Goal: Transaction & Acquisition: Subscribe to service/newsletter

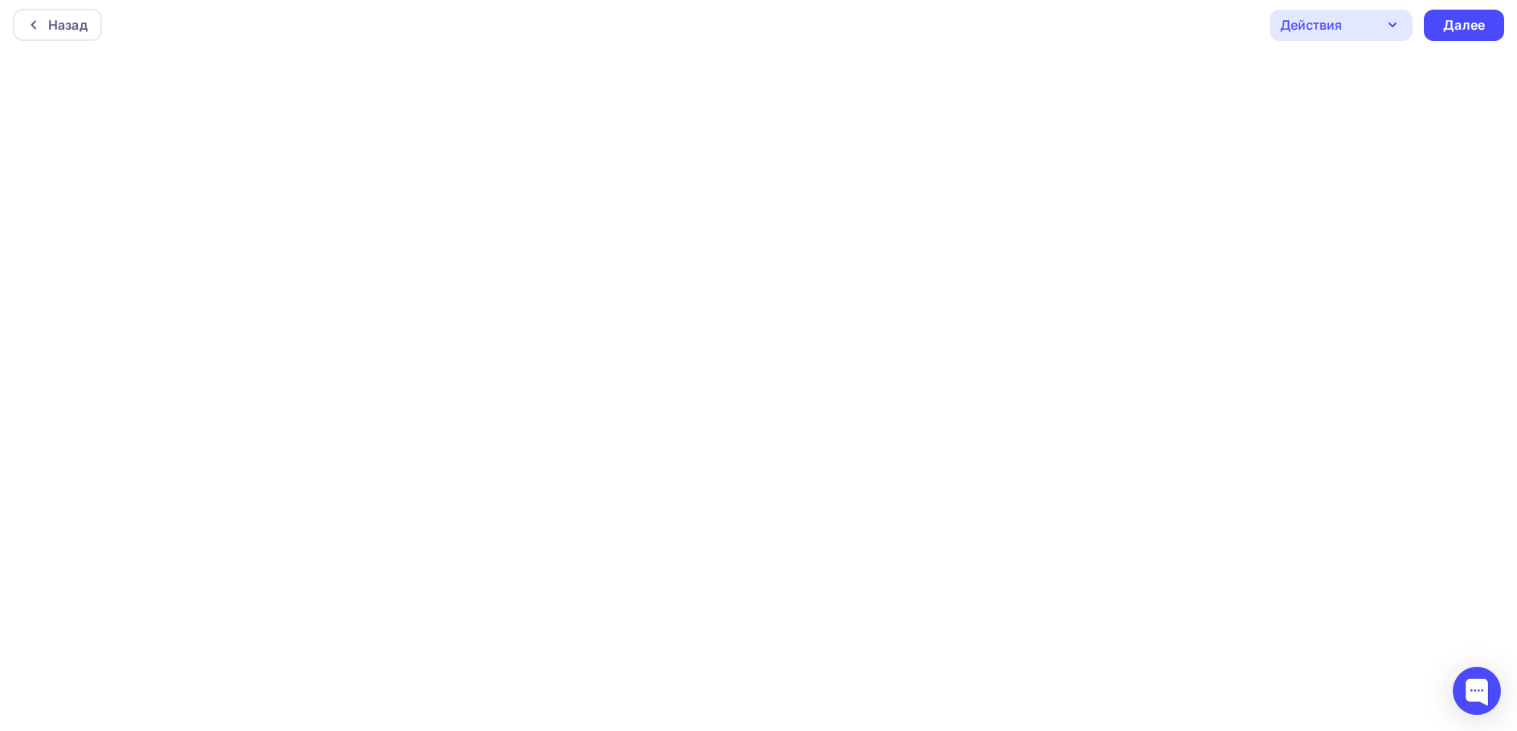
scroll to position [4, 0]
click at [54, 31] on div "Назад" at bounding box center [67, 28] width 39 height 19
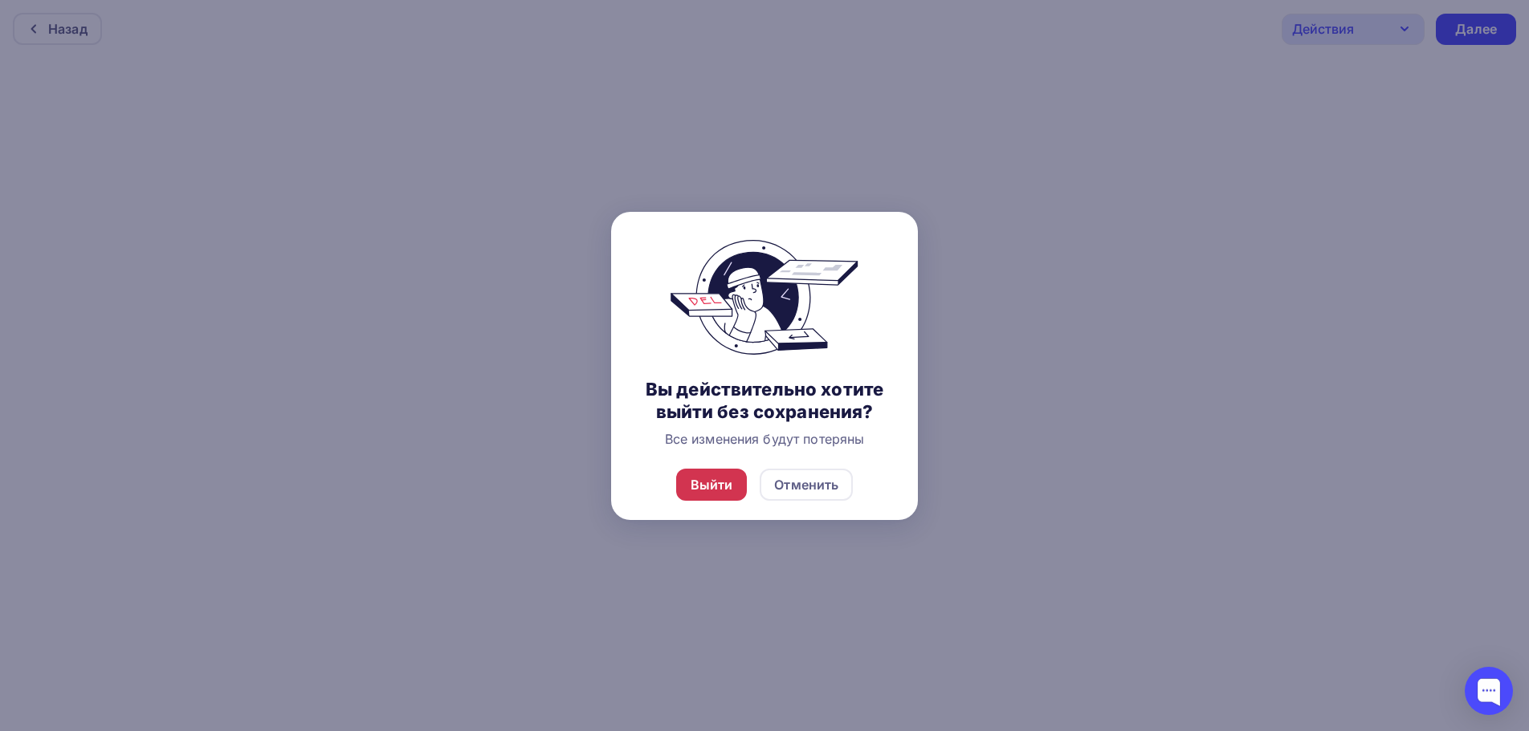
click at [715, 476] on div "Выйти" at bounding box center [711, 484] width 43 height 19
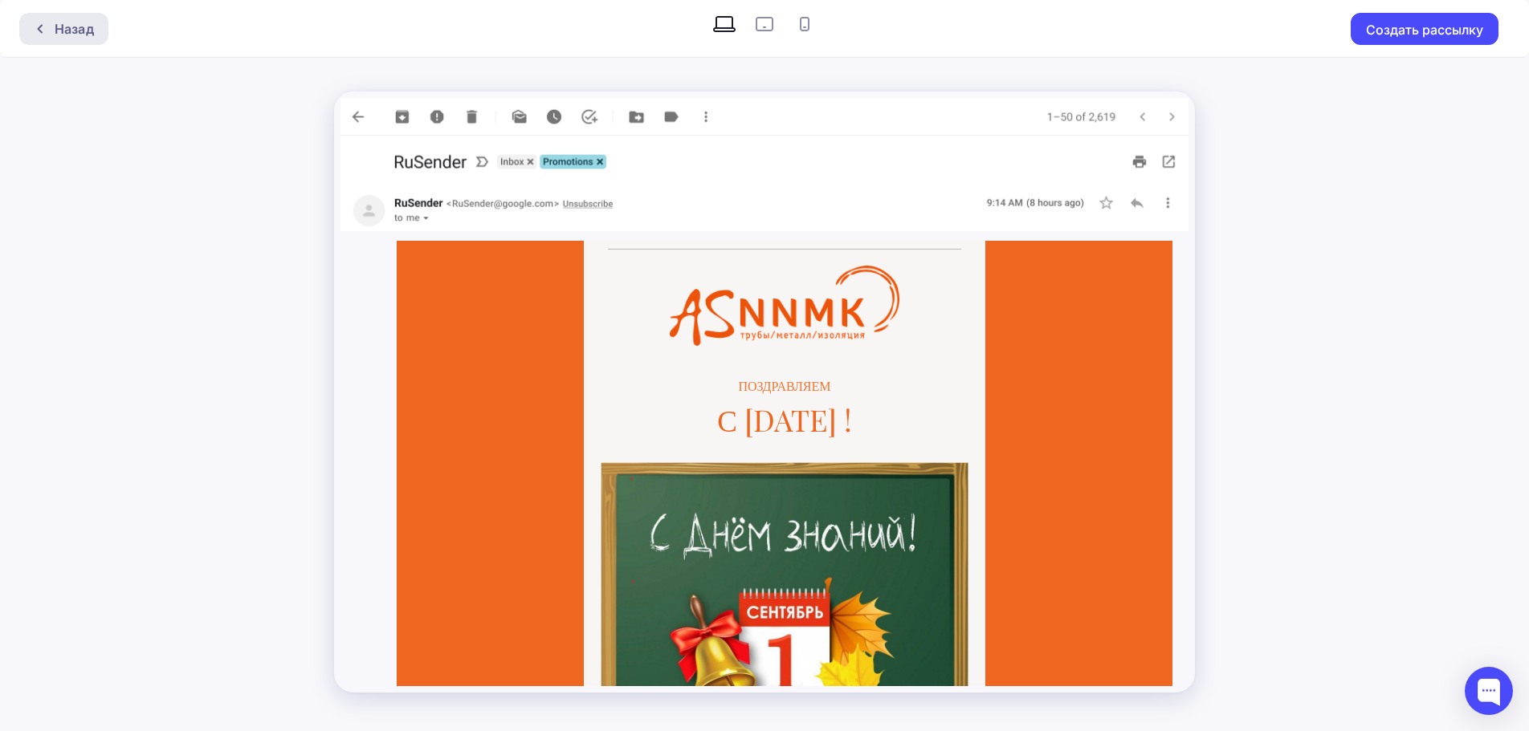
click at [55, 33] on div "Назад" at bounding box center [74, 28] width 39 height 19
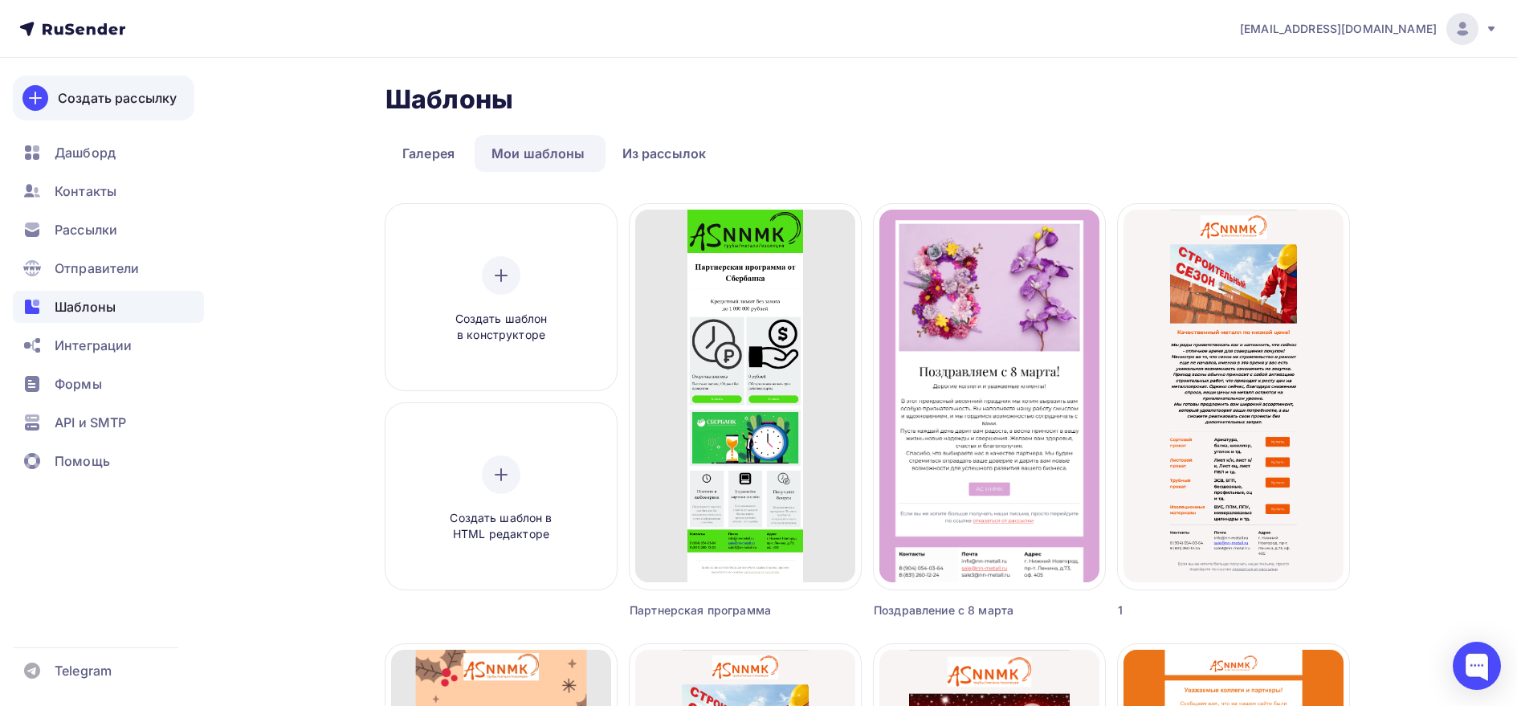
click at [105, 100] on div "Создать рассылку" at bounding box center [117, 97] width 119 height 19
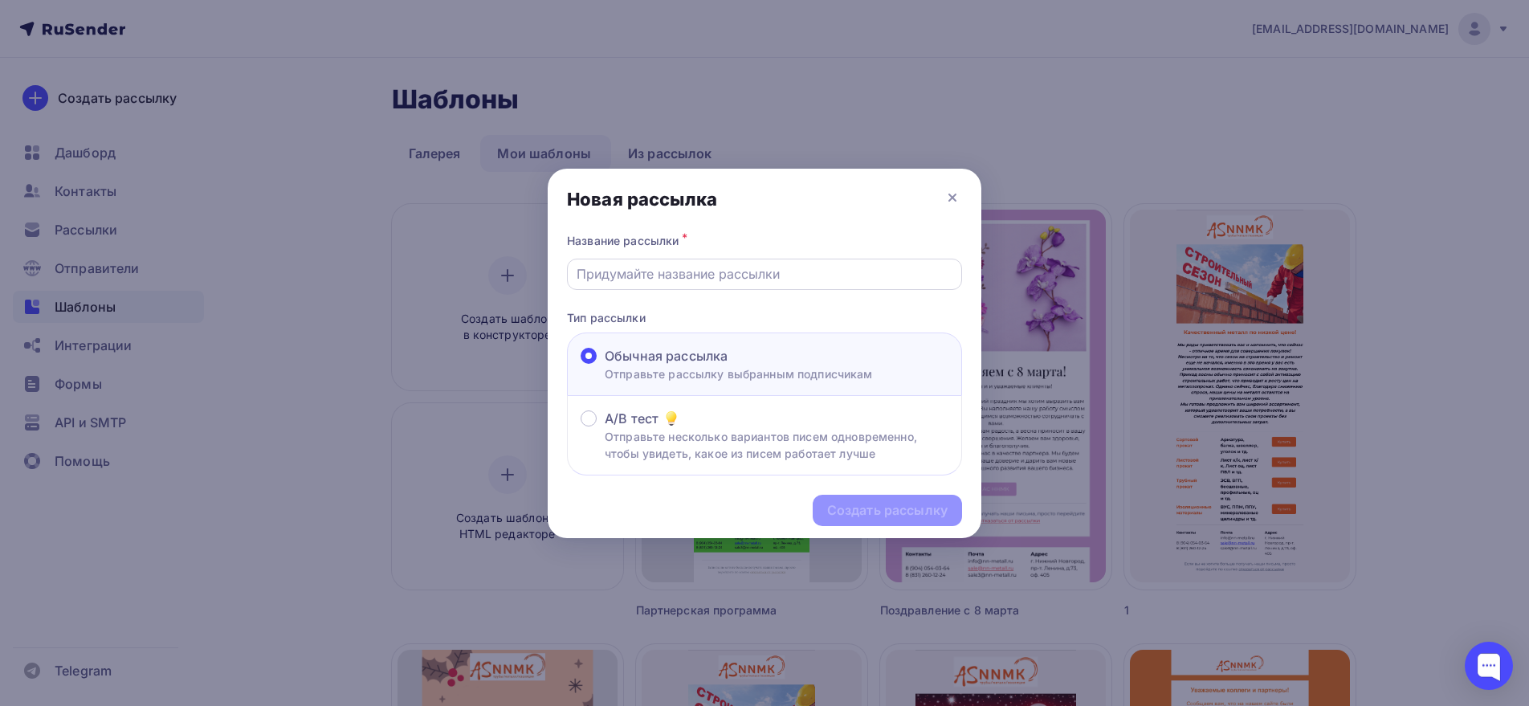
click at [697, 273] on input "text" at bounding box center [764, 273] width 377 height 19
type input "Сокращение сроков поставки !!!"
click at [898, 512] on div "Создать рассылку" at bounding box center [887, 510] width 120 height 18
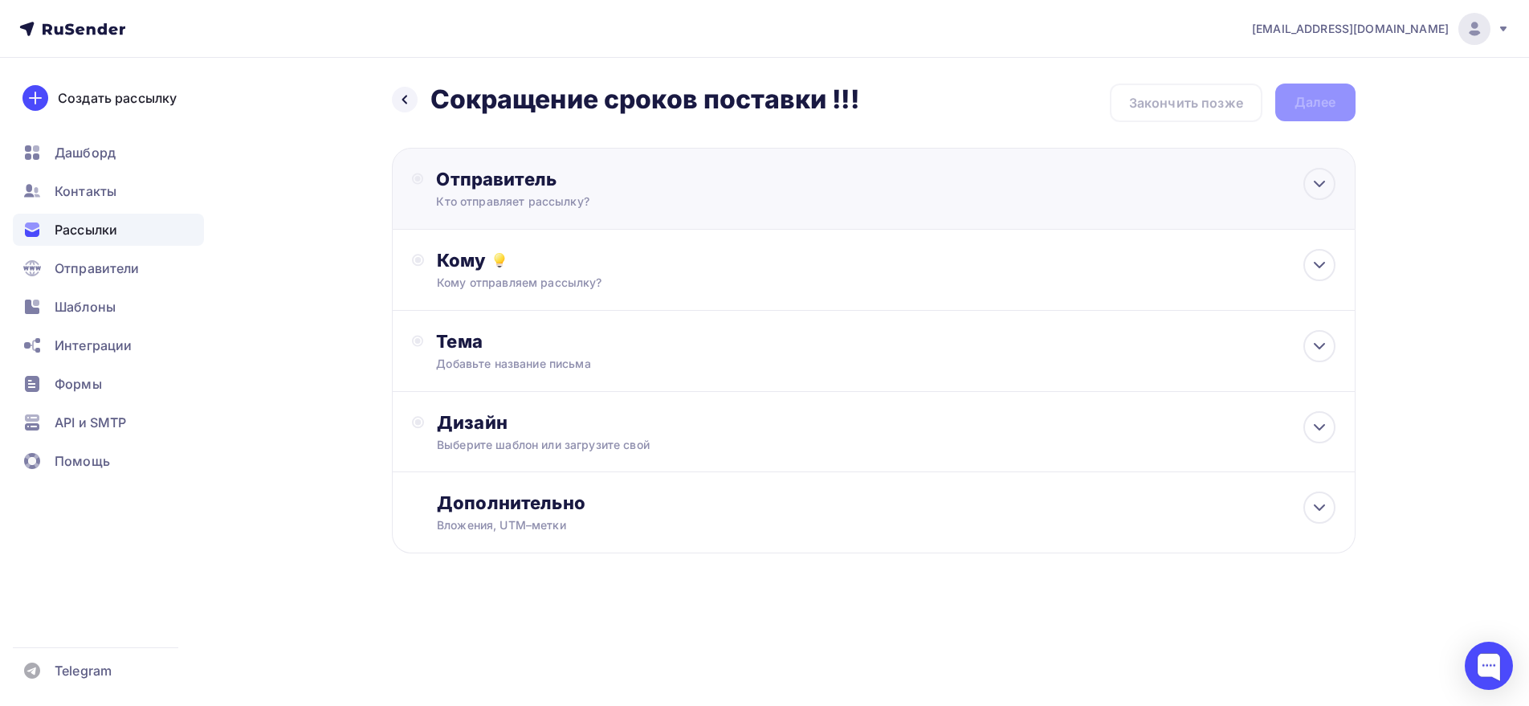
click at [633, 185] on div "Отправитель" at bounding box center [610, 179] width 348 height 22
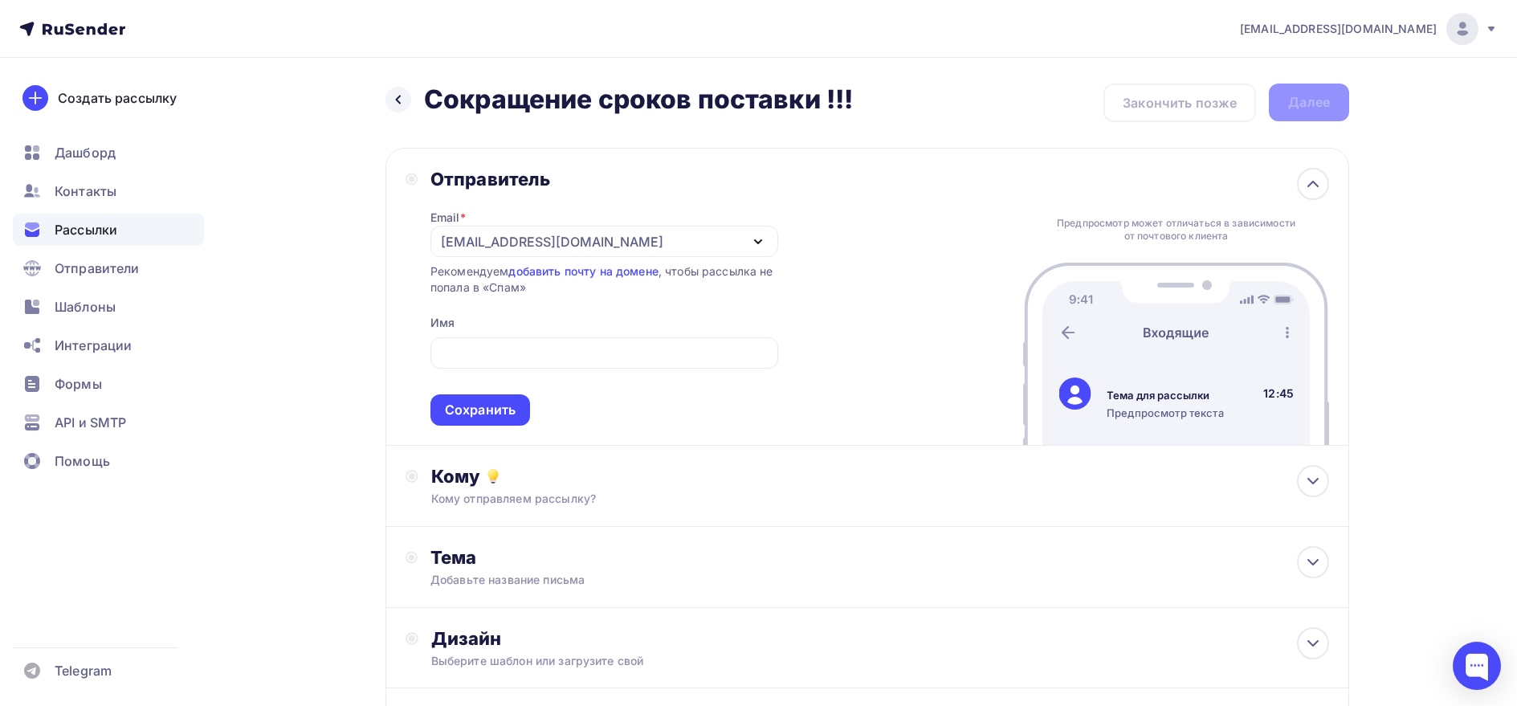
click at [723, 411] on span "Сохранить" at bounding box center [604, 378] width 348 height 95
click at [495, 413] on div "Сохранить" at bounding box center [480, 410] width 71 height 18
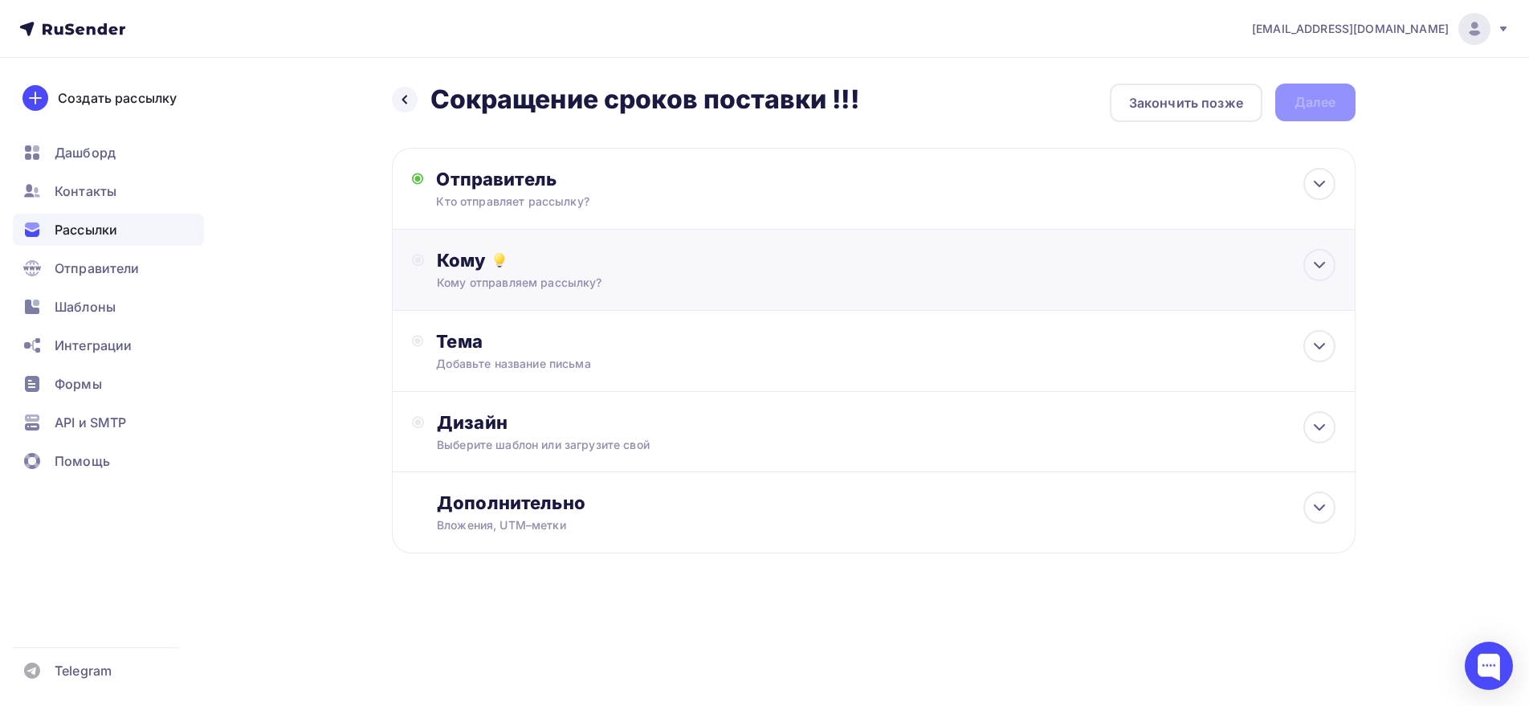
click at [572, 265] on div "Кому" at bounding box center [886, 260] width 898 height 22
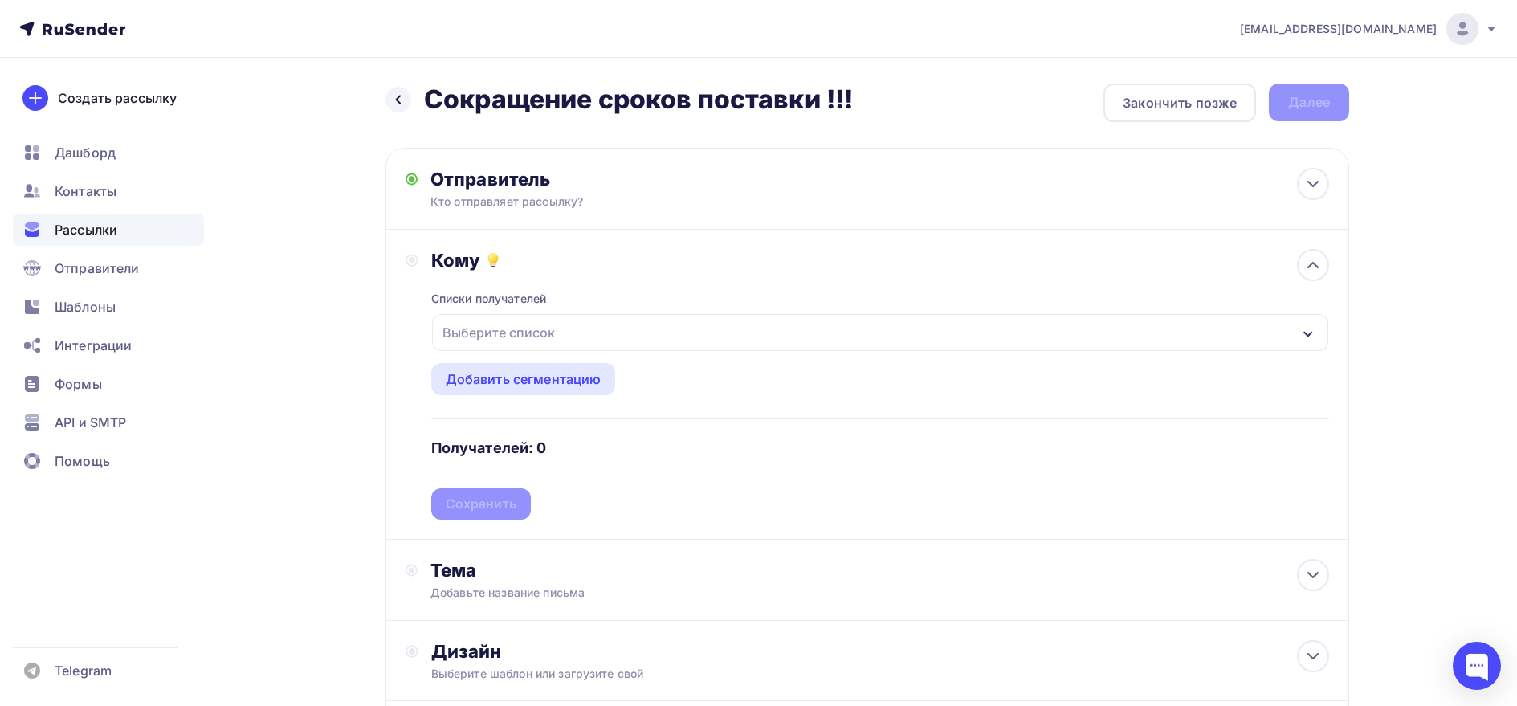
click at [543, 334] on div "Выберите список" at bounding box center [498, 332] width 125 height 29
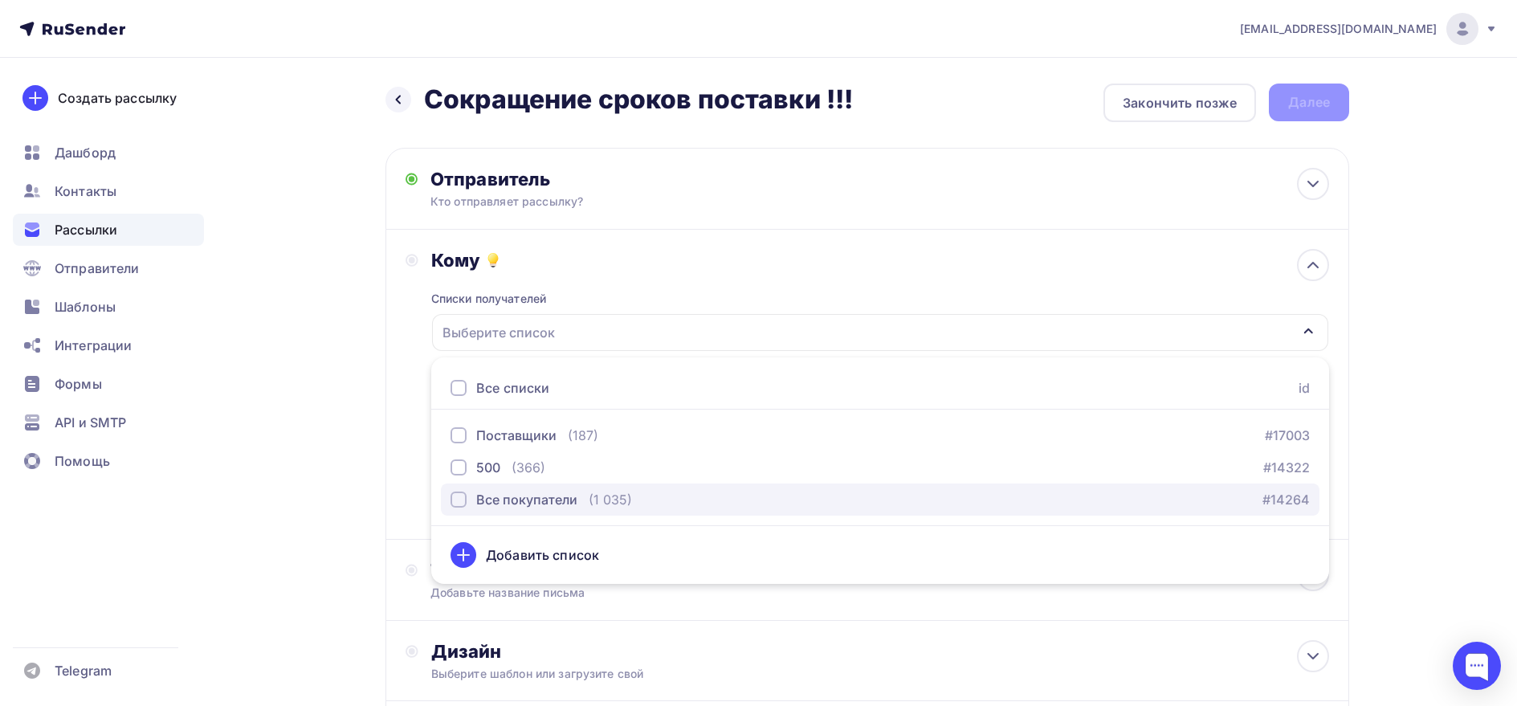
click at [528, 498] on div "Все покупатели" at bounding box center [526, 499] width 101 height 19
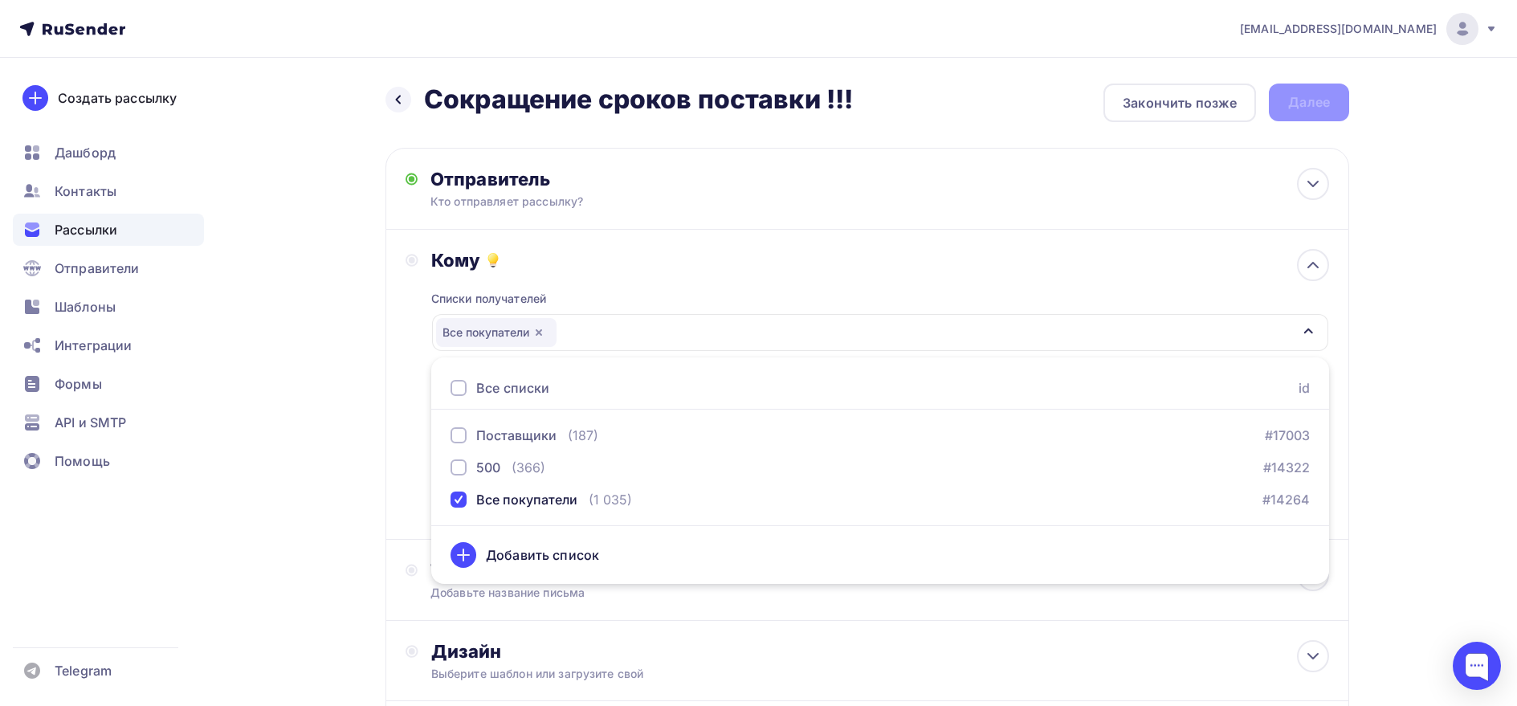
drag, startPoint x: 676, startPoint y: 607, endPoint x: 671, endPoint y: 567, distance: 40.4
click at [676, 601] on div "Тема Добавьте название письма Тема * Рекомендуем использовать не более 150 симв…" at bounding box center [866, 580] width 963 height 81
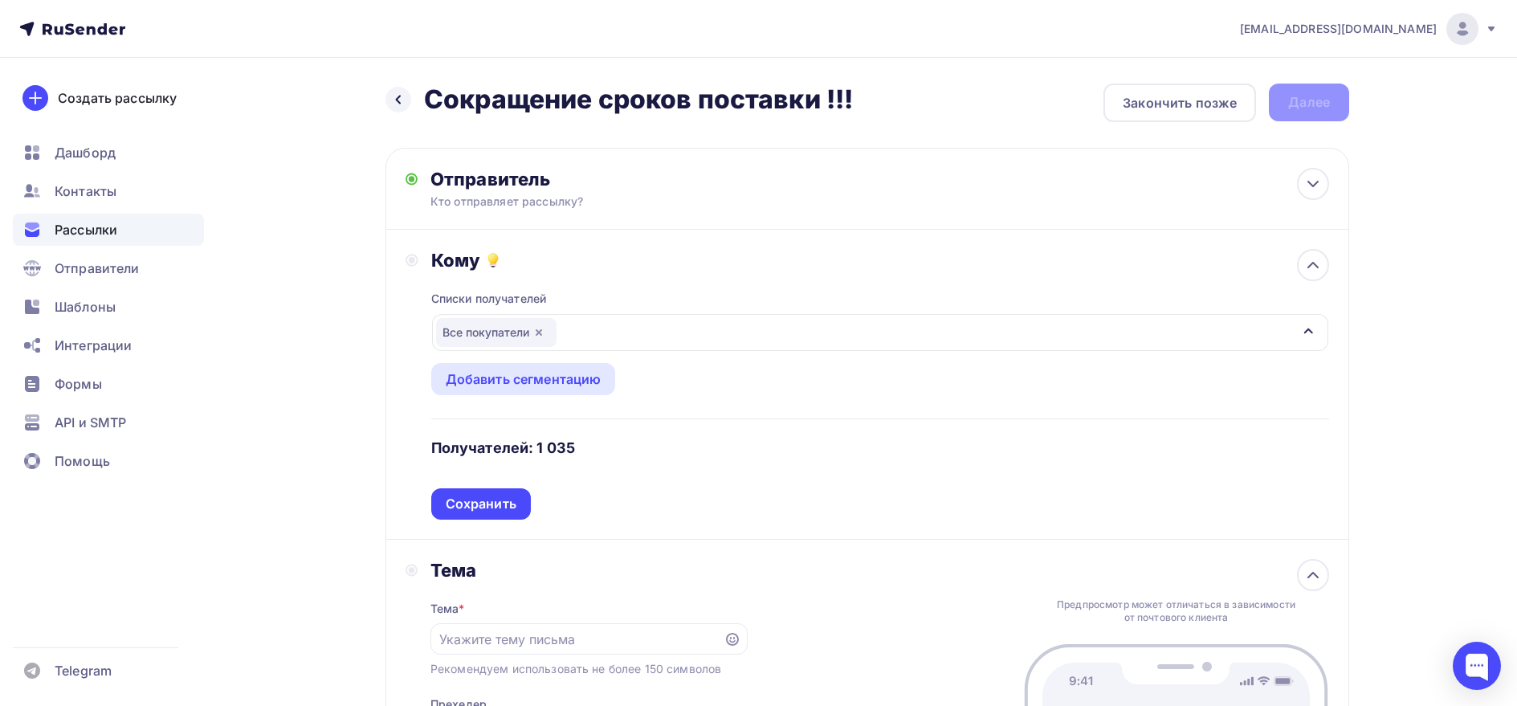
drag, startPoint x: 504, startPoint y: 495, endPoint x: 528, endPoint y: 507, distance: 26.9
click at [503, 495] on div "Сохранить" at bounding box center [481, 504] width 71 height 18
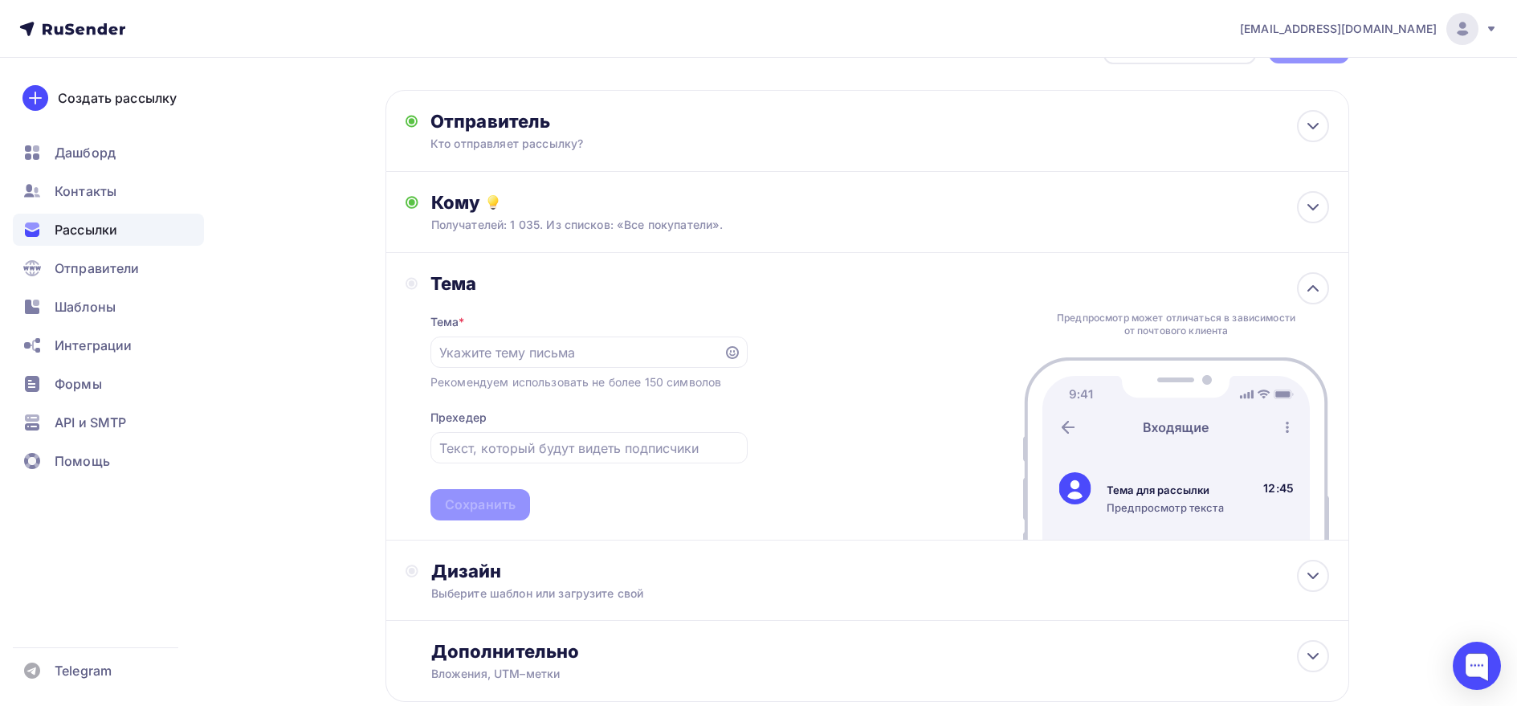
scroll to position [80, 0]
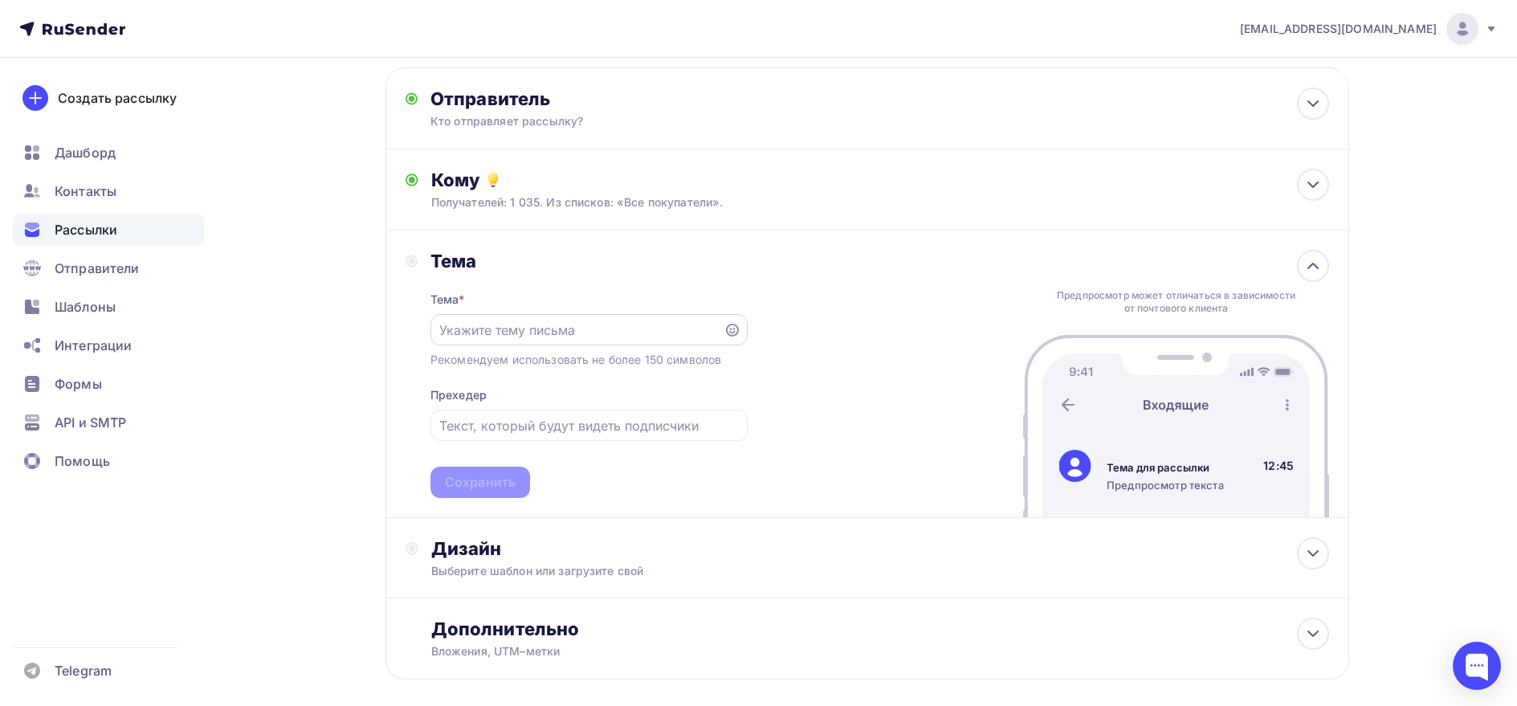
click at [484, 323] on input "text" at bounding box center [576, 329] width 275 height 19
type input "Сроки поставки сократились"
click at [491, 429] on input "text" at bounding box center [588, 425] width 299 height 19
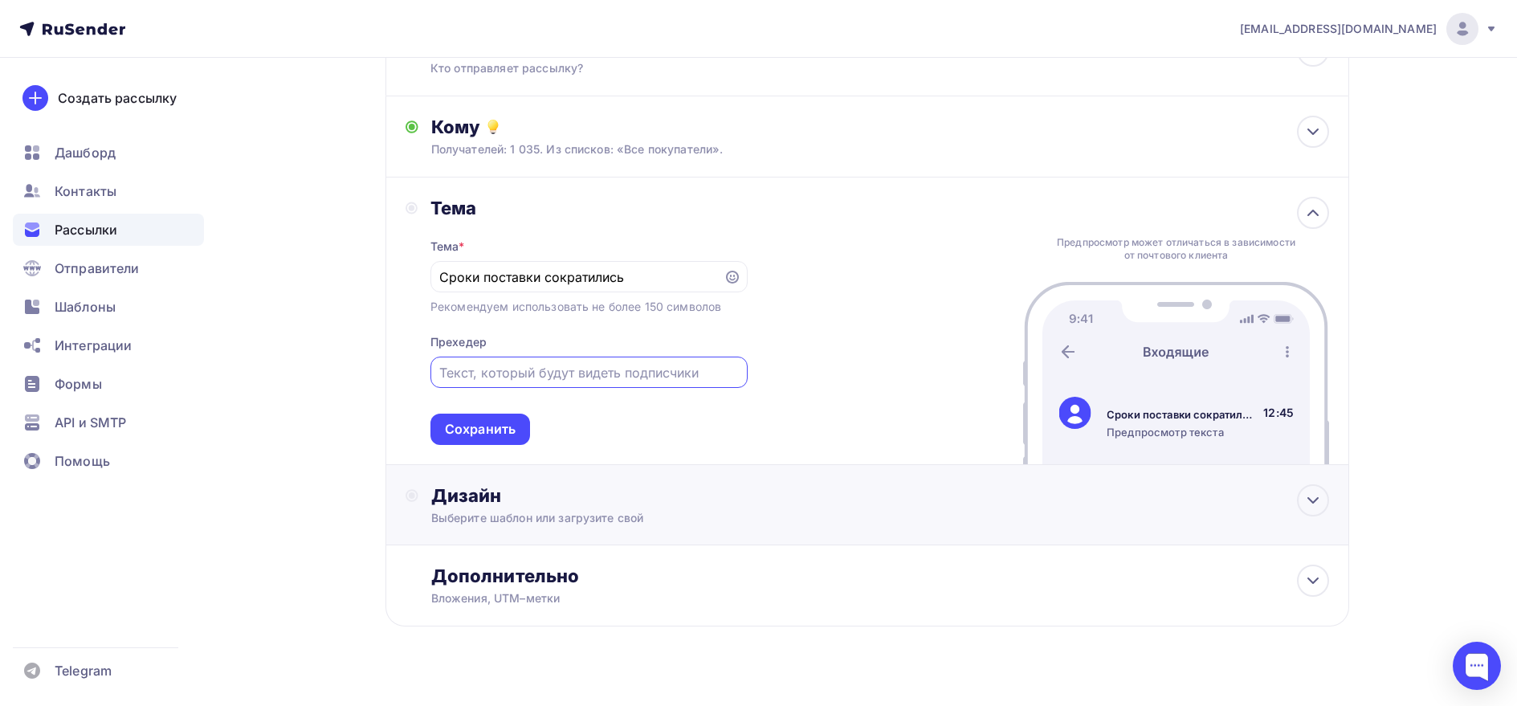
scroll to position [157, 0]
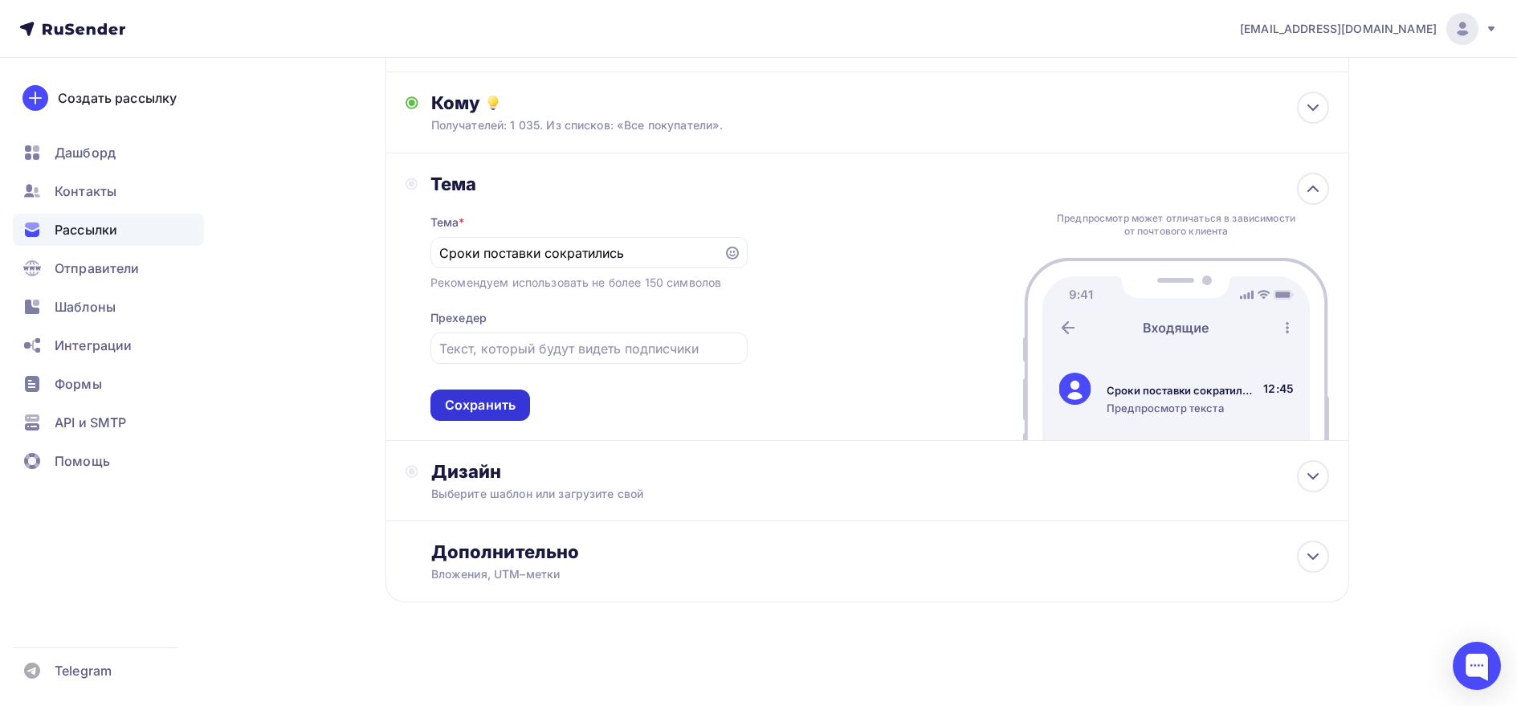
click at [487, 407] on div "Сохранить" at bounding box center [480, 405] width 71 height 18
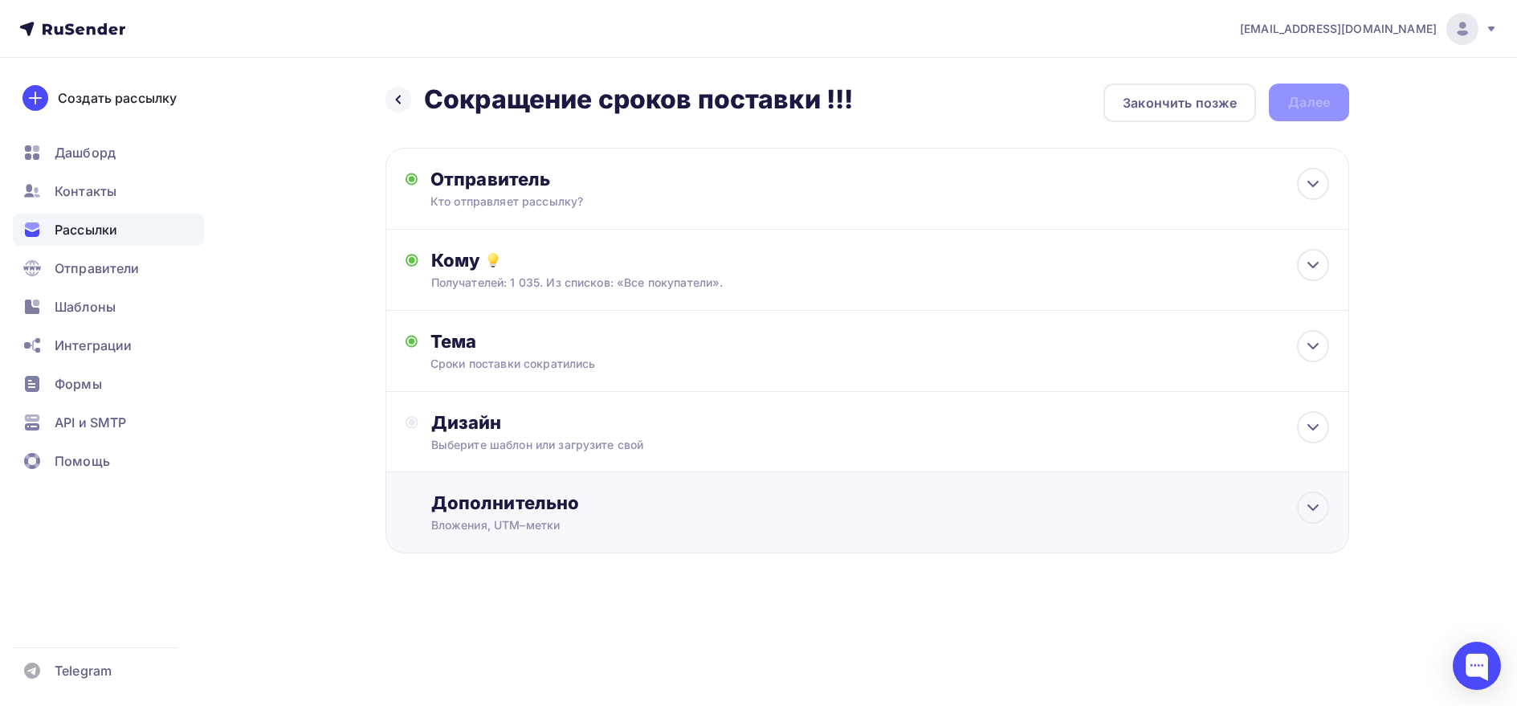
scroll to position [0, 0]
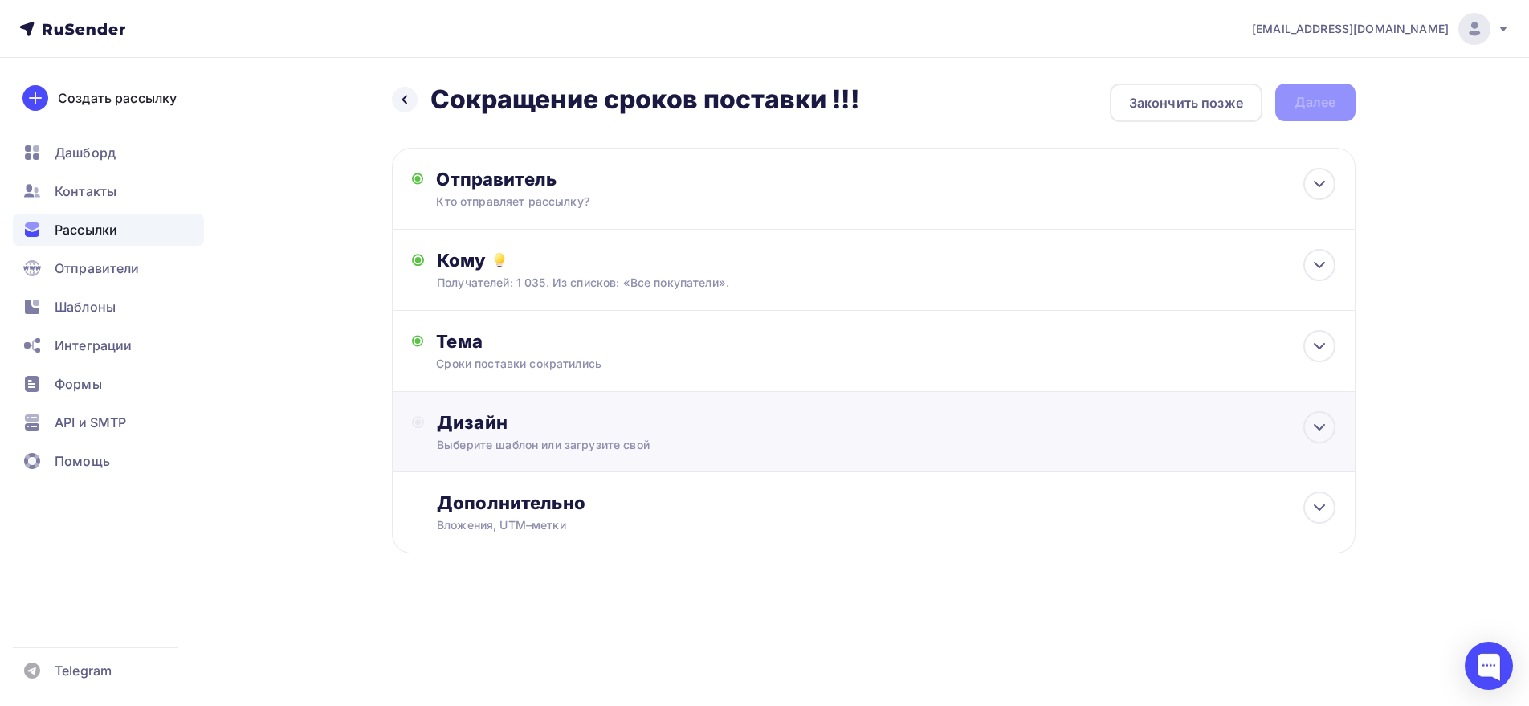
click at [435, 421] on div "Дизайн Выберите шаблон или загрузите свой" at bounding box center [873, 432] width 923 height 42
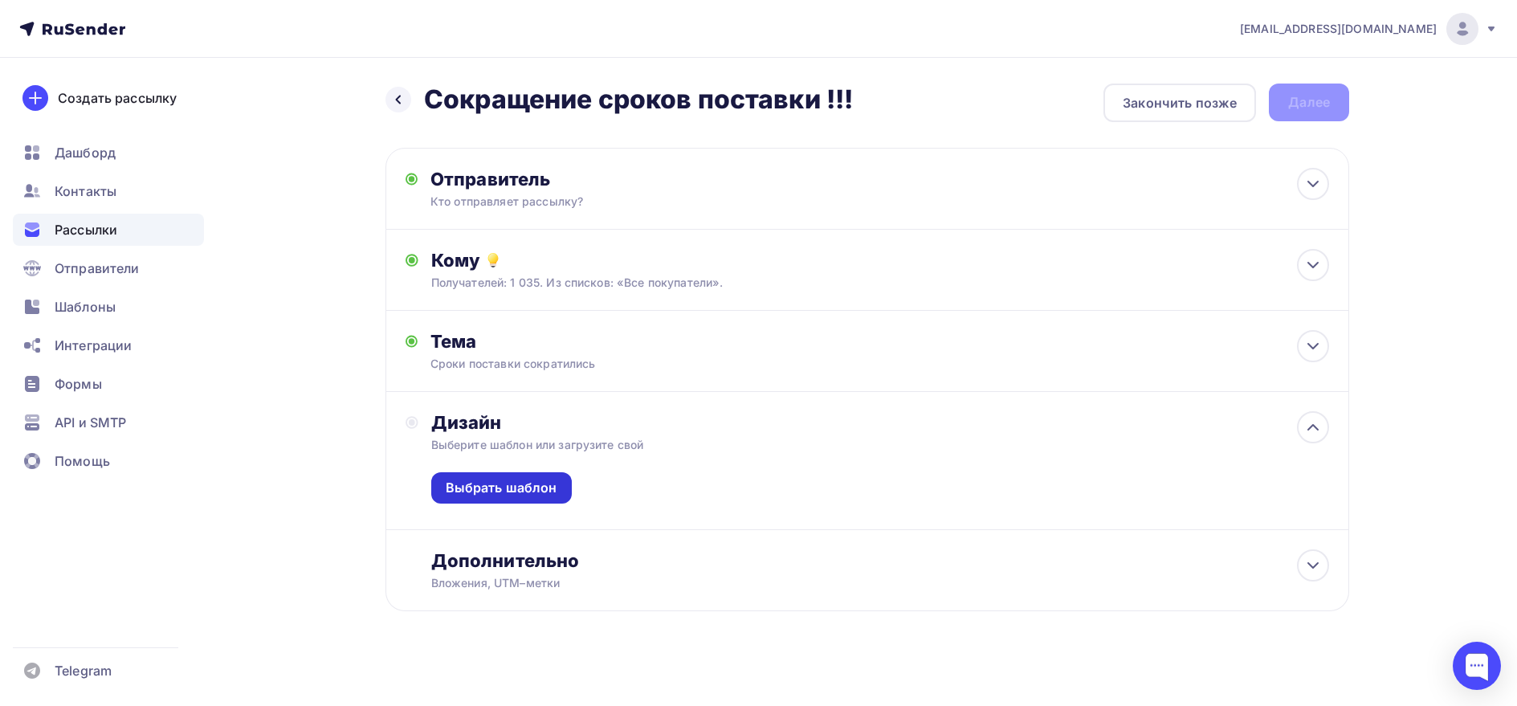
click at [513, 490] on div "Выбрать шаблон" at bounding box center [502, 488] width 112 height 18
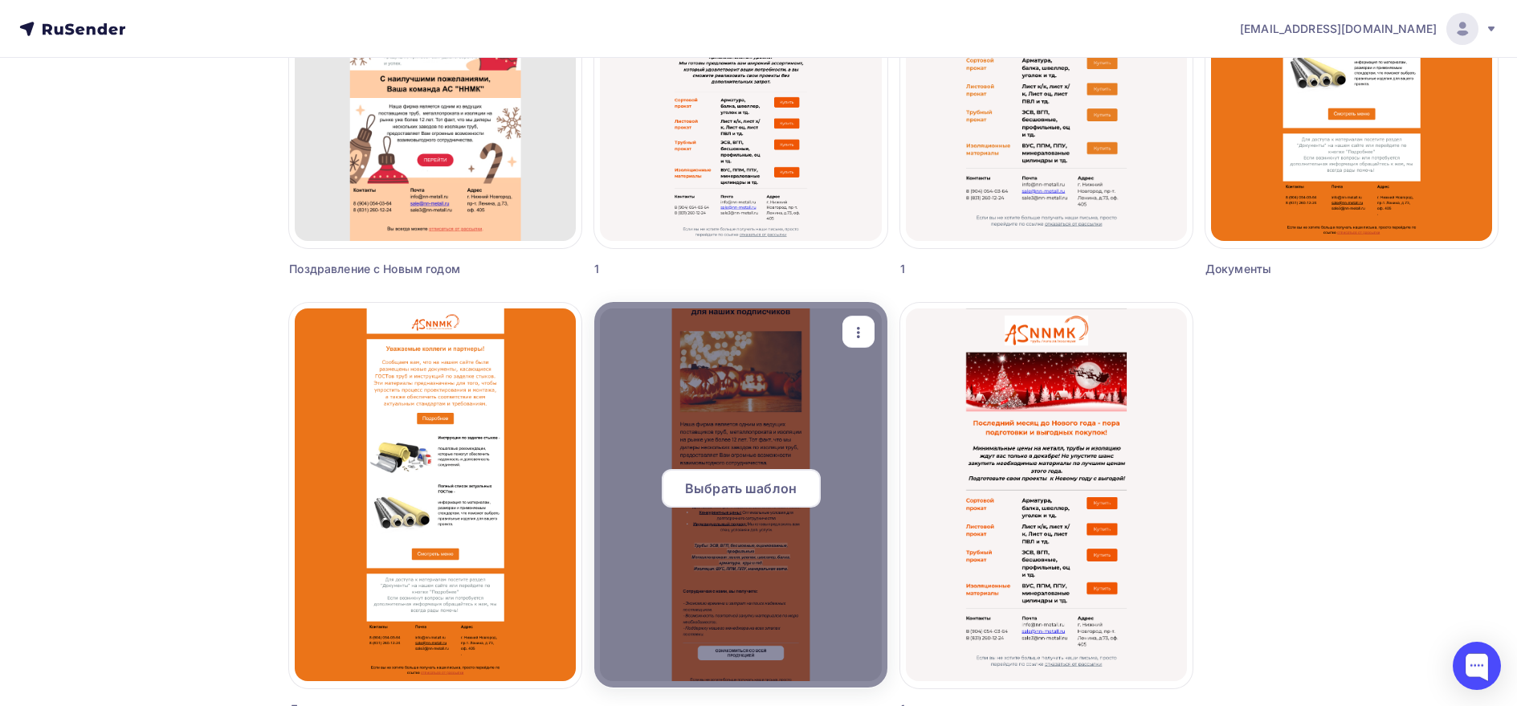
scroll to position [941, 0]
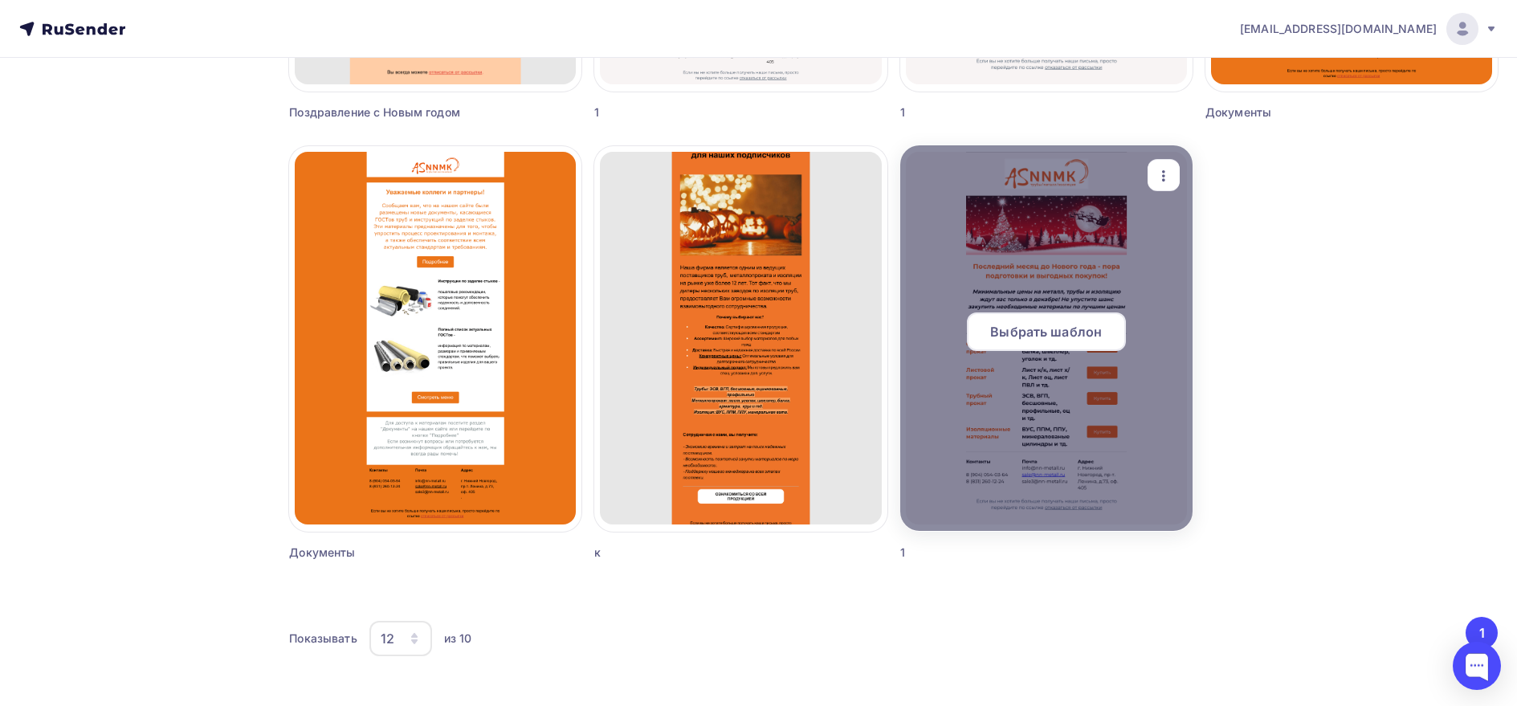
click at [989, 315] on div "Выбрать шаблон" at bounding box center [1046, 331] width 159 height 39
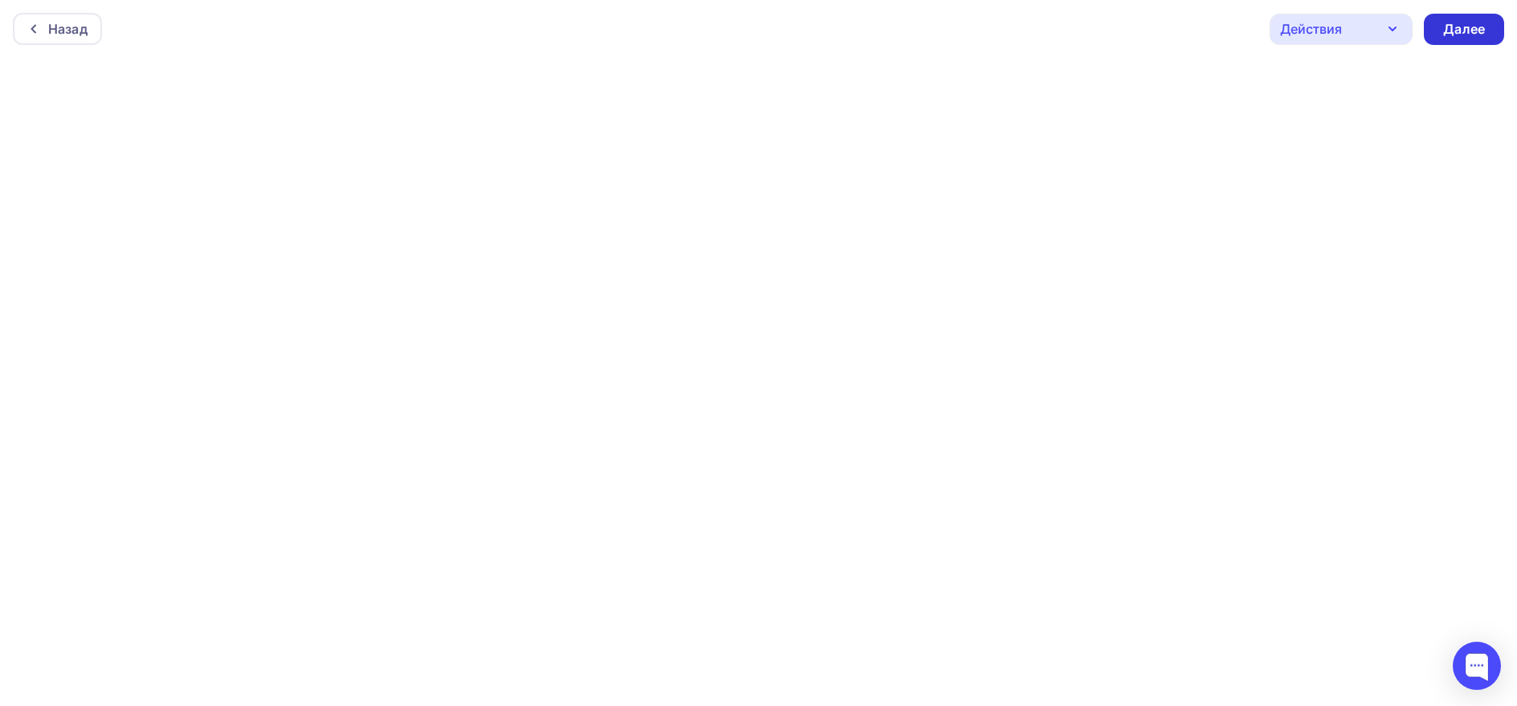
click at [1464, 30] on div "Далее" at bounding box center [1464, 29] width 42 height 18
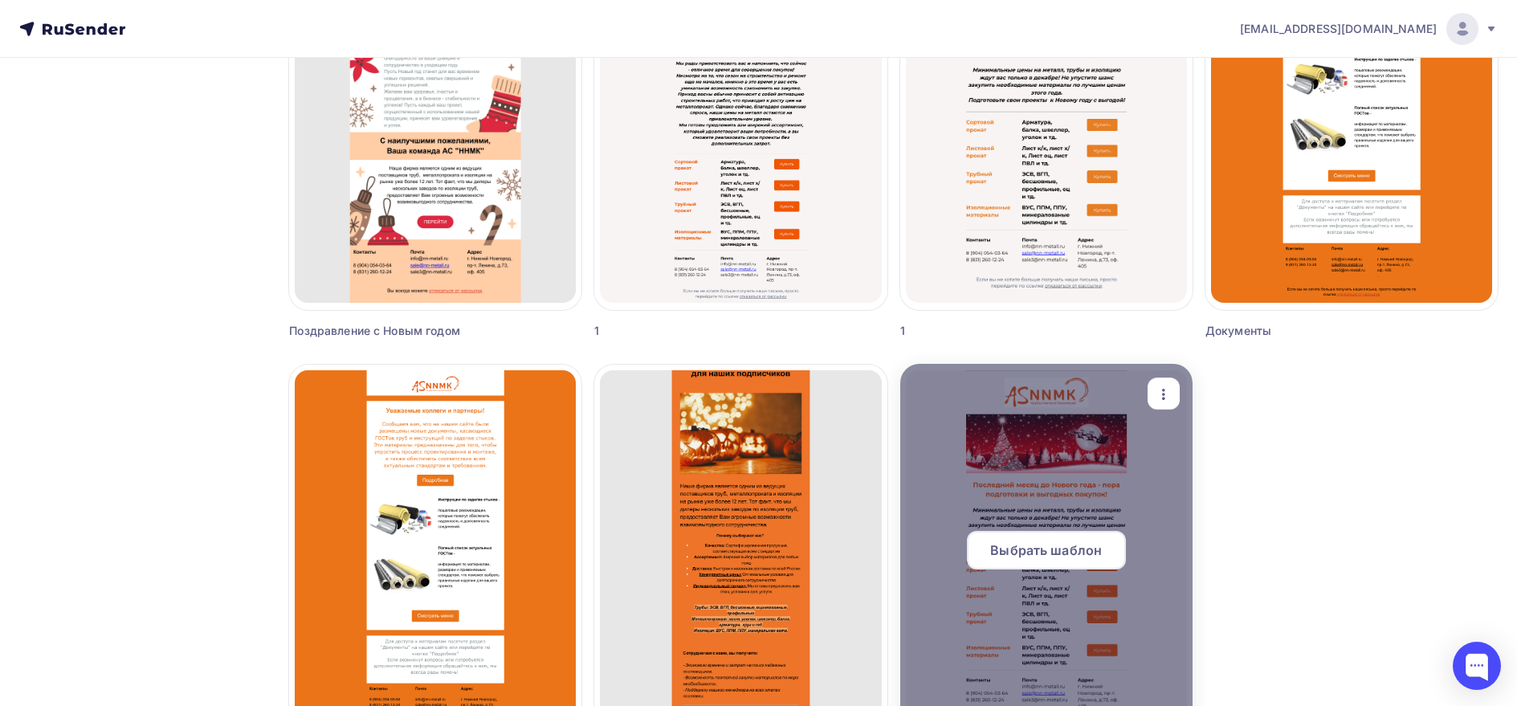
scroll to position [803, 0]
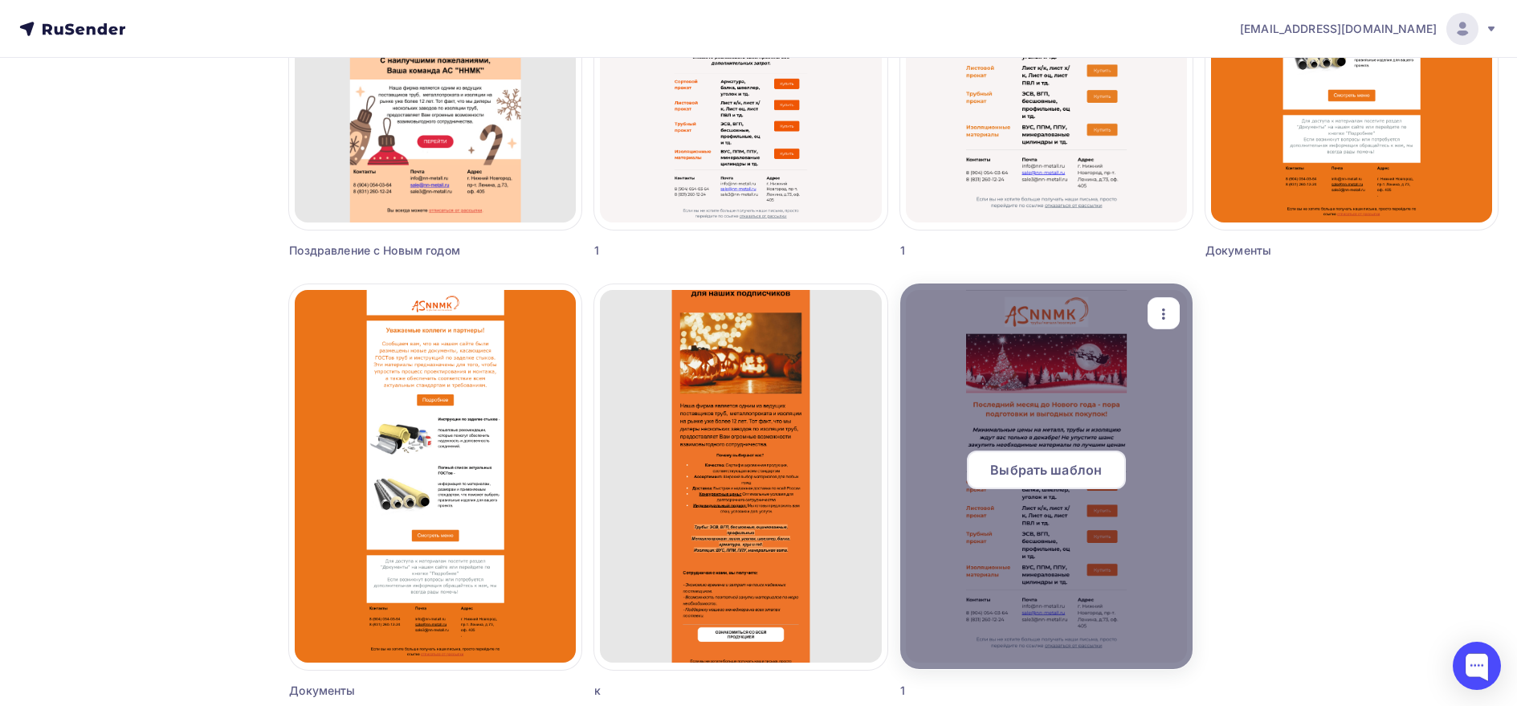
click at [1044, 467] on span "Выбрать шаблон" at bounding box center [1046, 469] width 112 height 19
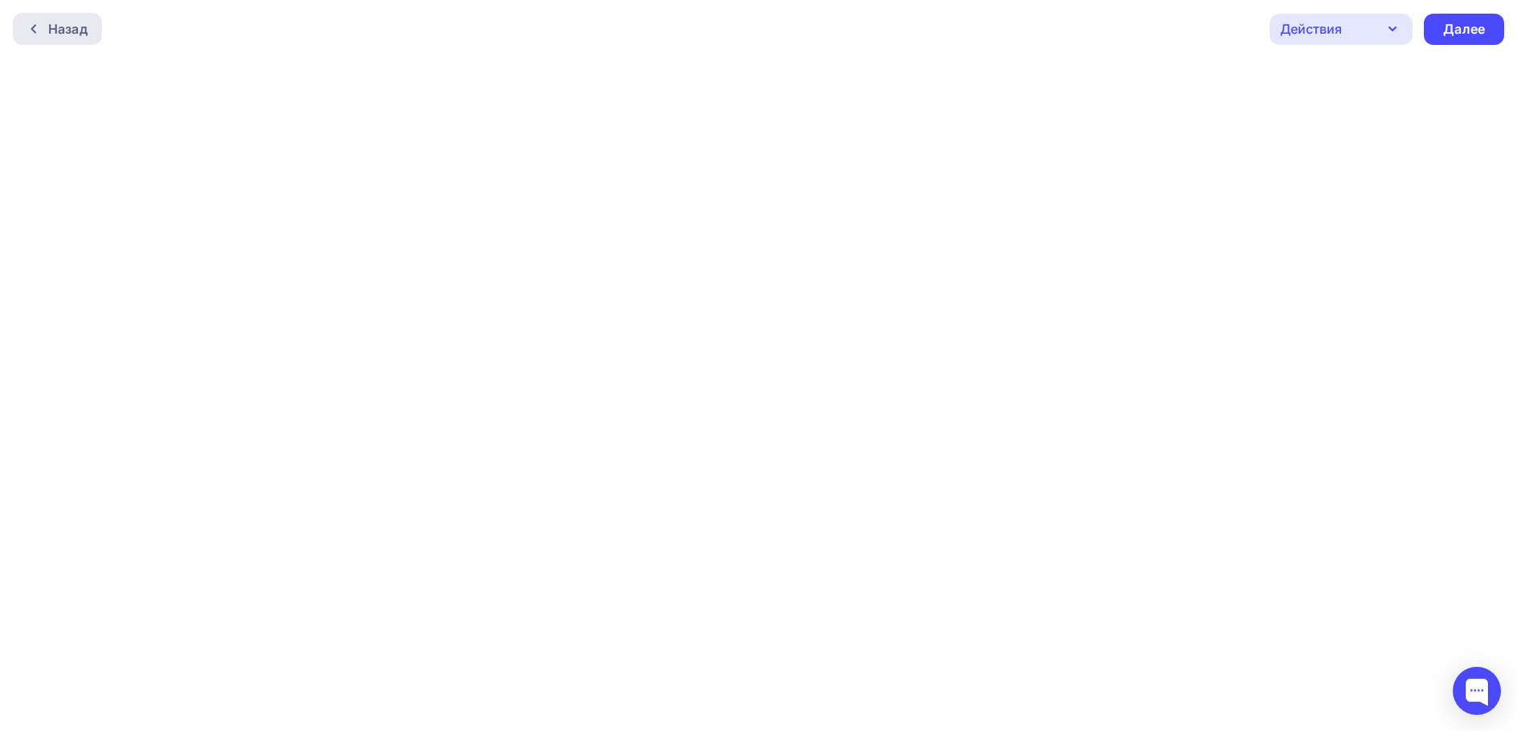
click at [59, 27] on div "Назад" at bounding box center [67, 28] width 39 height 19
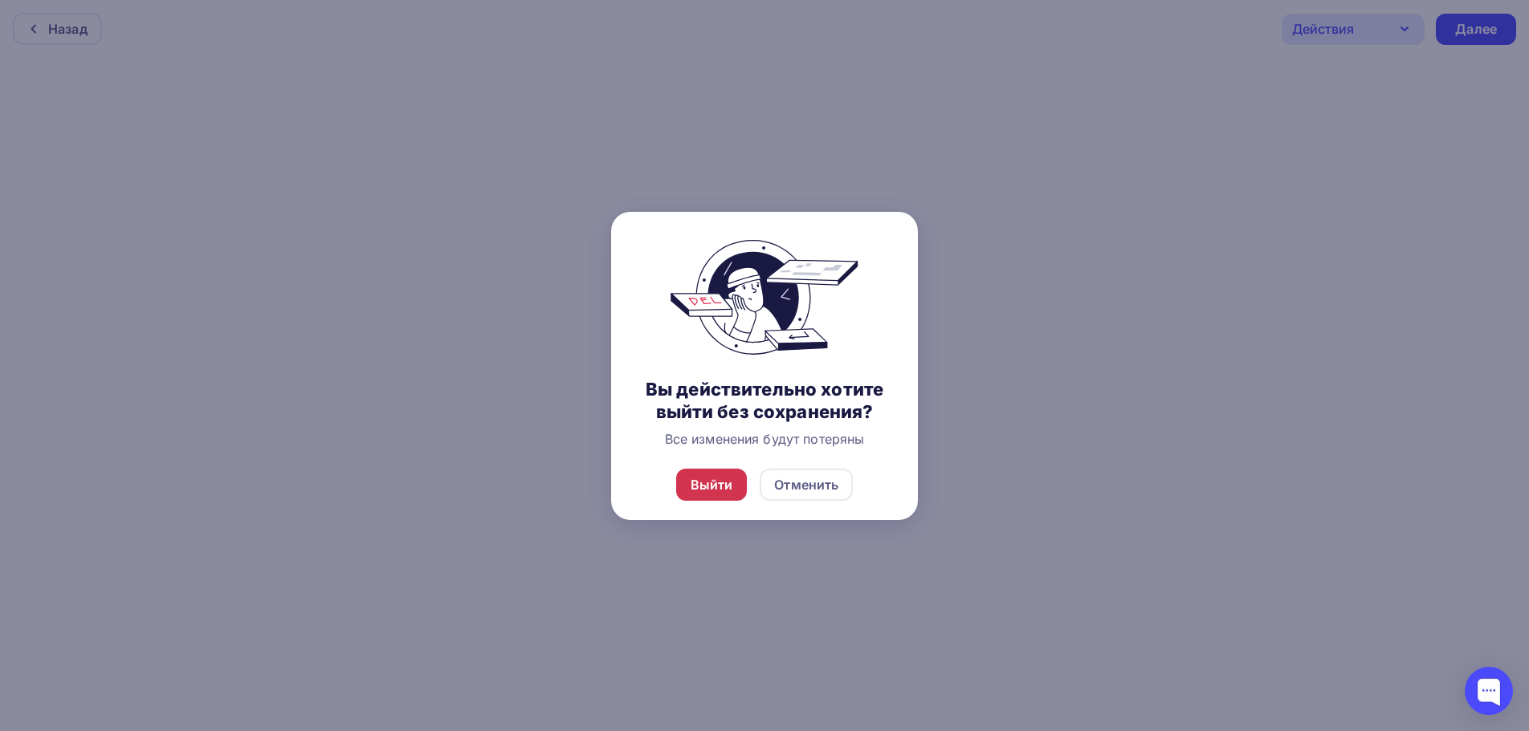
click at [703, 478] on div "Выйти" at bounding box center [711, 484] width 43 height 19
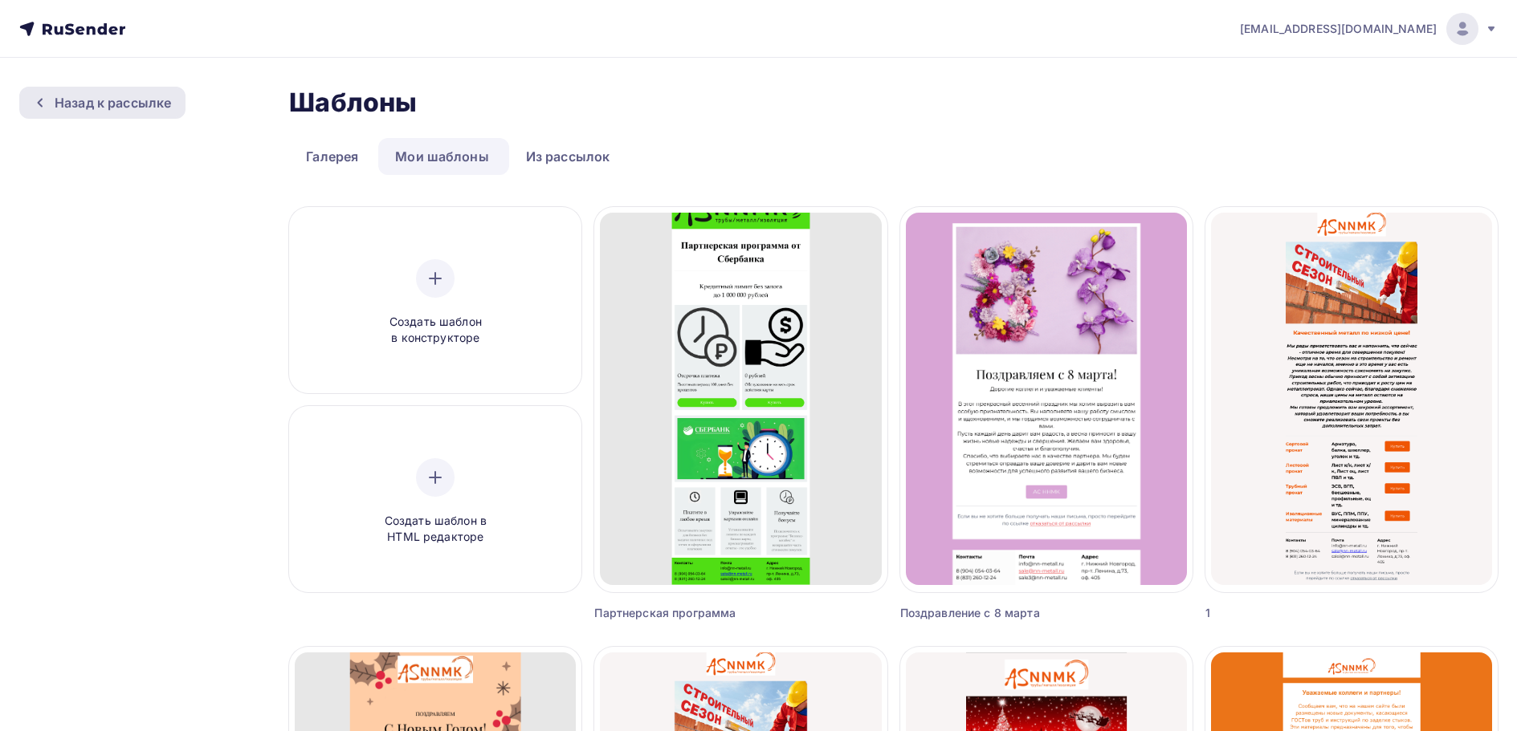
click at [82, 105] on div "Назад к рассылке" at bounding box center [113, 102] width 116 height 19
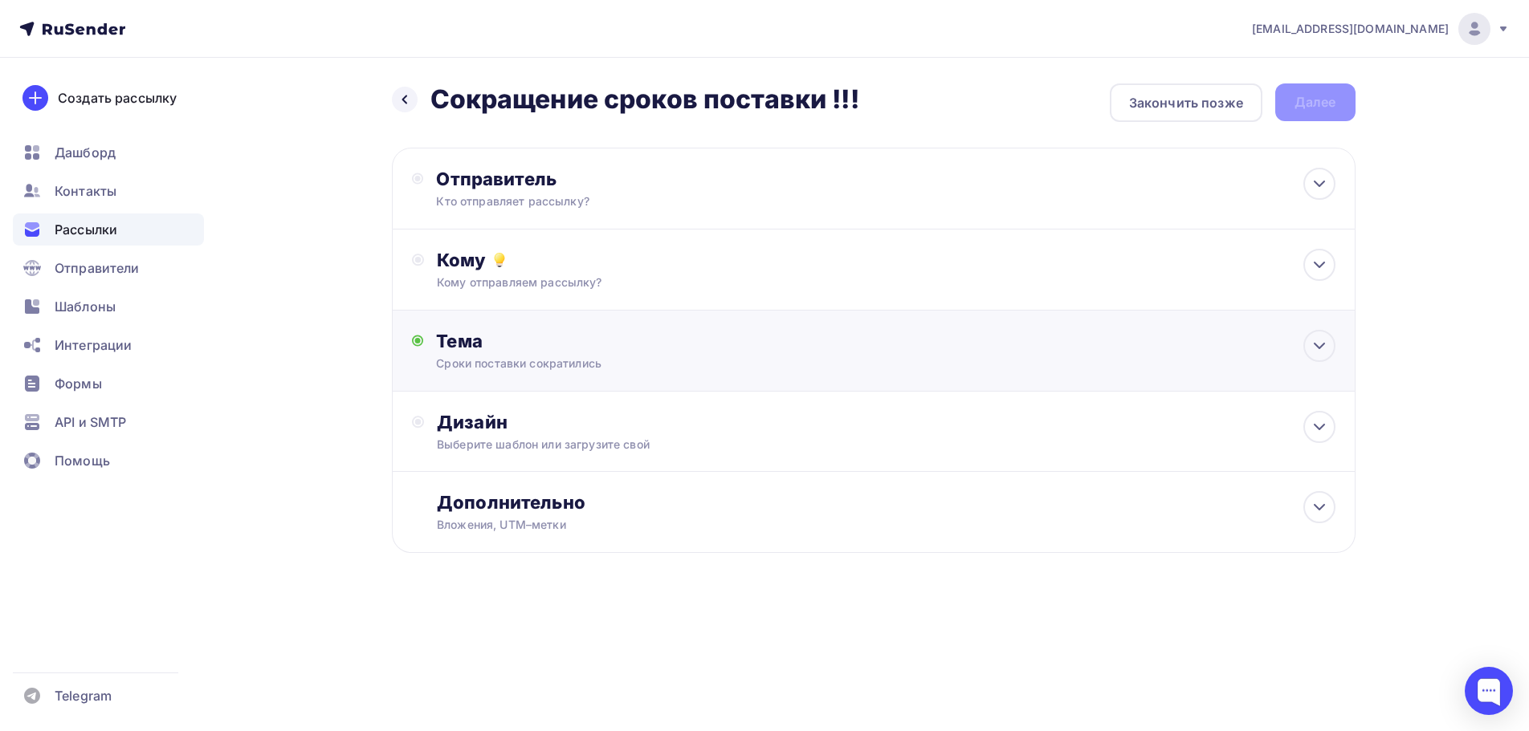
click at [582, 359] on div "Сроки поставки сократились" at bounding box center [579, 364] width 286 height 16
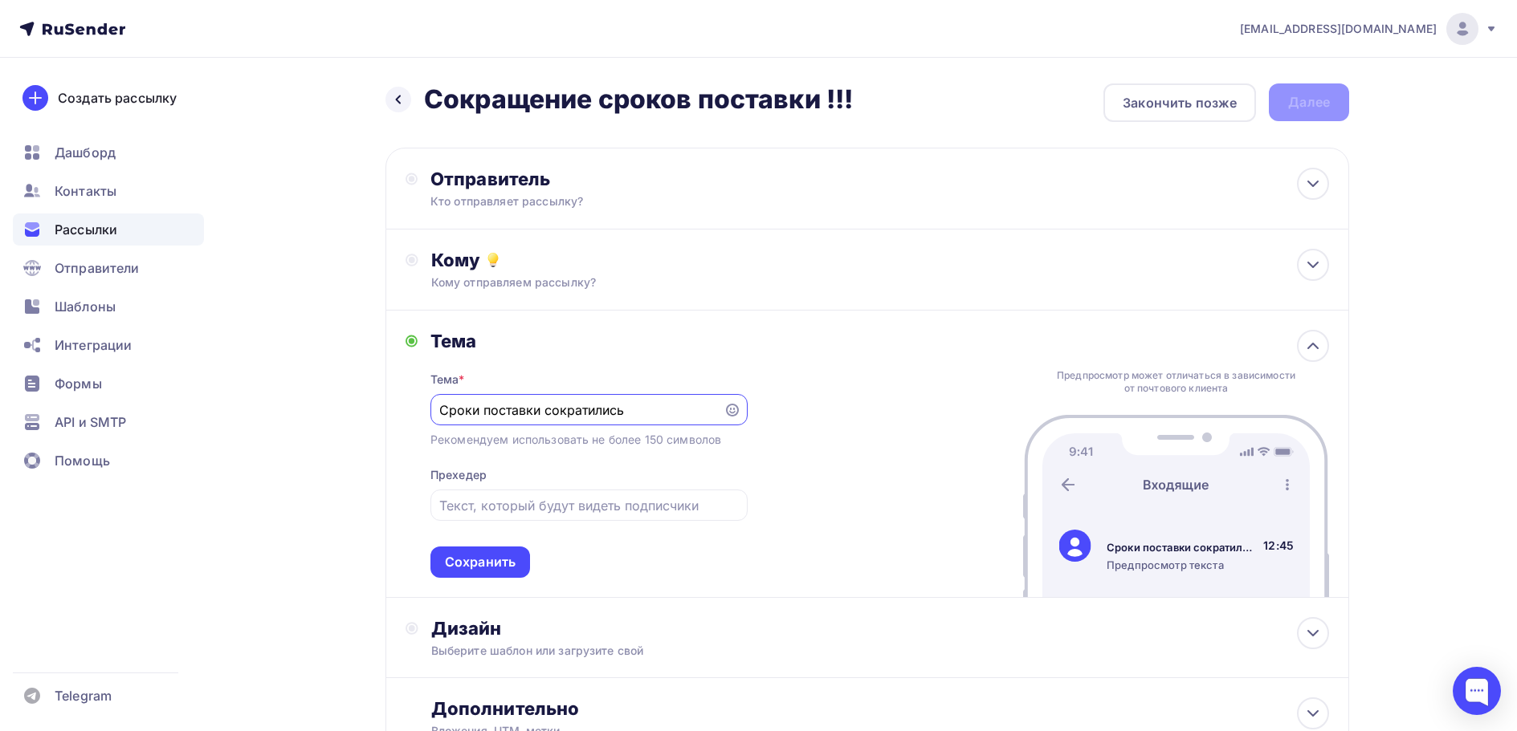
drag, startPoint x: 543, startPoint y: 409, endPoint x: 577, endPoint y: 397, distance: 36.3
click at [506, 401] on input "Сроки поставки сократились" at bounding box center [576, 410] width 275 height 19
drag, startPoint x: 646, startPoint y: 407, endPoint x: 479, endPoint y: 409, distance: 167.8
click at [479, 409] on input "Сроки поставки сократились" at bounding box center [576, 410] width 275 height 19
click at [573, 414] on input "Сроки производсва" at bounding box center [576, 410] width 275 height 19
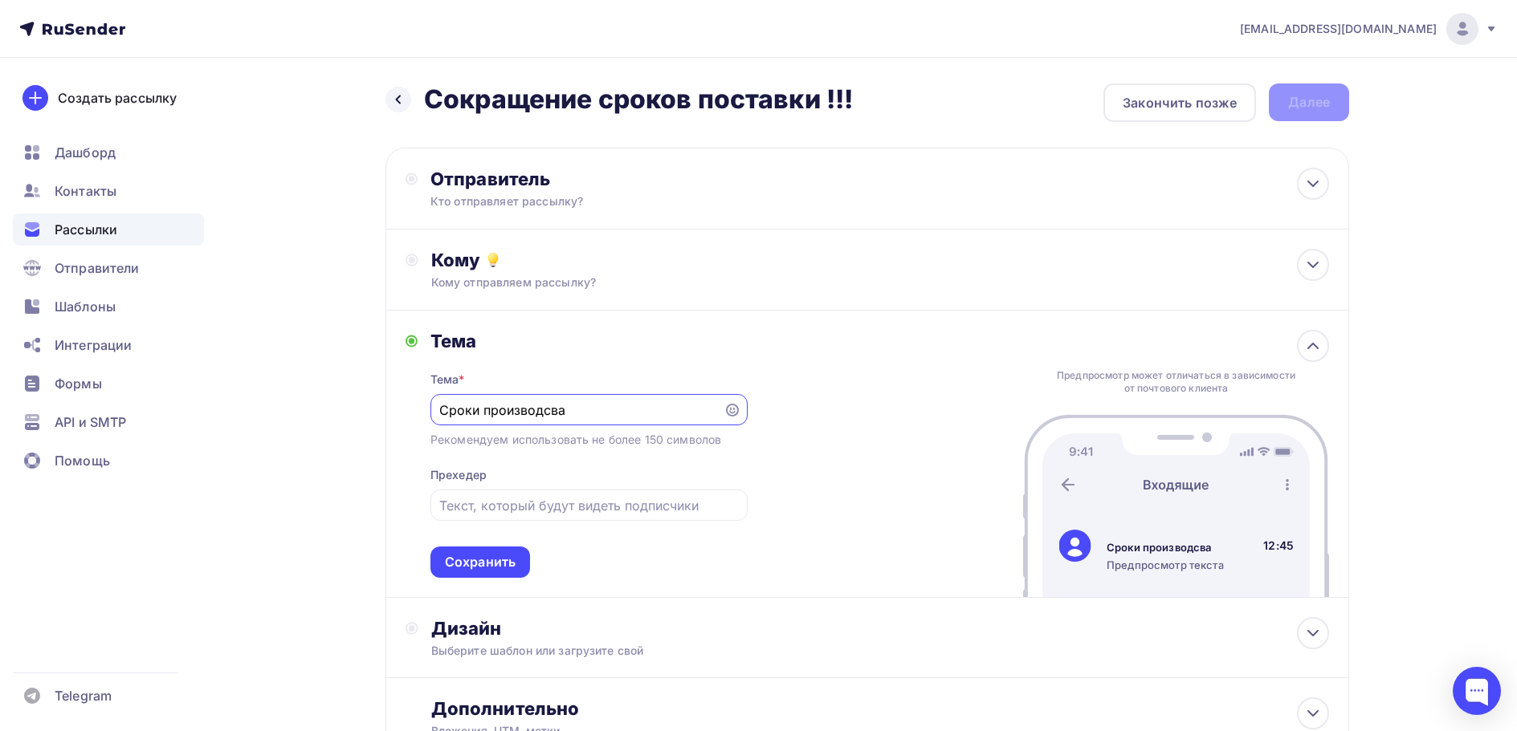
click at [550, 412] on input "Сроки производсва" at bounding box center [576, 410] width 275 height 19
click at [592, 414] on input "Сроки производства" at bounding box center [576, 410] width 275 height 19
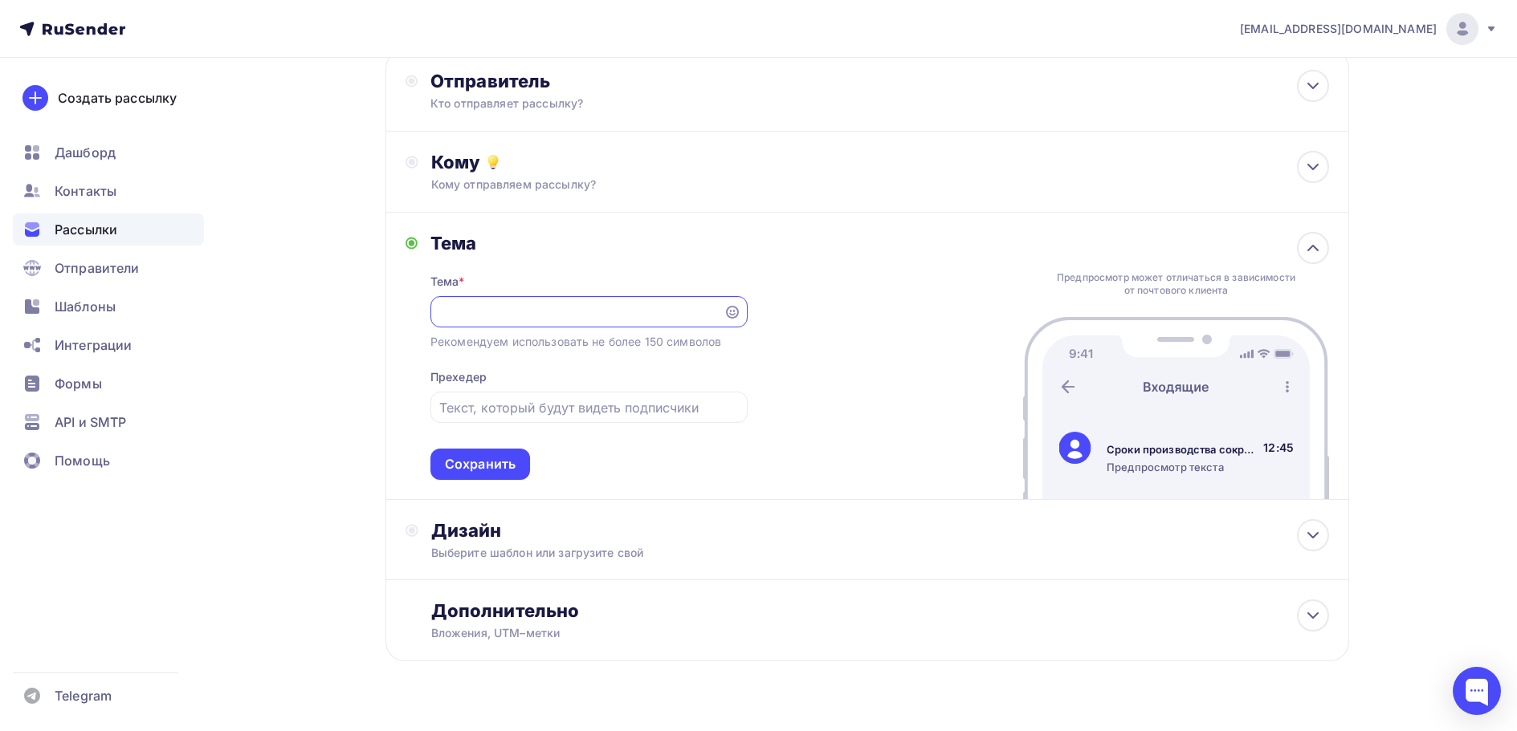
scroll to position [132, 0]
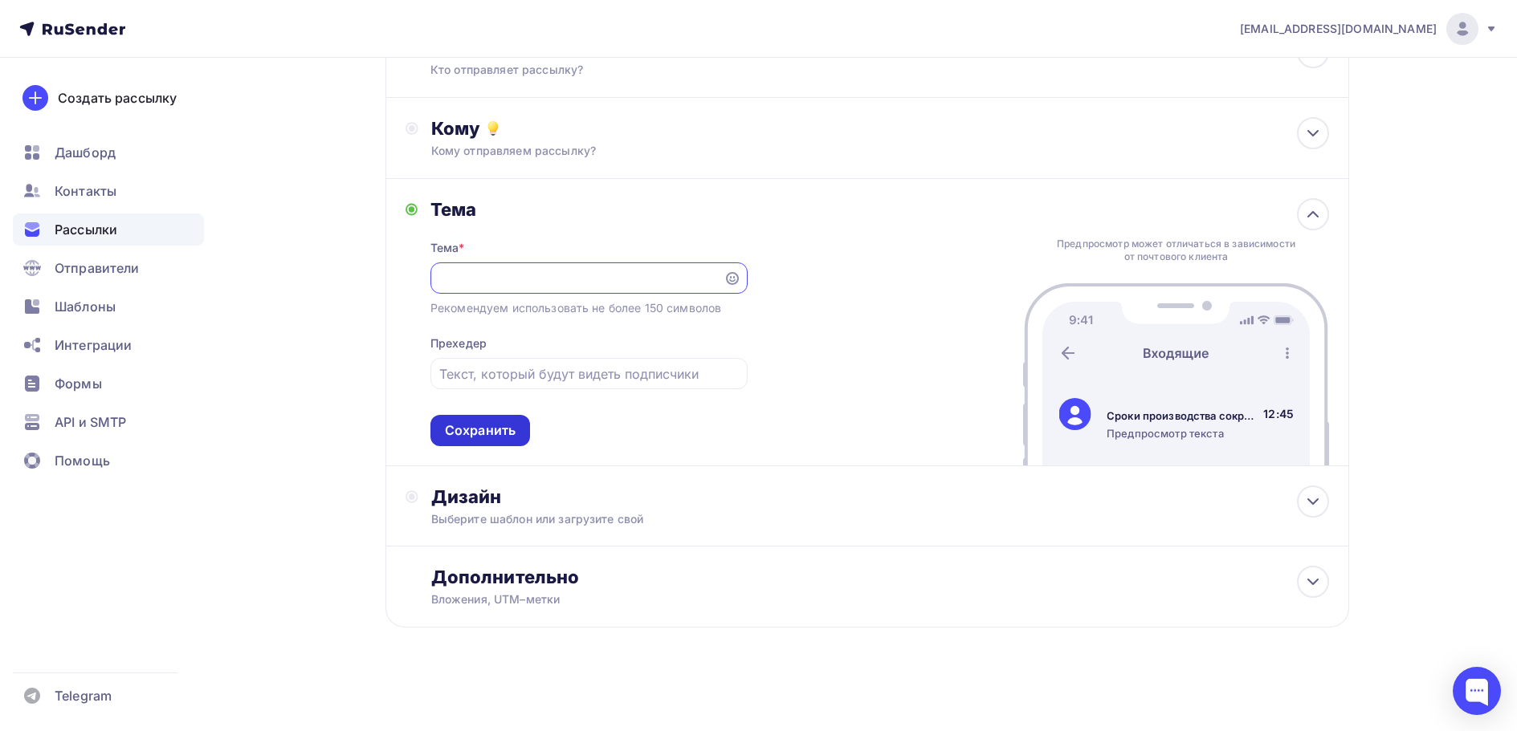
type input "Сроки производства сократились , теперь ваши заказы будут изготавливаться еще б…"
click at [500, 424] on div "Сохранить" at bounding box center [480, 431] width 71 height 18
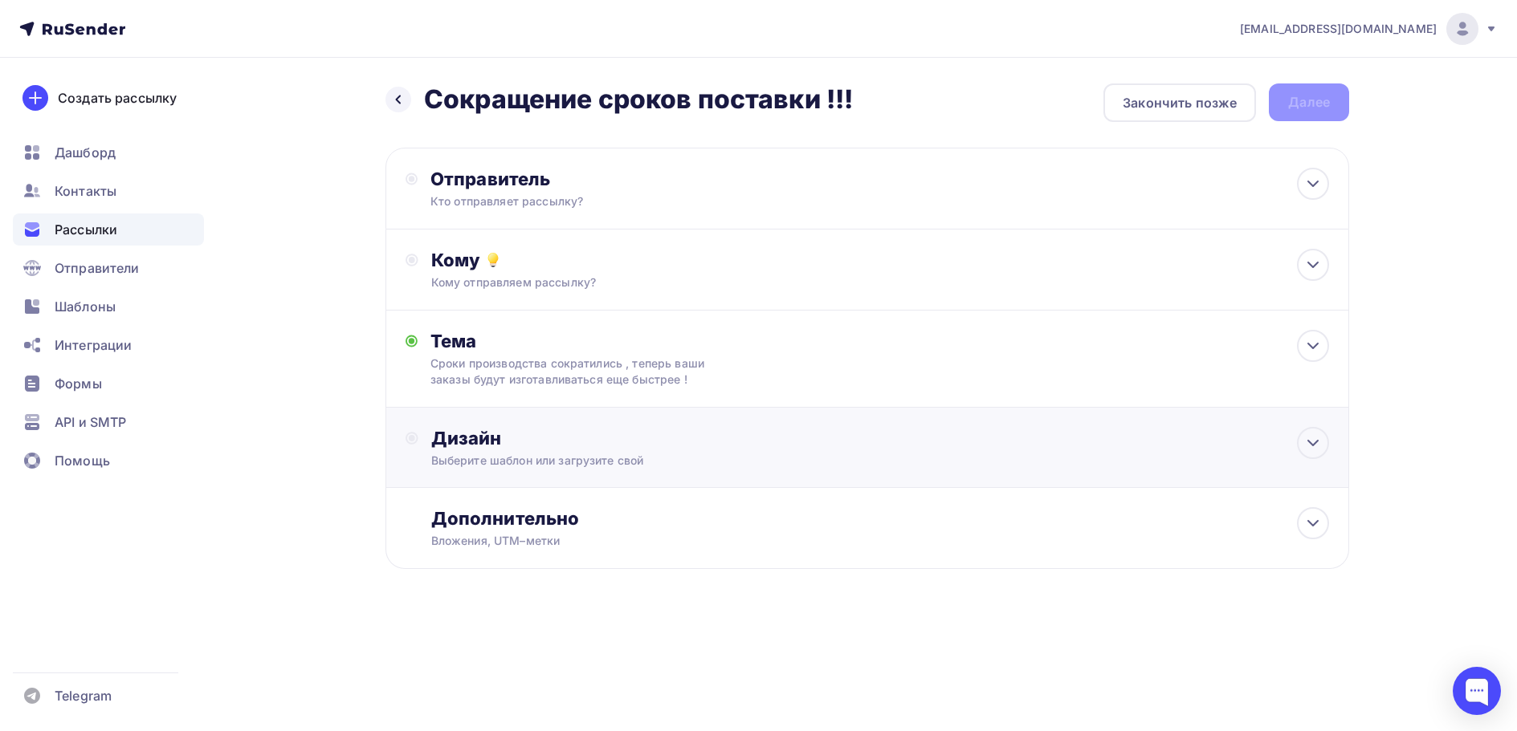
scroll to position [0, 0]
click at [428, 442] on div "Дизайн Выберите шаблон или загрузите свой" at bounding box center [873, 448] width 923 height 42
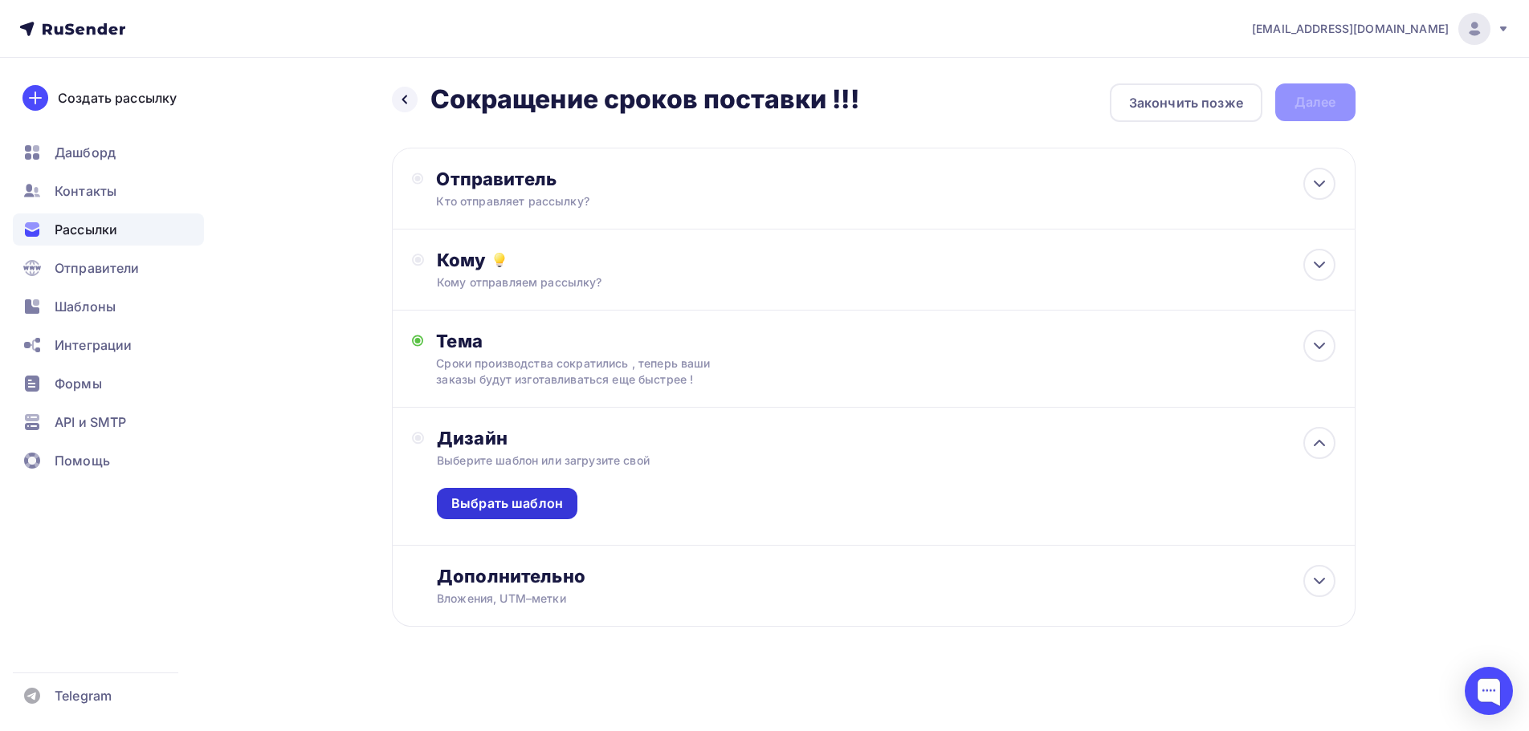
click at [486, 511] on div "Выбрать шаблон" at bounding box center [507, 504] width 112 height 18
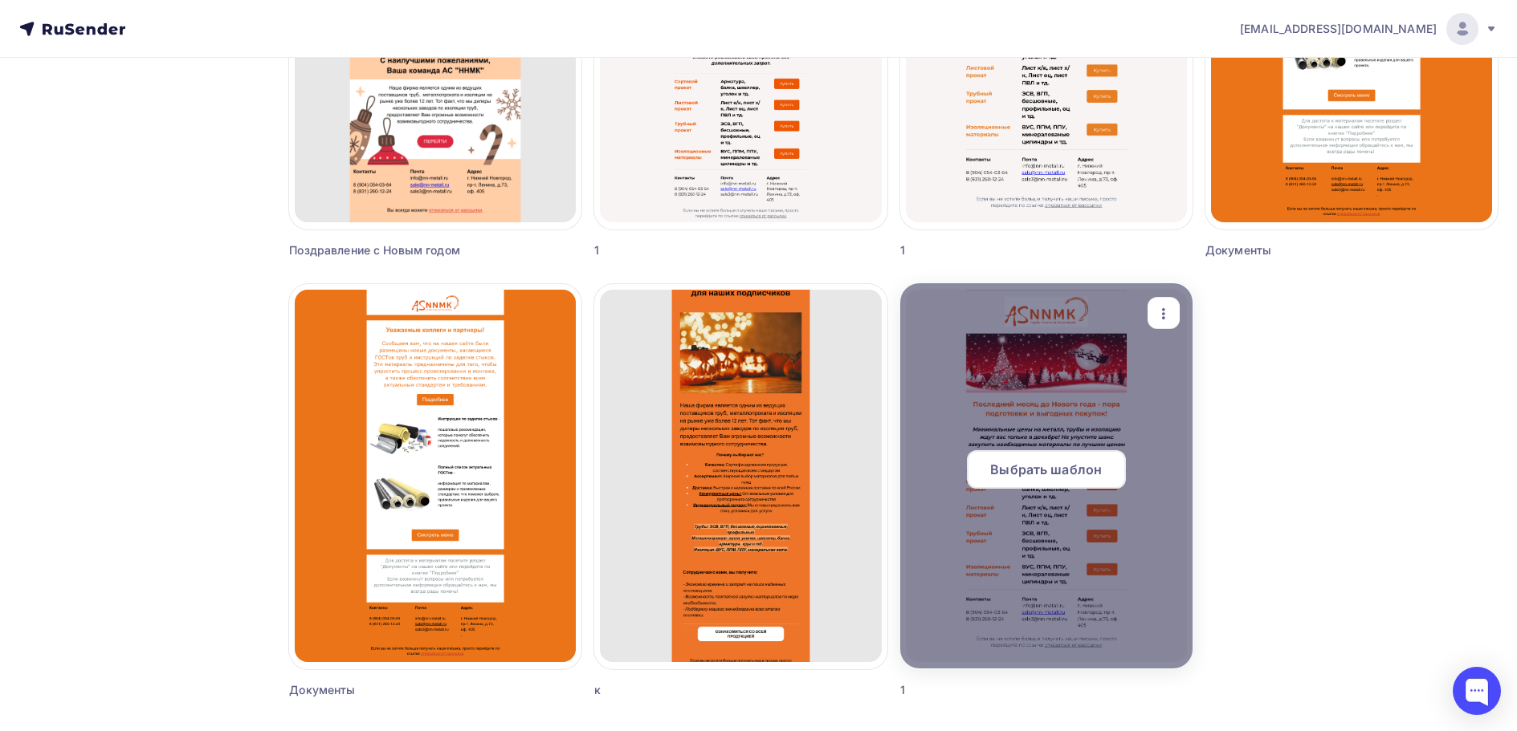
scroll to position [915, 0]
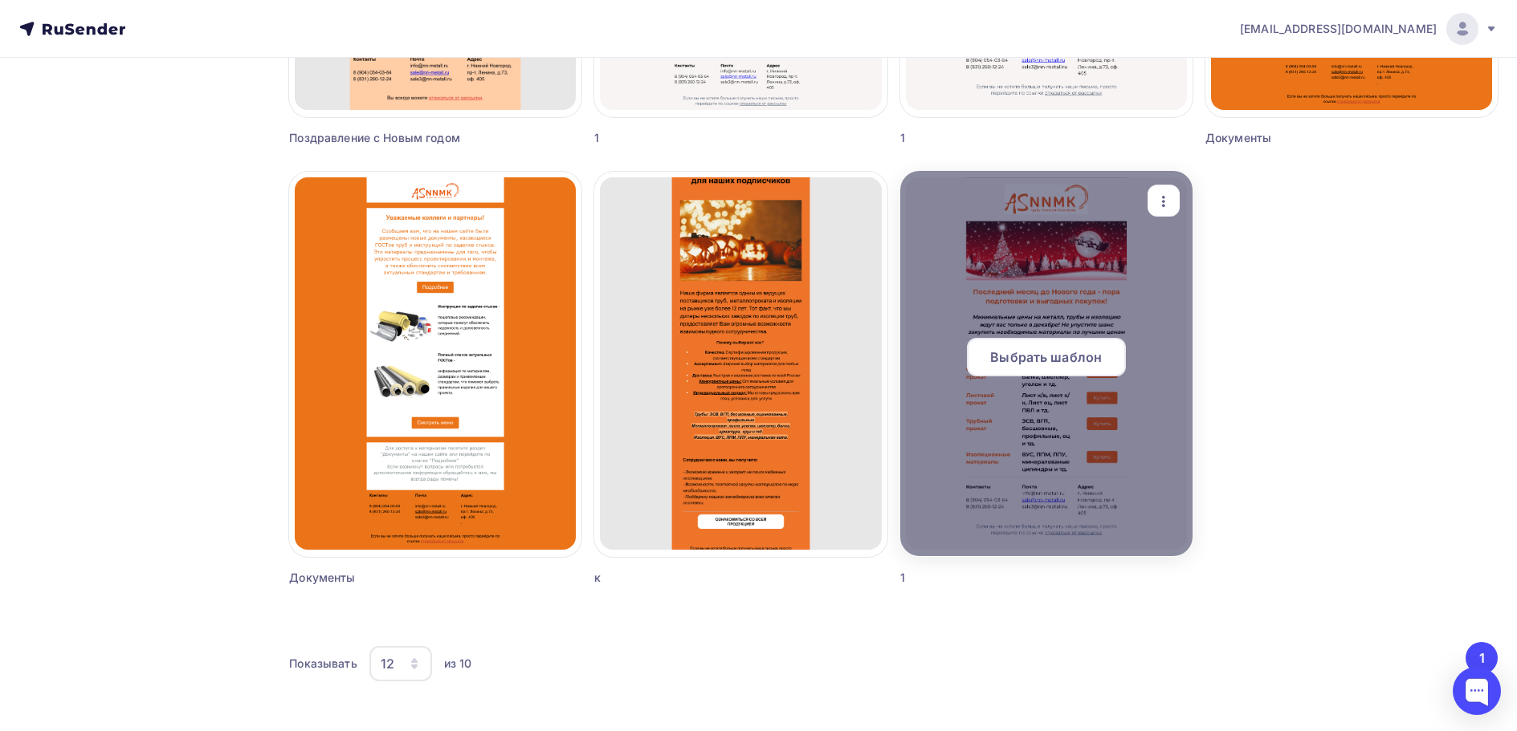
click at [1062, 348] on span "Выбрать шаблон" at bounding box center [1046, 357] width 112 height 19
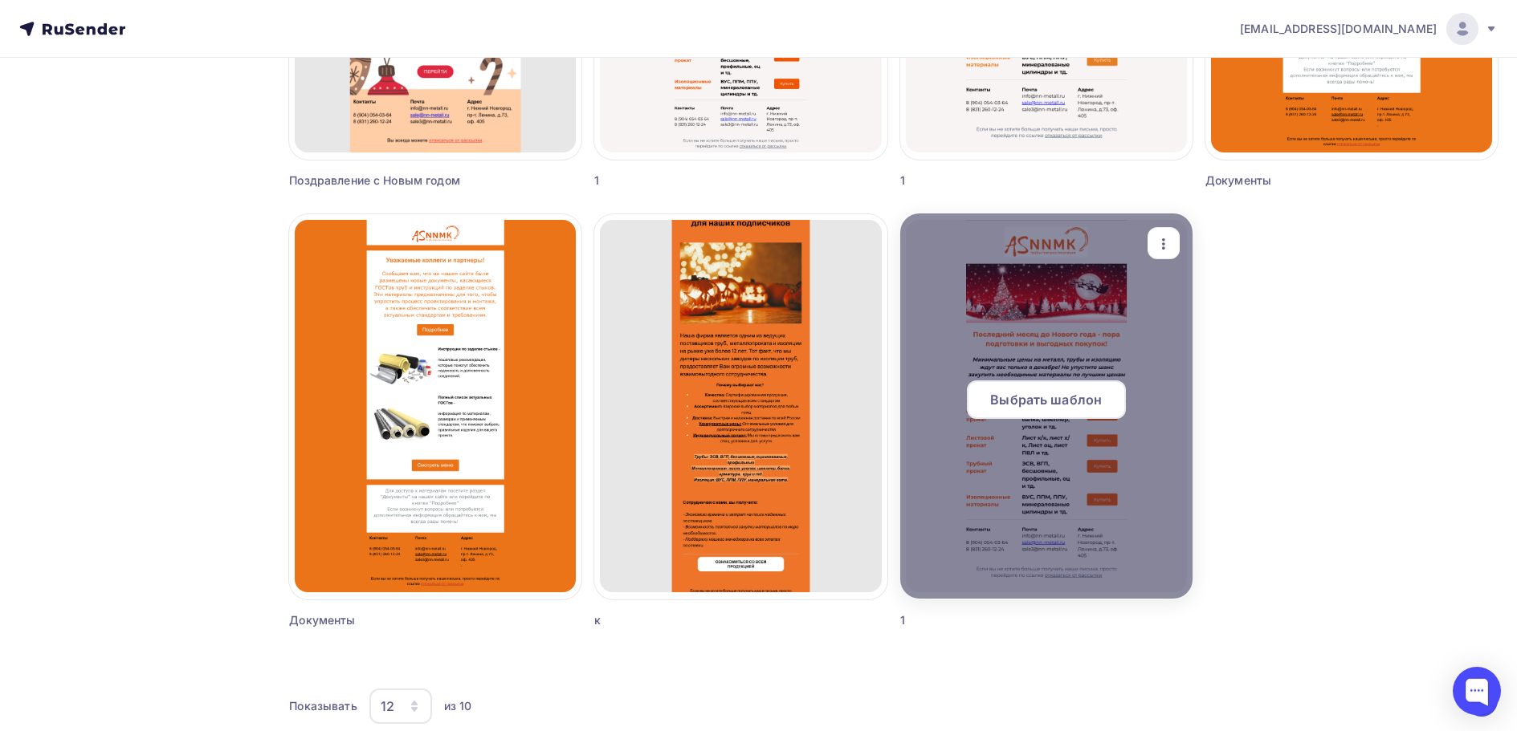
scroll to position [883, 0]
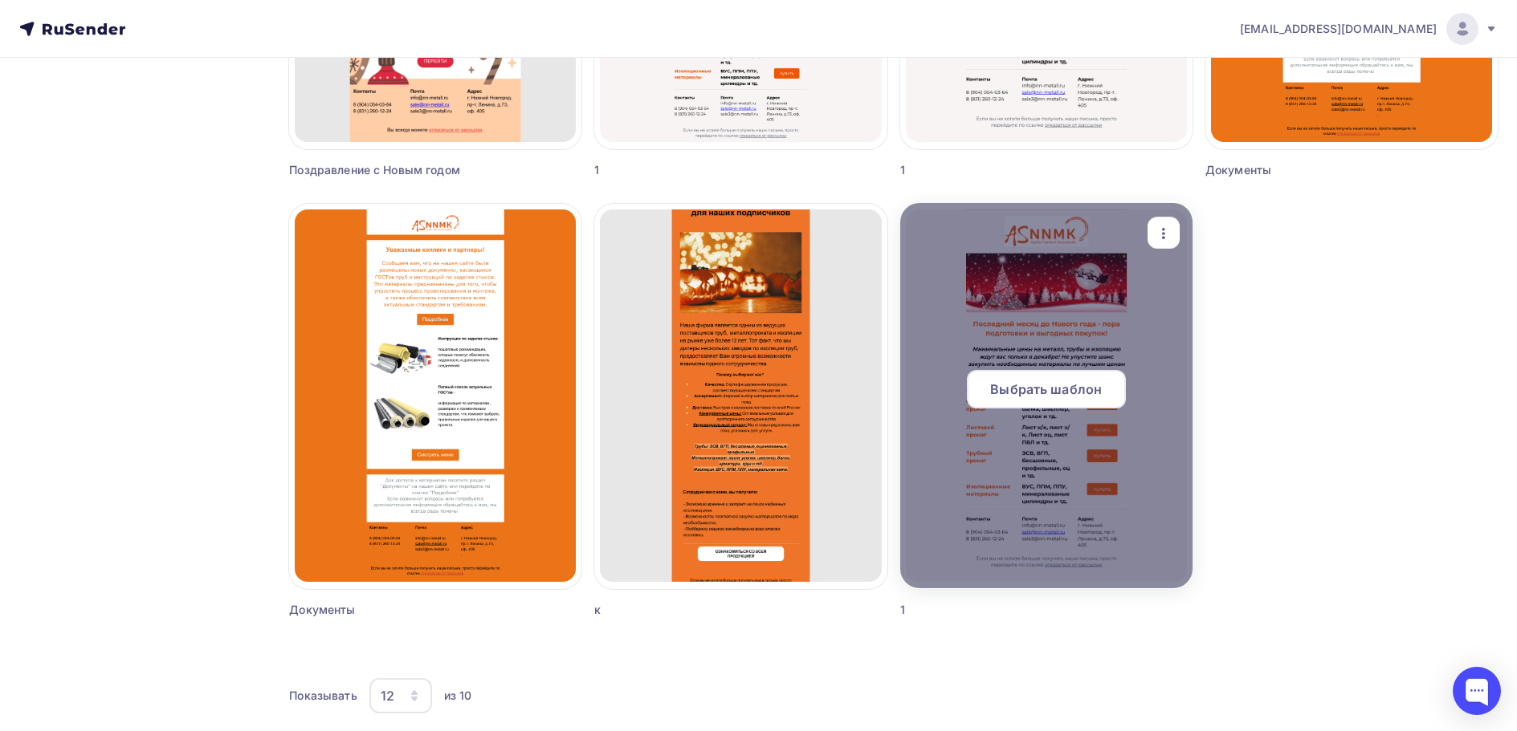
click at [1044, 392] on span "Выбрать шаблон" at bounding box center [1046, 389] width 112 height 19
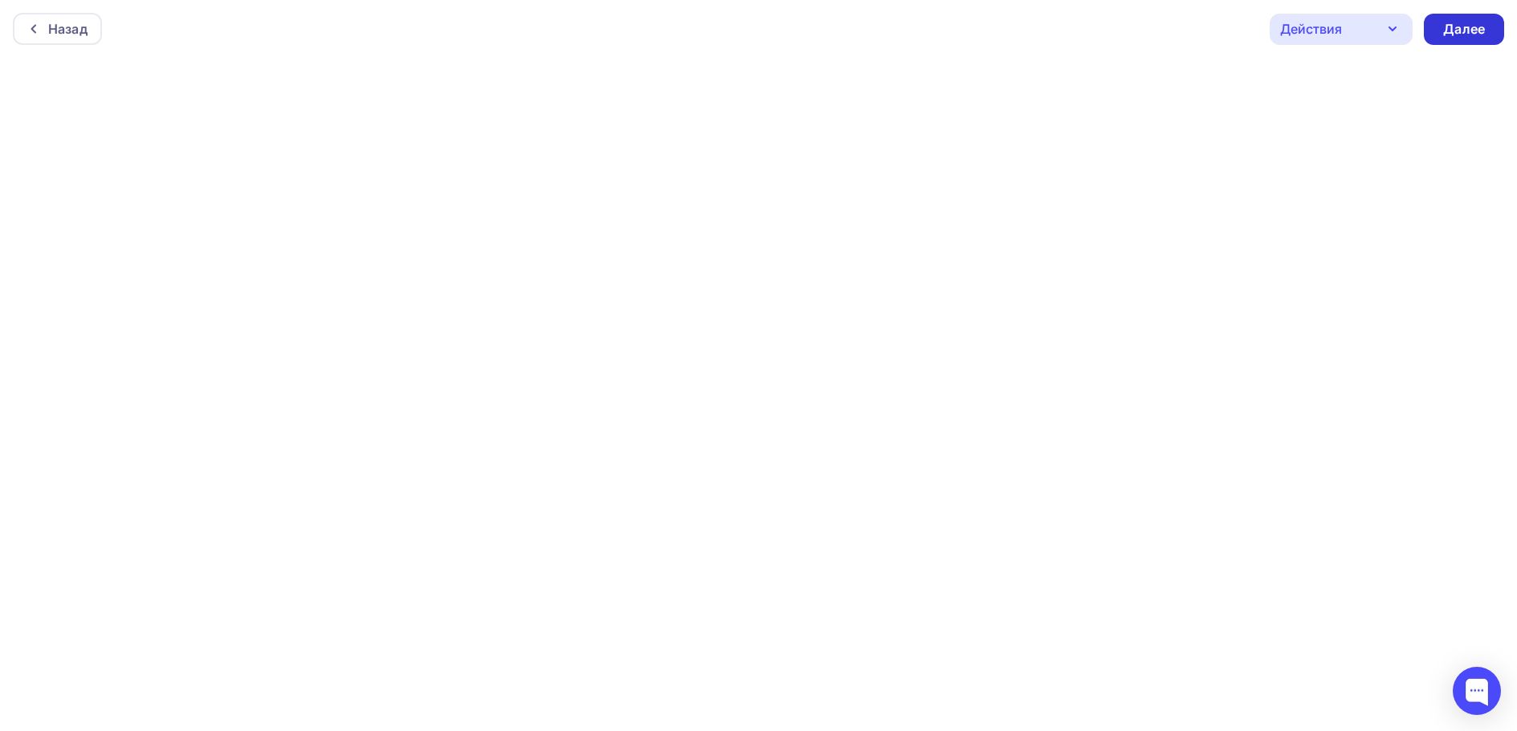
click at [1462, 22] on div "Далее" at bounding box center [1464, 29] width 42 height 18
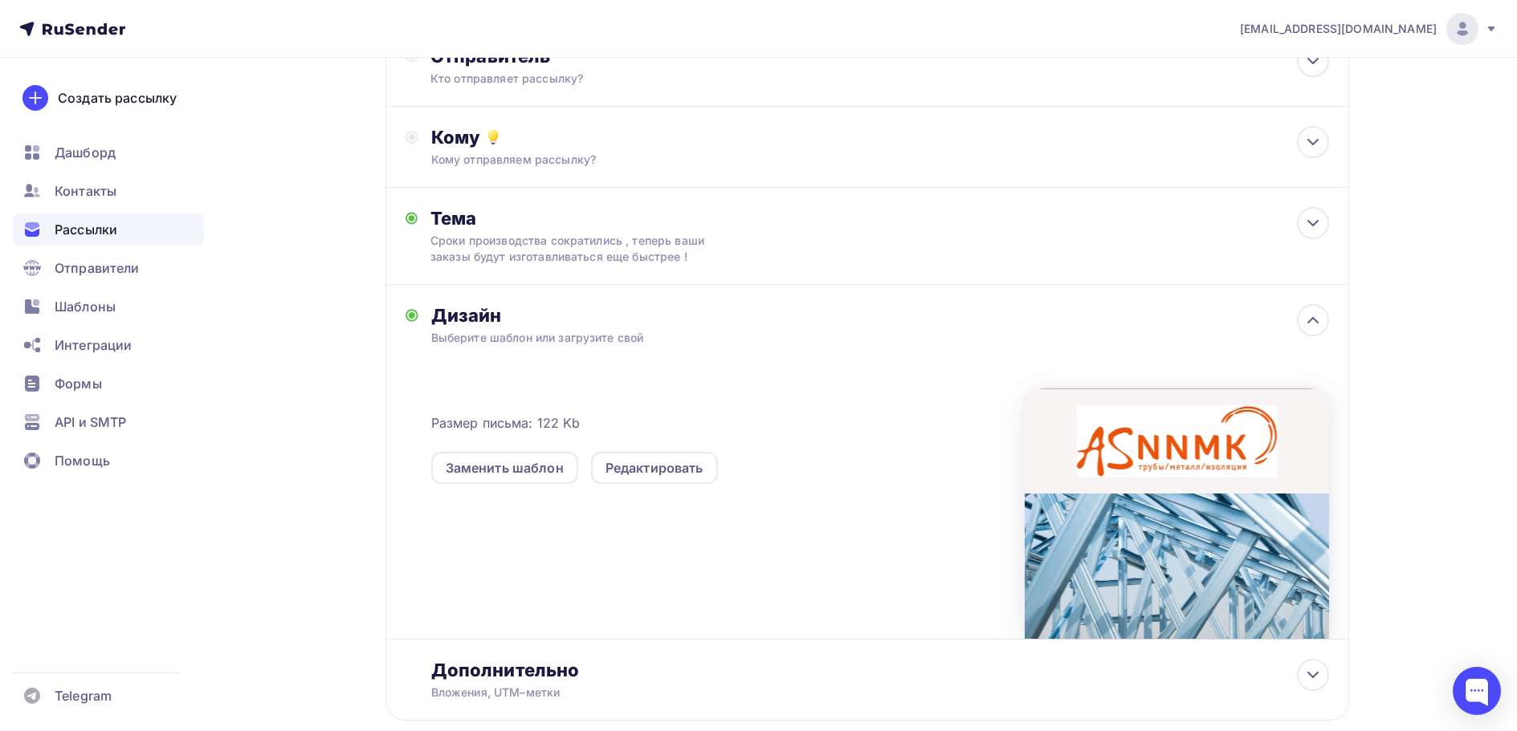
scroll to position [161, 0]
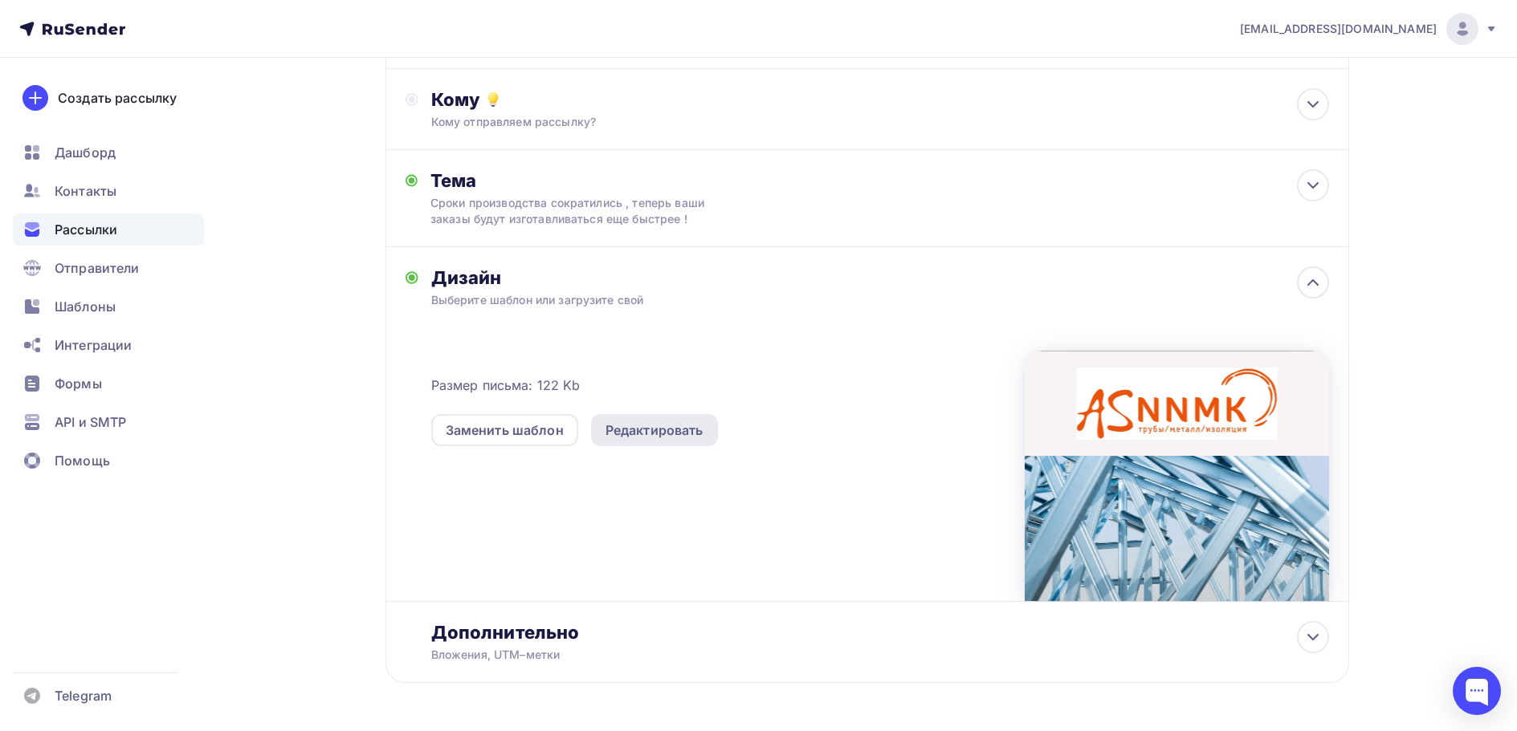
click at [653, 437] on div "Редактировать" at bounding box center [654, 430] width 98 height 19
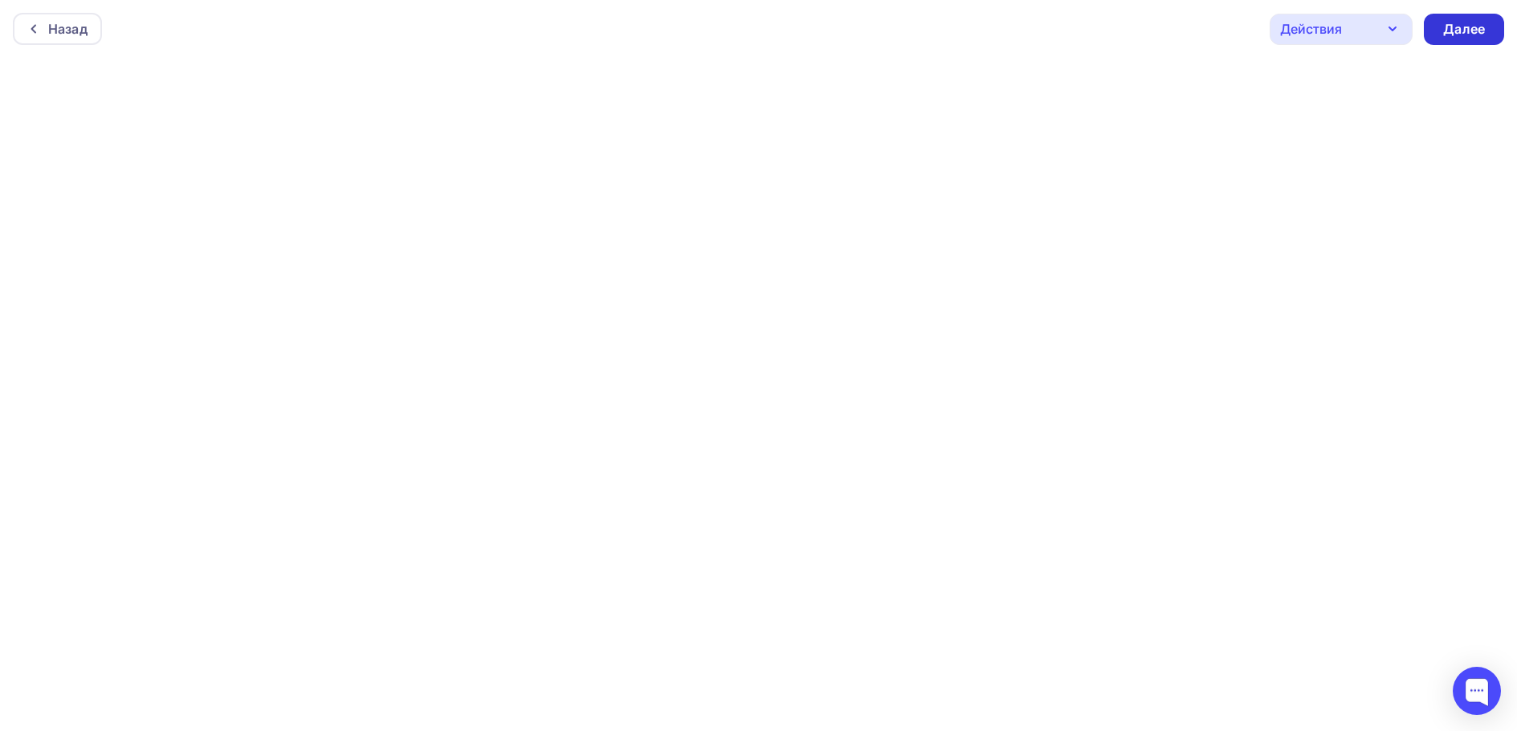
click at [1468, 31] on div "Далее" at bounding box center [1464, 29] width 42 height 18
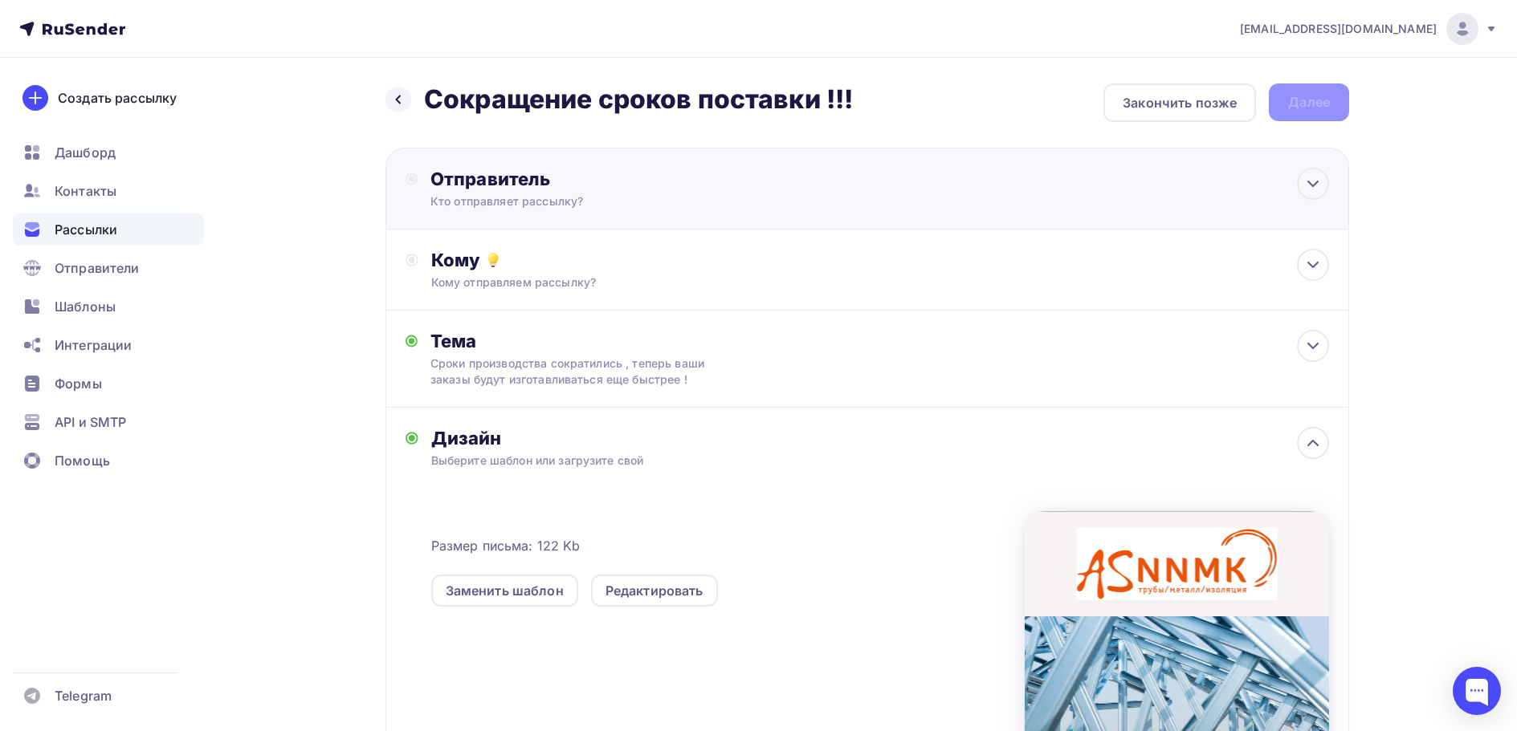
click at [489, 184] on div "Отправитель" at bounding box center [604, 179] width 348 height 22
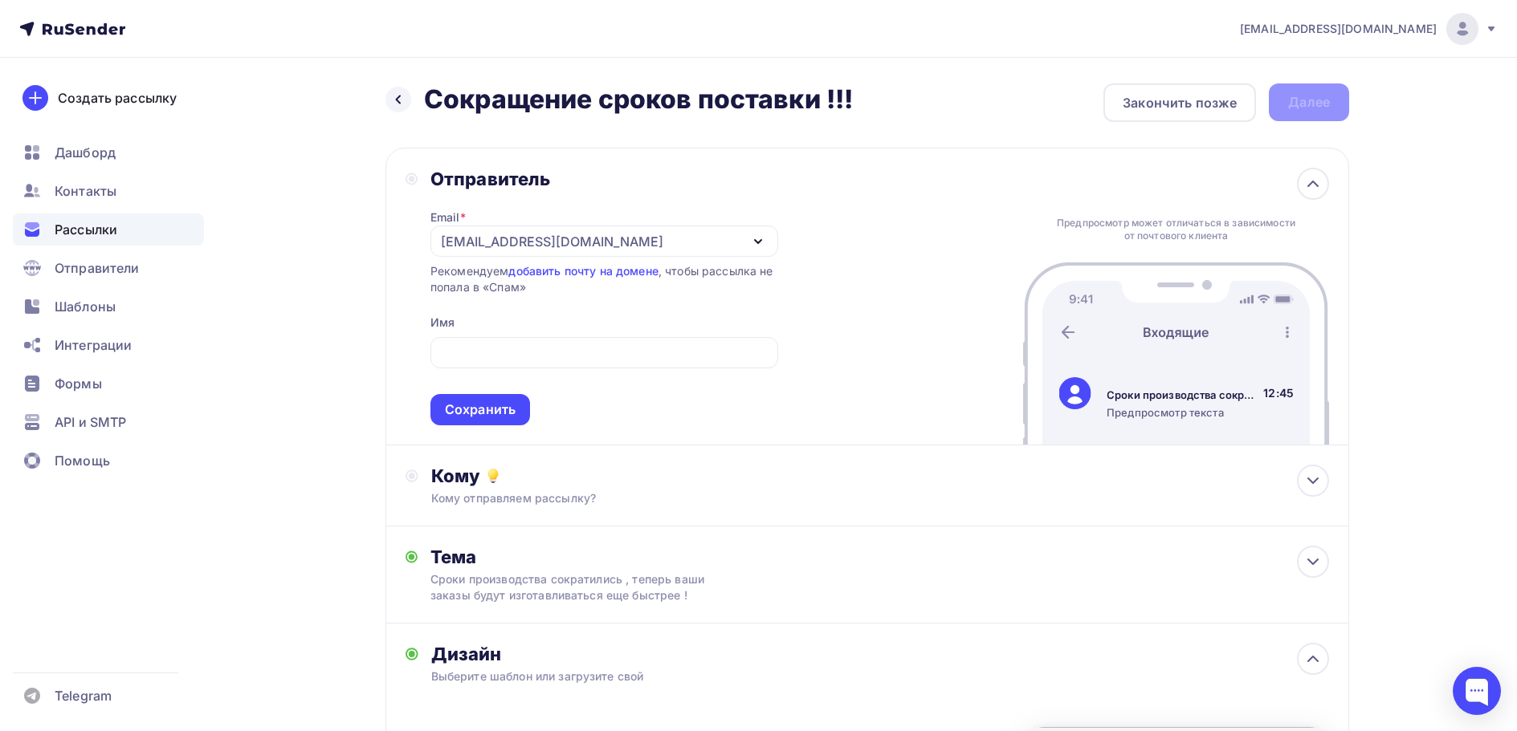
click at [457, 406] on div "Сохранить" at bounding box center [480, 410] width 71 height 18
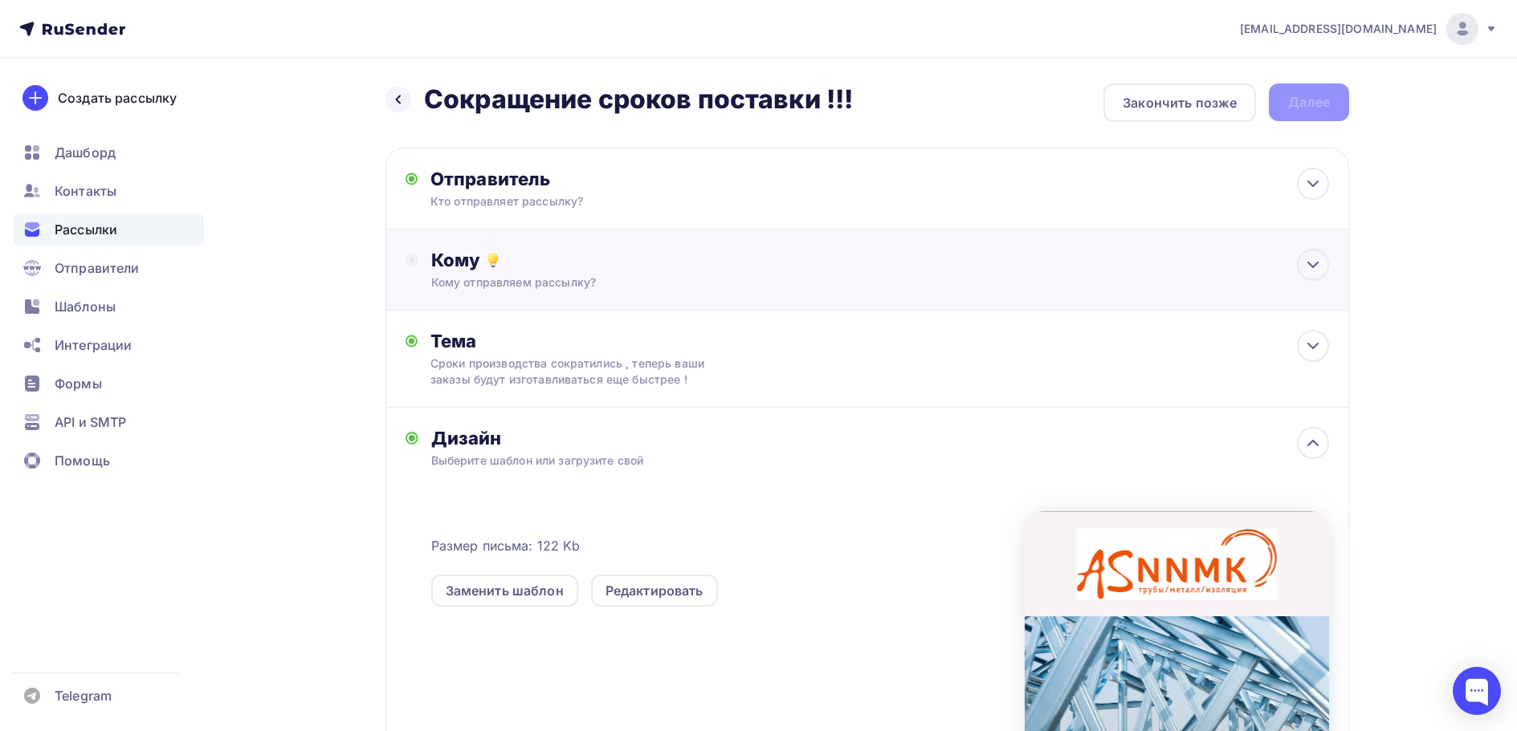
click at [450, 256] on div "Кому" at bounding box center [880, 260] width 898 height 22
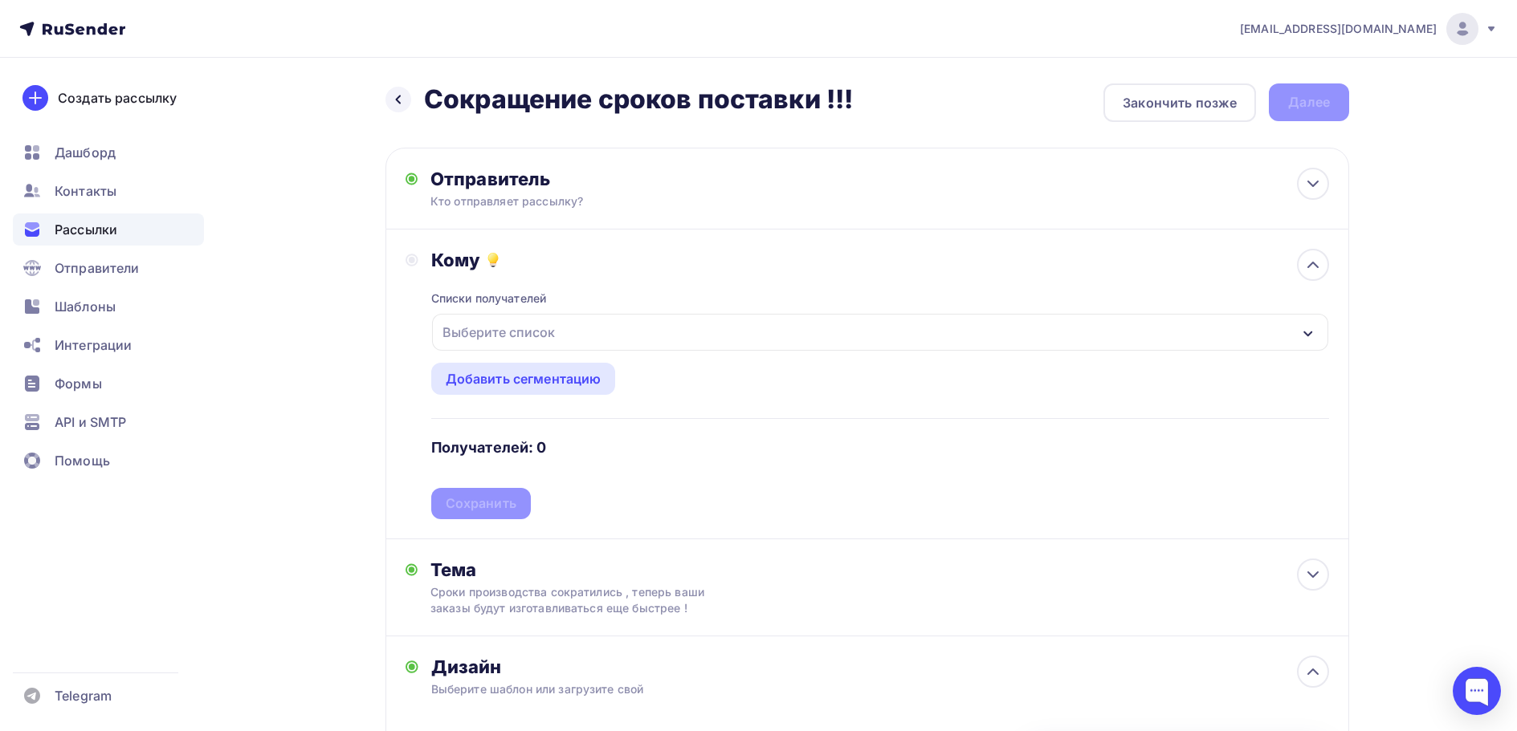
click at [507, 333] on div "Выберите список" at bounding box center [498, 332] width 125 height 29
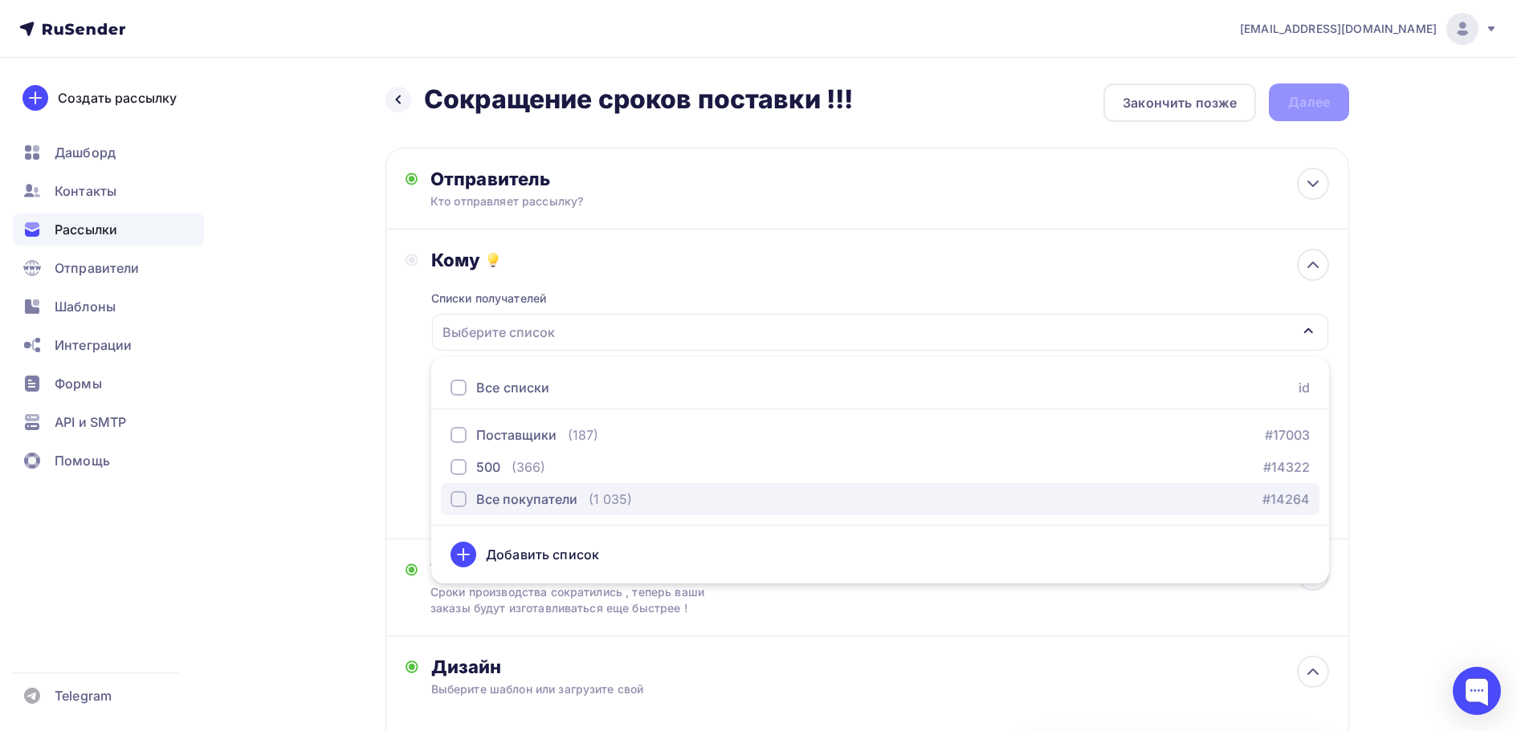
click at [528, 497] on div "Все покупатели" at bounding box center [526, 499] width 101 height 19
click at [774, 627] on div "Тема Сроки производства сократились , теперь ваши заказы будут изготавливаться …" at bounding box center [866, 588] width 963 height 97
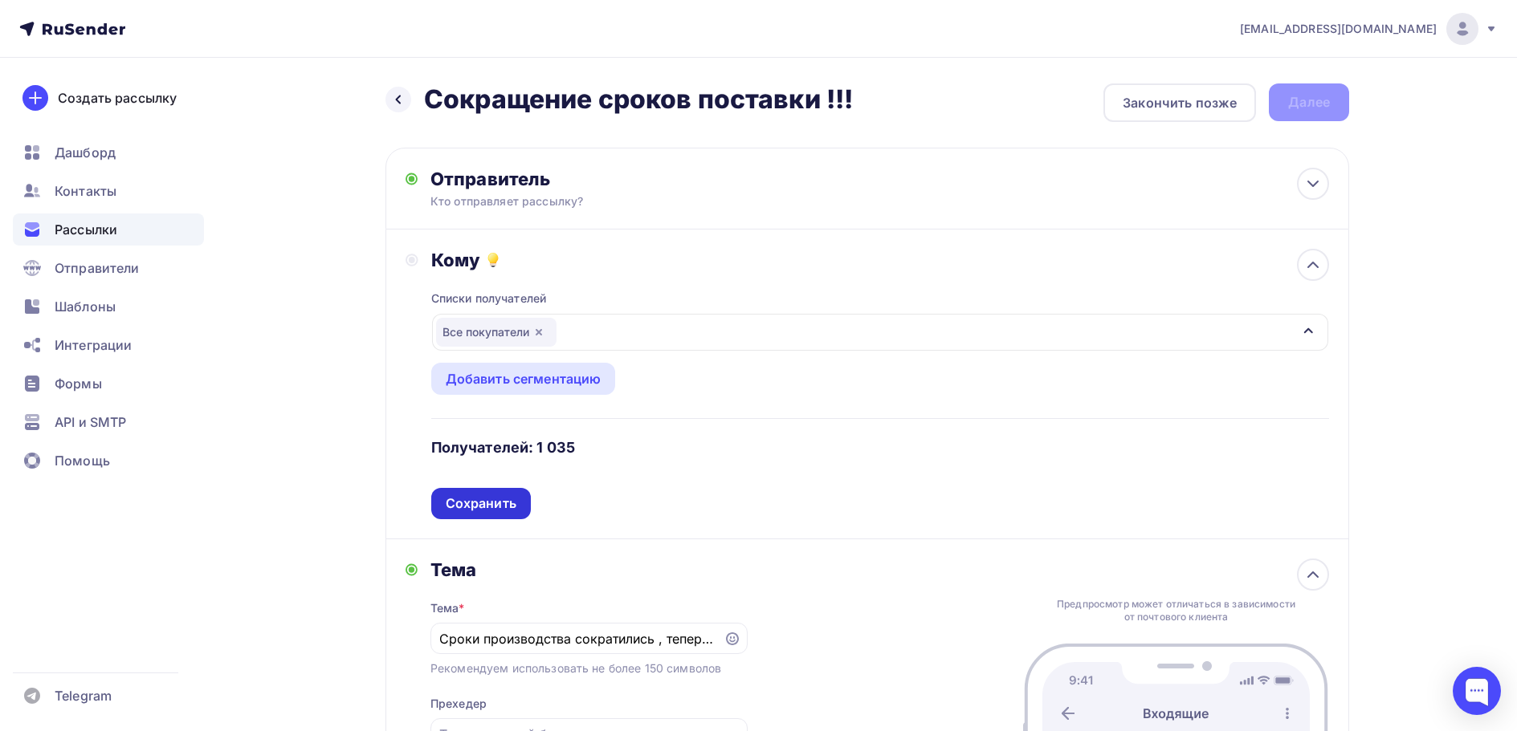
click at [510, 496] on div "Сохранить" at bounding box center [481, 504] width 71 height 18
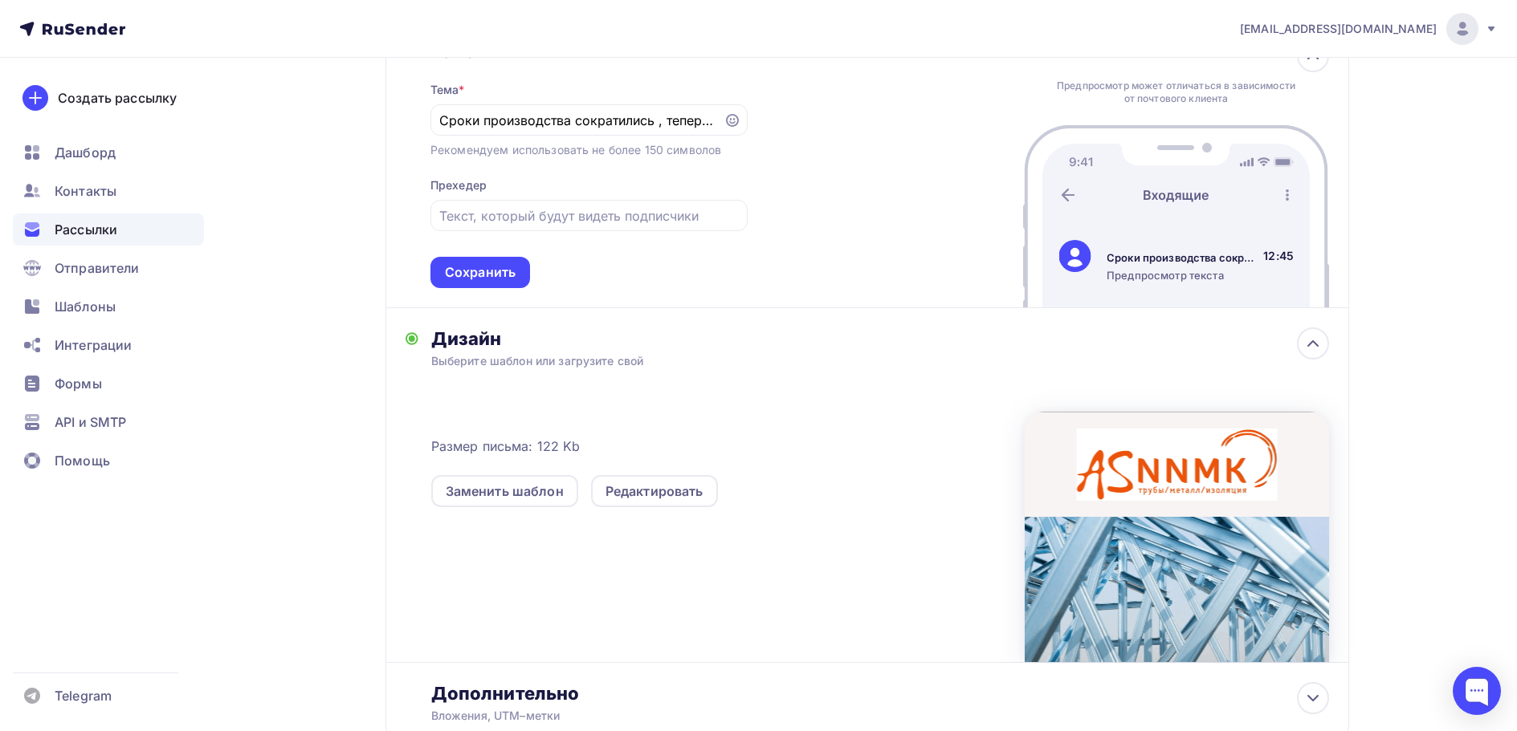
scroll to position [321, 0]
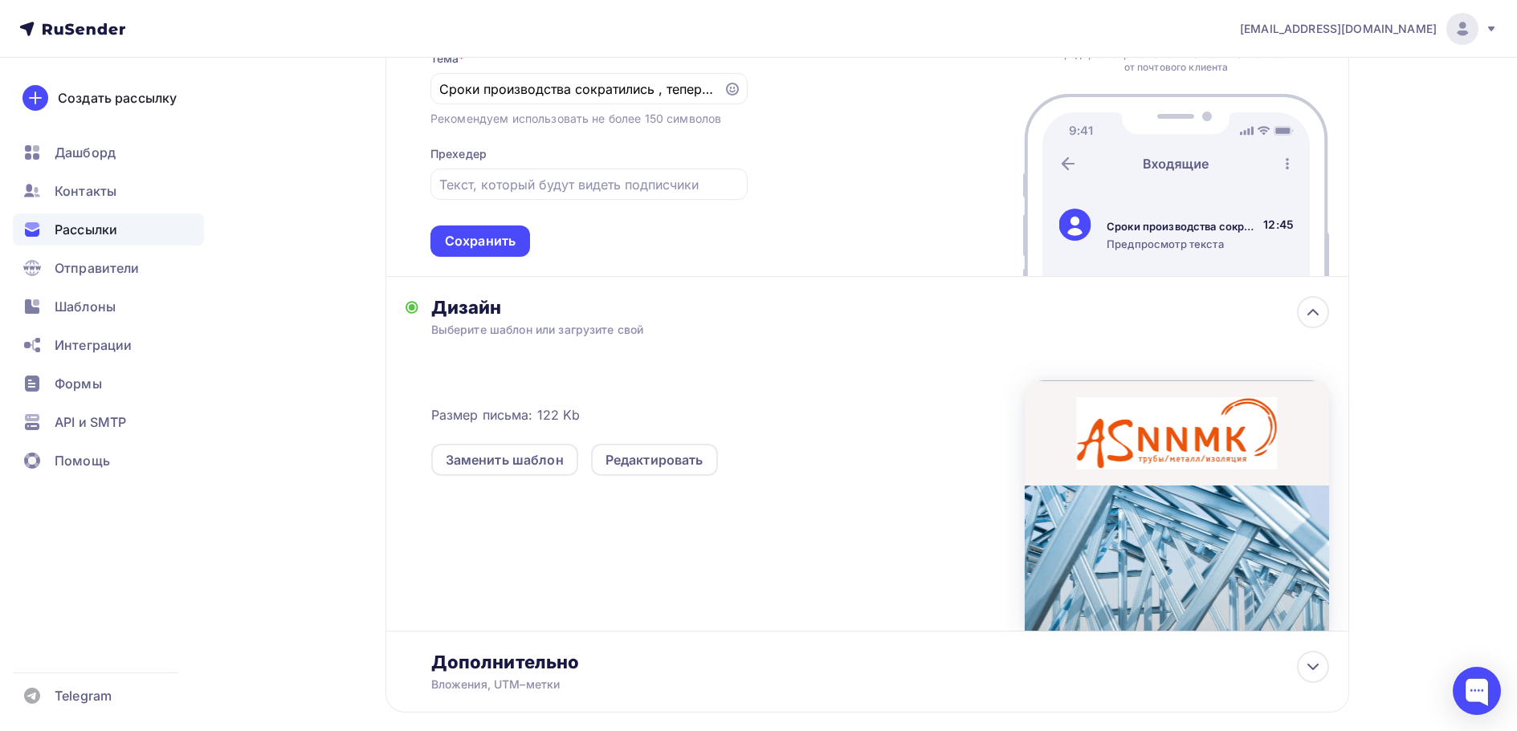
click at [505, 224] on div "Тема * Сроки производства сократились , теперь ваши заказы будут изготавливатьс…" at bounding box center [588, 144] width 317 height 226
click at [505, 239] on div "Сохранить" at bounding box center [480, 241] width 71 height 18
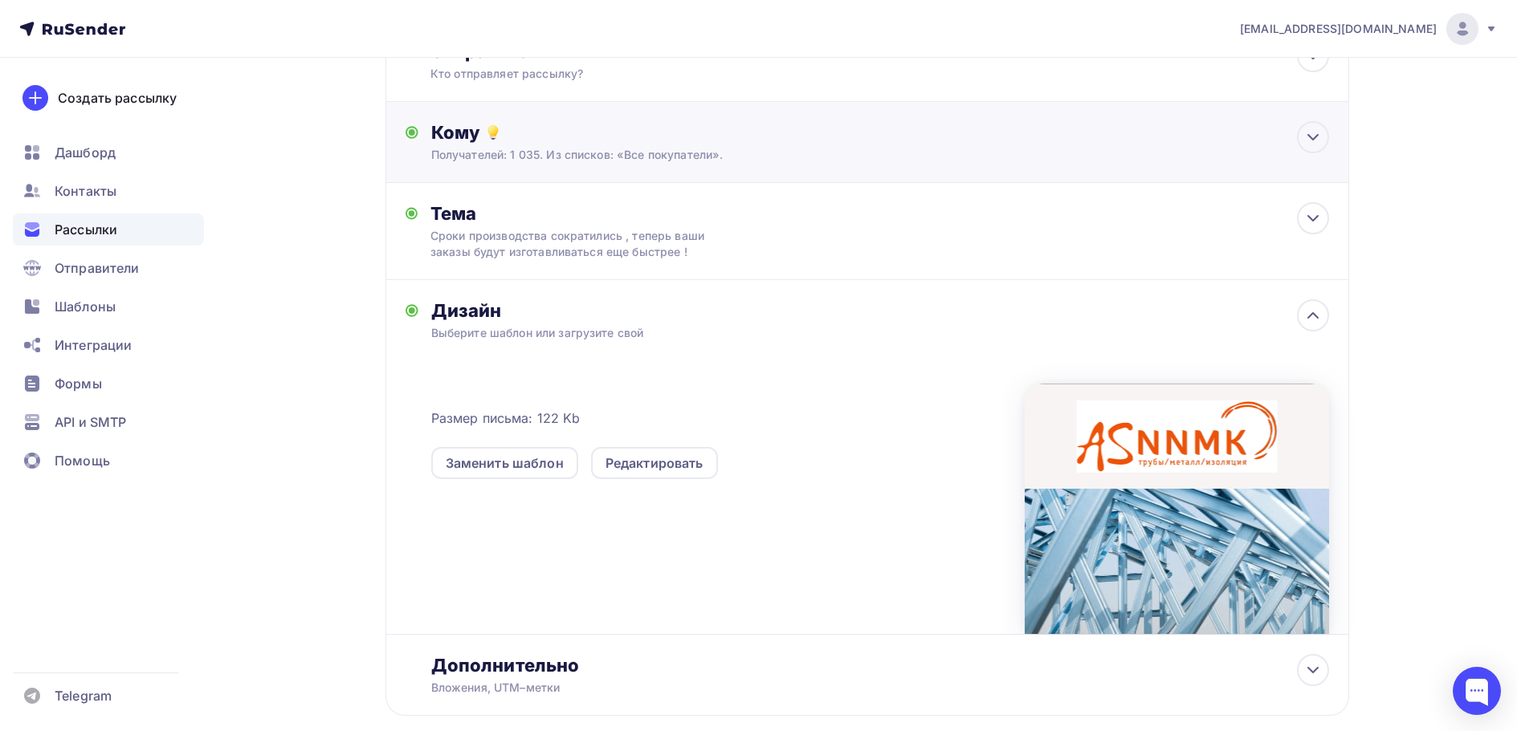
scroll to position [0, 0]
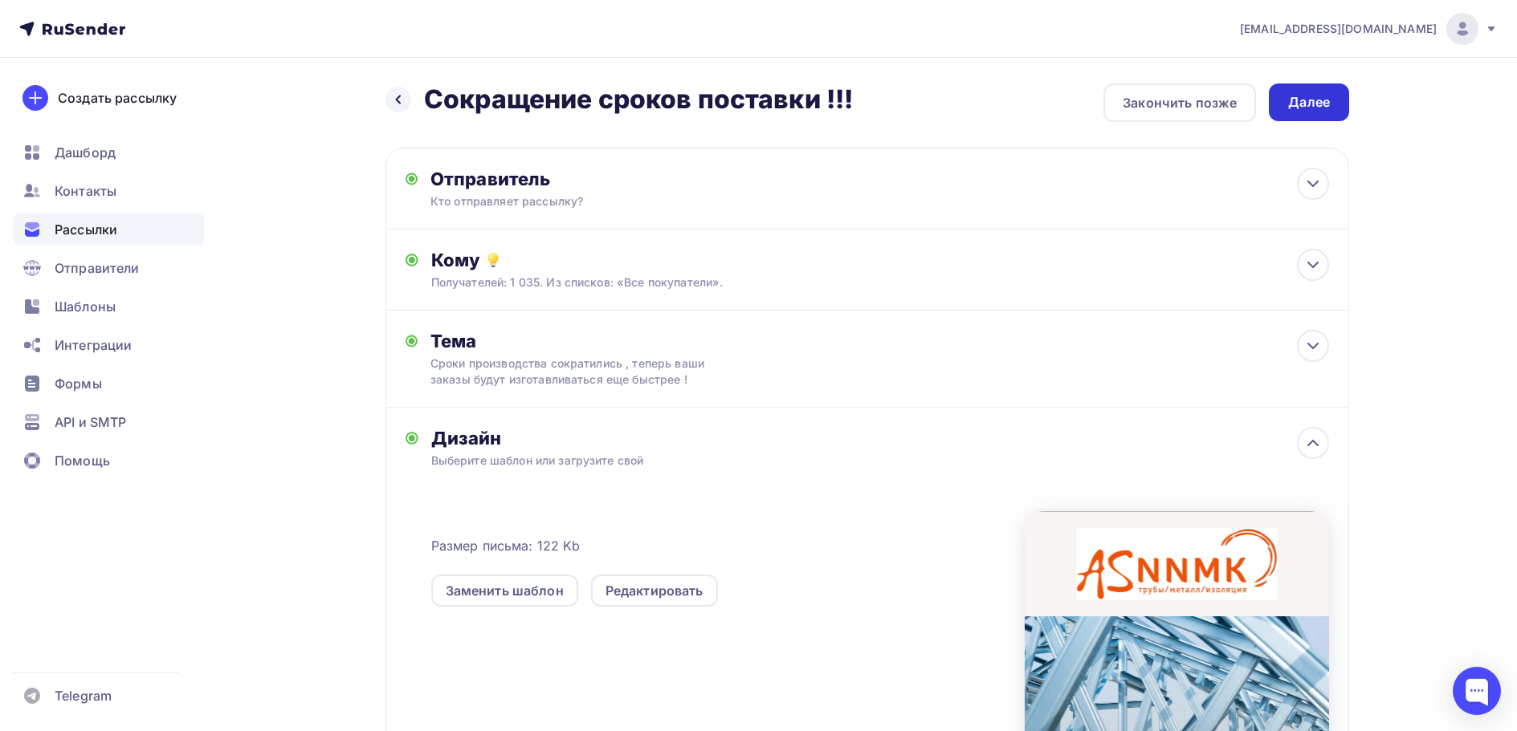
click at [1302, 103] on div "Далее" at bounding box center [1309, 102] width 42 height 18
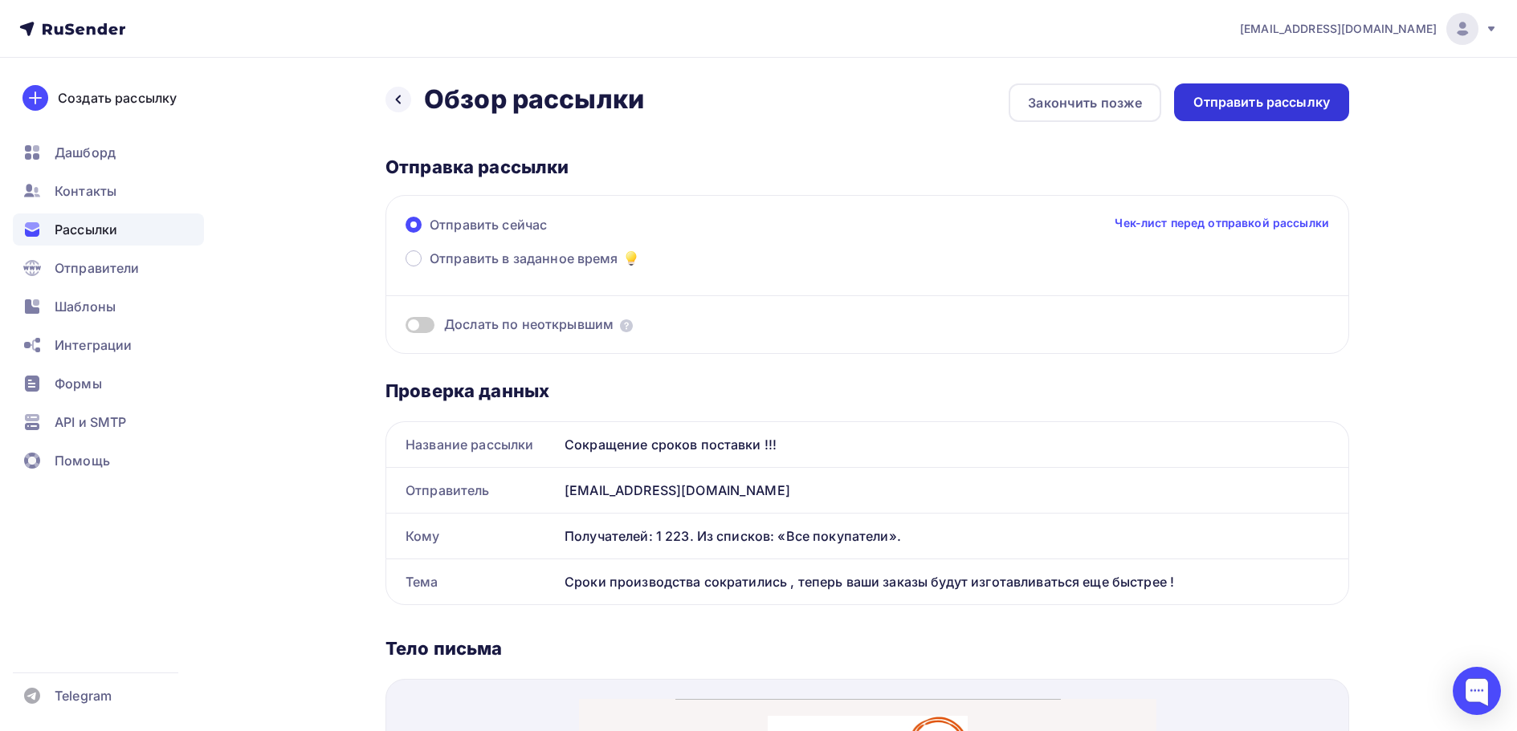
click at [1282, 100] on div "Отправить рассылку" at bounding box center [1261, 102] width 136 height 18
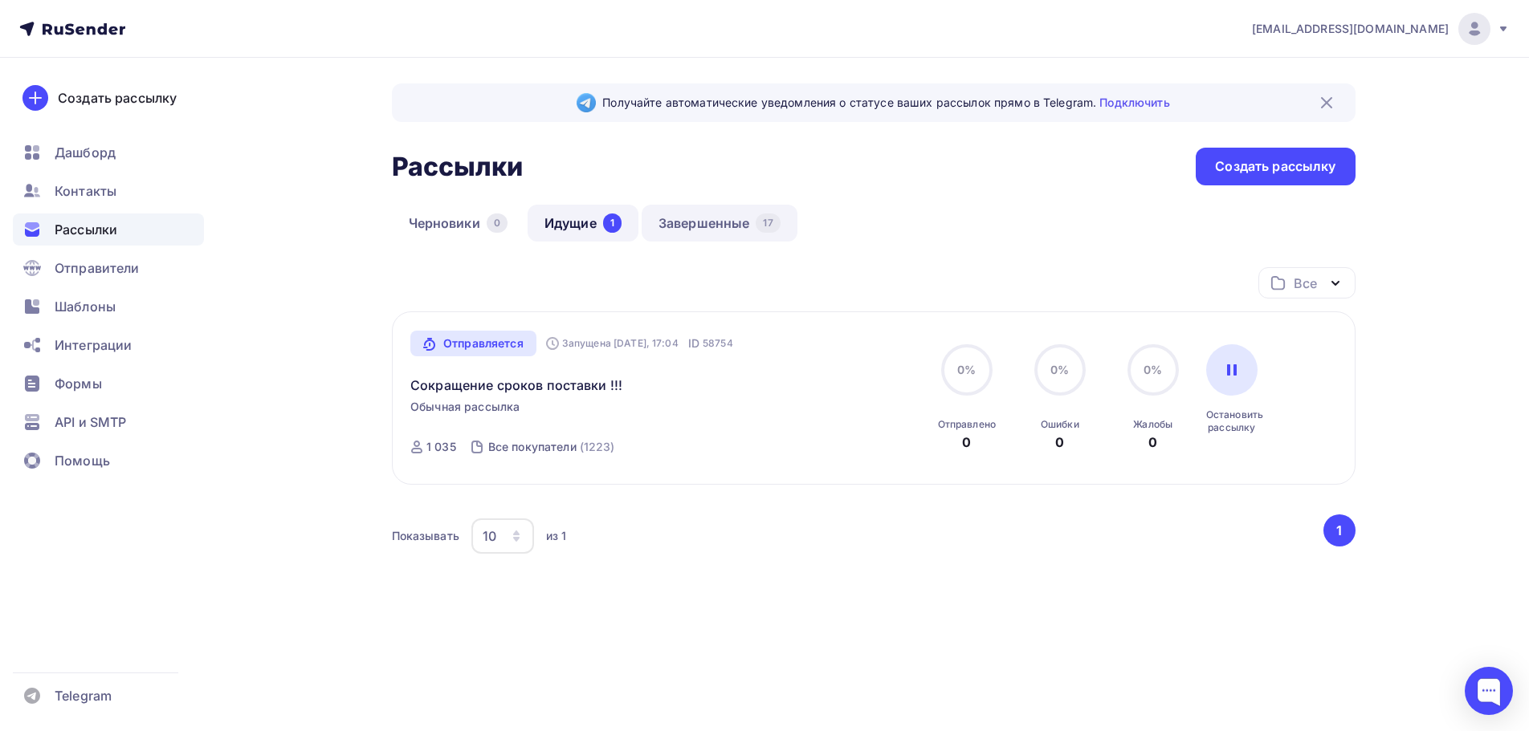
click at [713, 230] on link "Завершенные 17" at bounding box center [720, 223] width 156 height 37
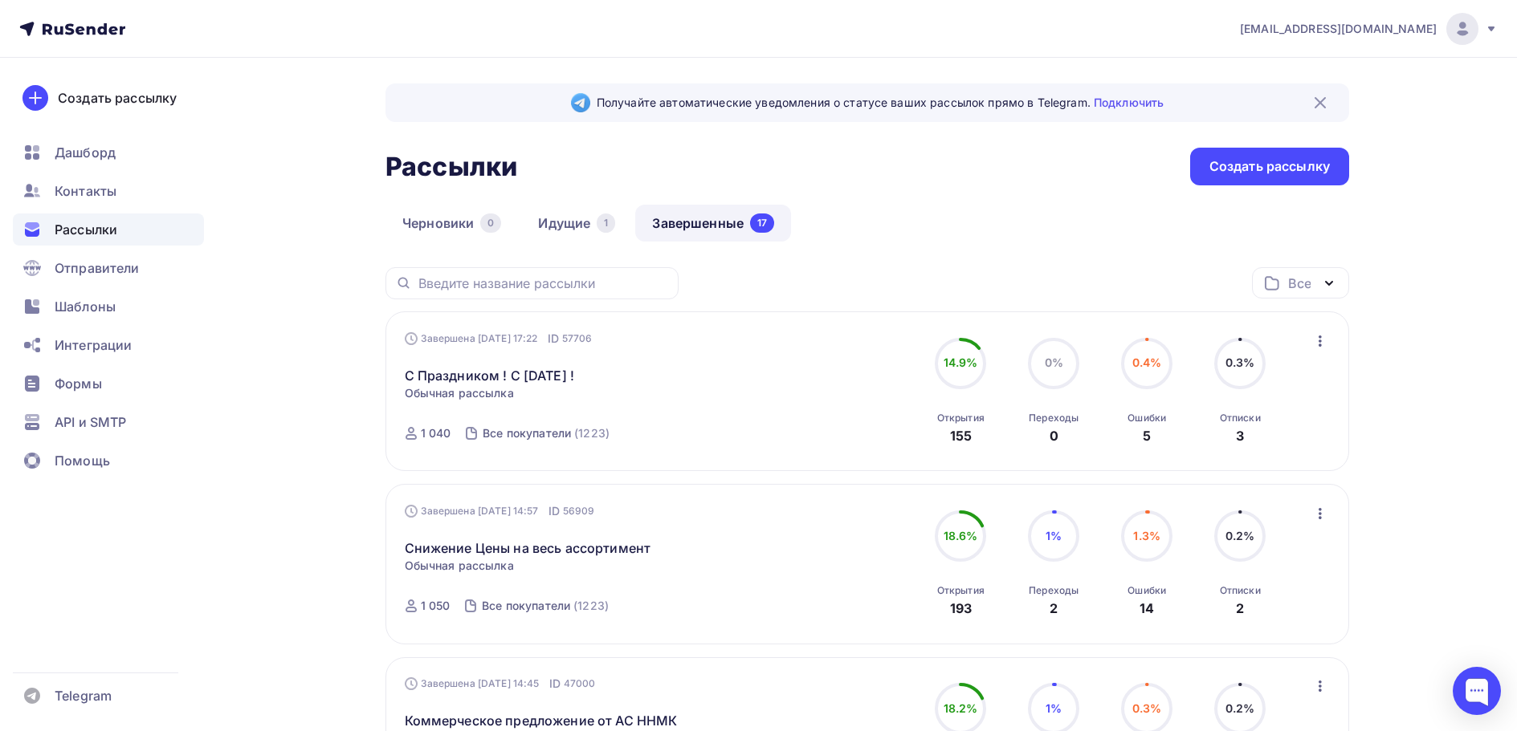
click at [677, 226] on link "Завершенные 17" at bounding box center [713, 223] width 156 height 37
click at [580, 220] on link "Идущие 1" at bounding box center [576, 223] width 111 height 37
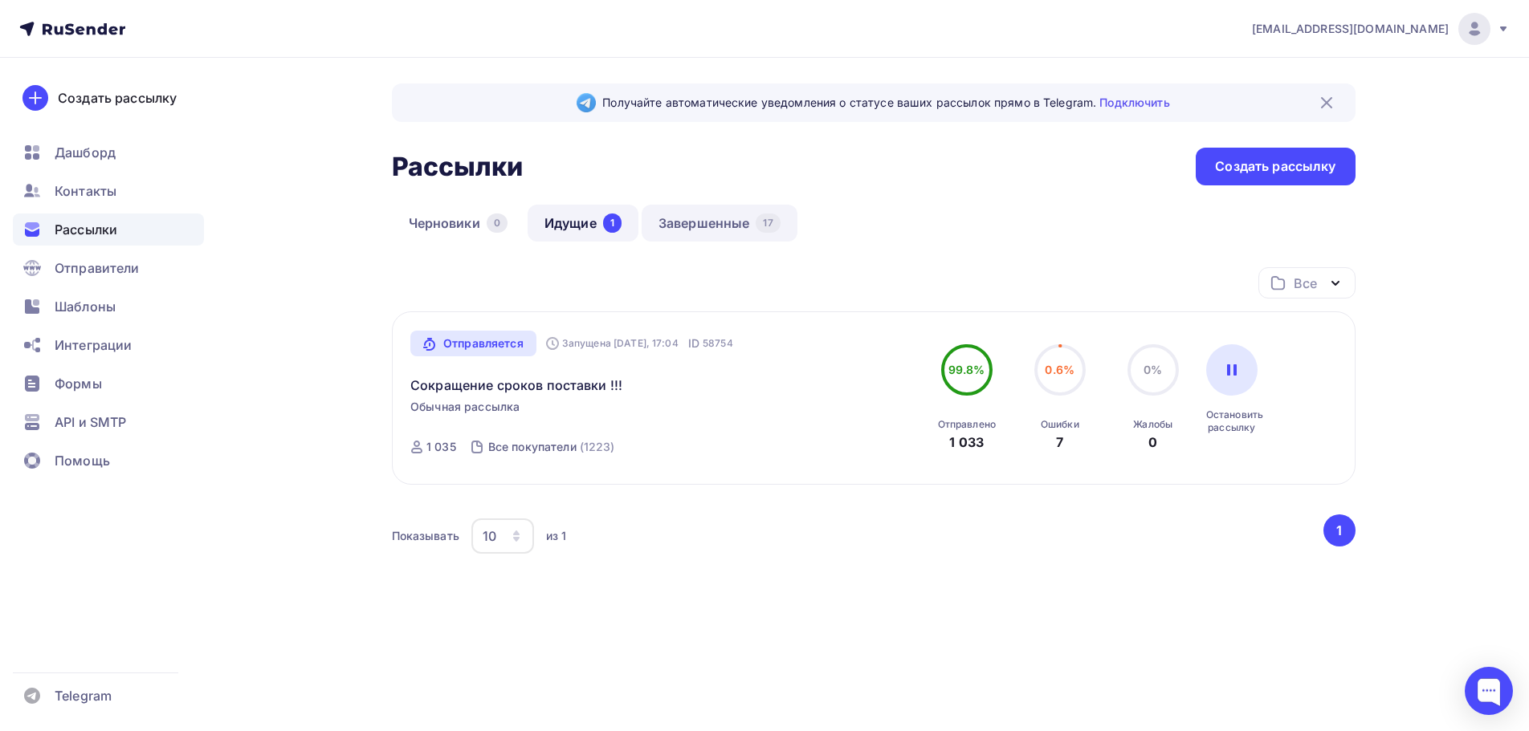
click at [706, 226] on link "Завершенные 17" at bounding box center [720, 223] width 156 height 37
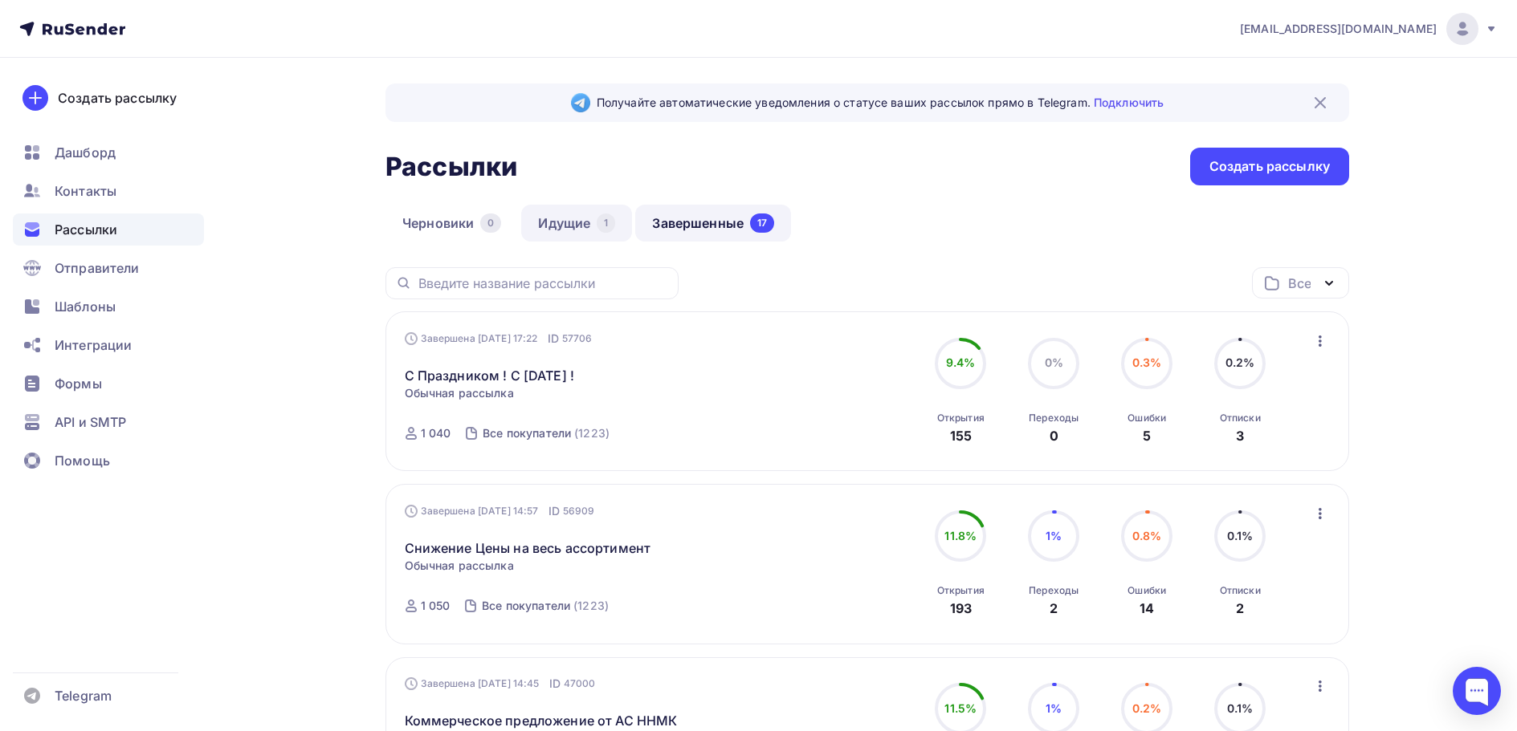
click at [572, 218] on link "Идущие 1" at bounding box center [576, 223] width 111 height 37
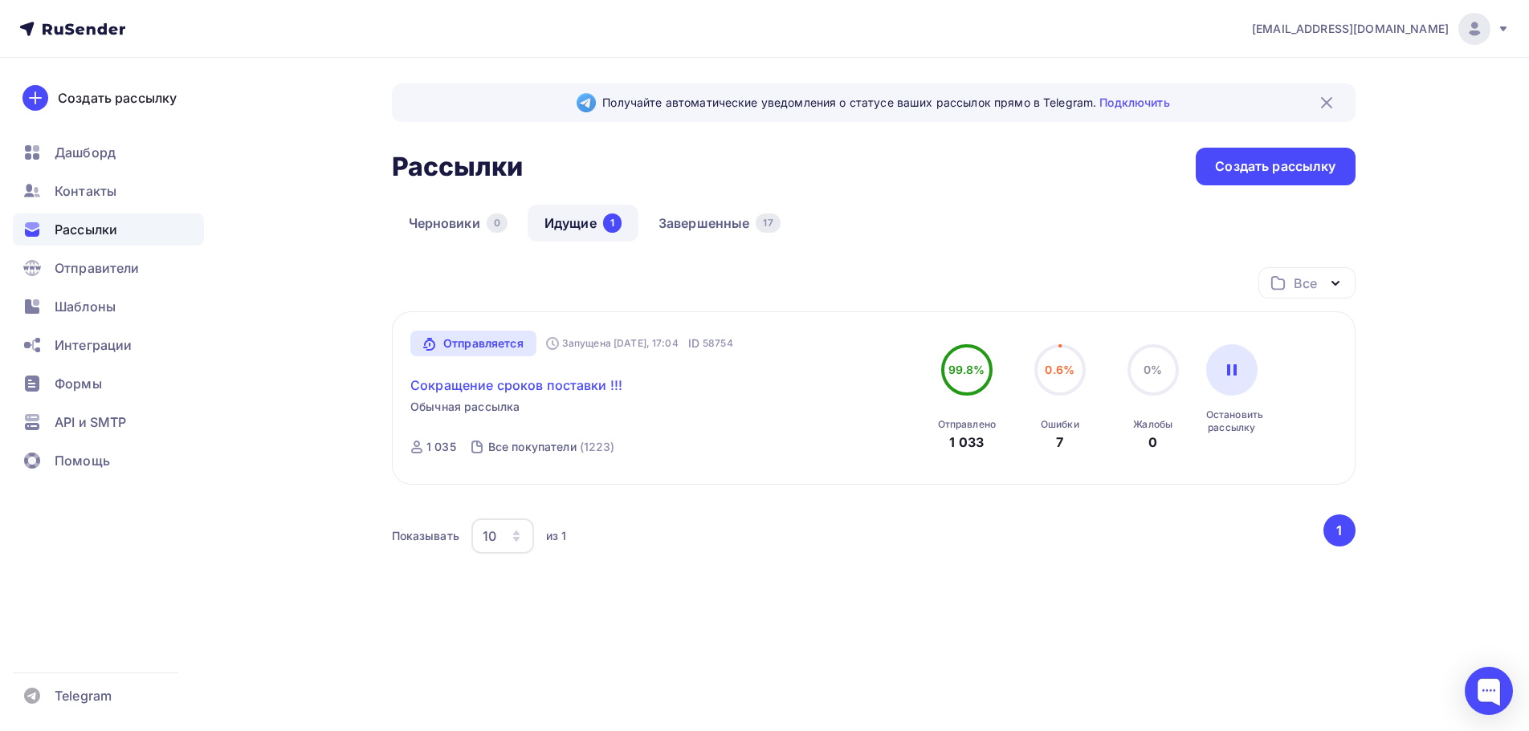
click at [491, 390] on link "Сокращение сроков поставки !!!" at bounding box center [516, 385] width 212 height 19
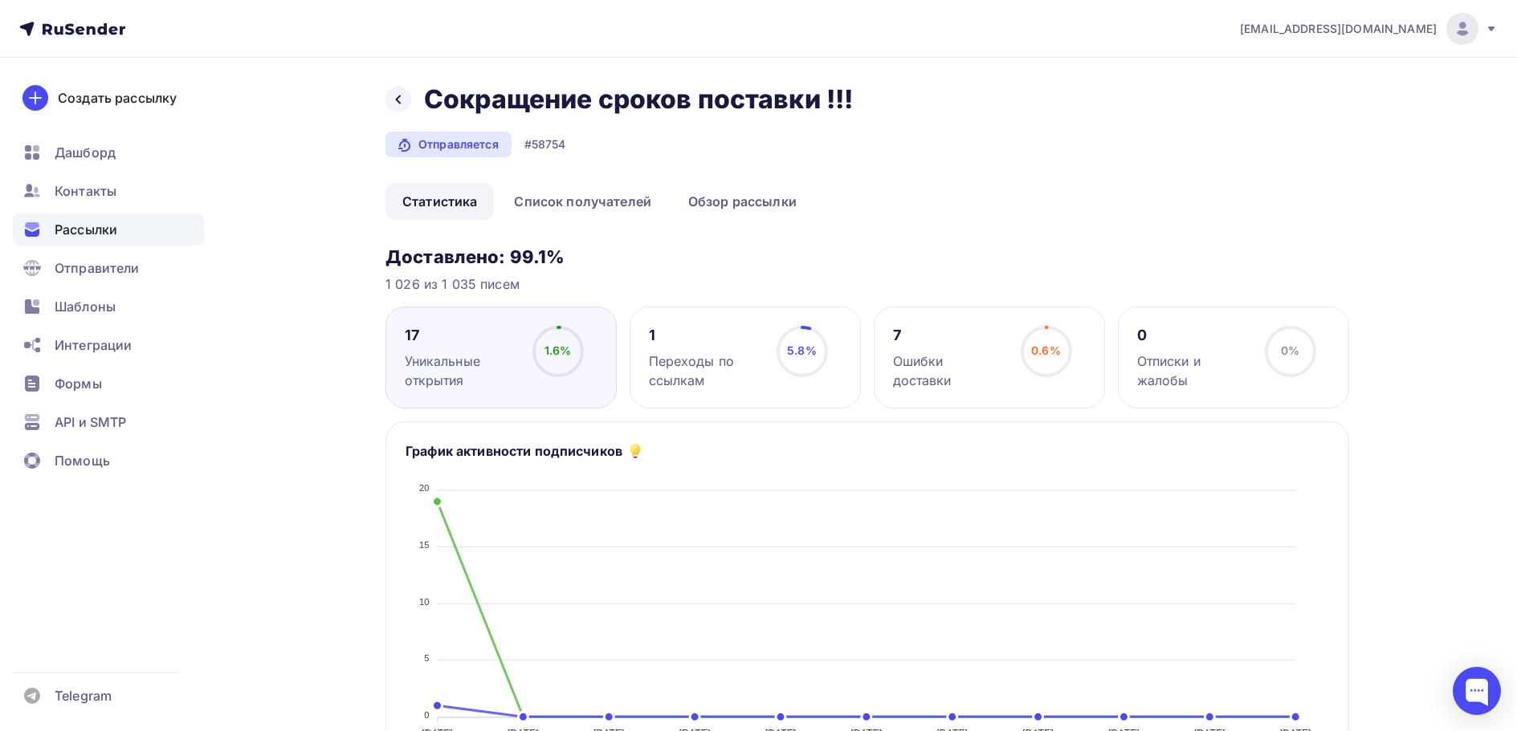
click at [64, 35] on icon at bounding box center [72, 28] width 106 height 19
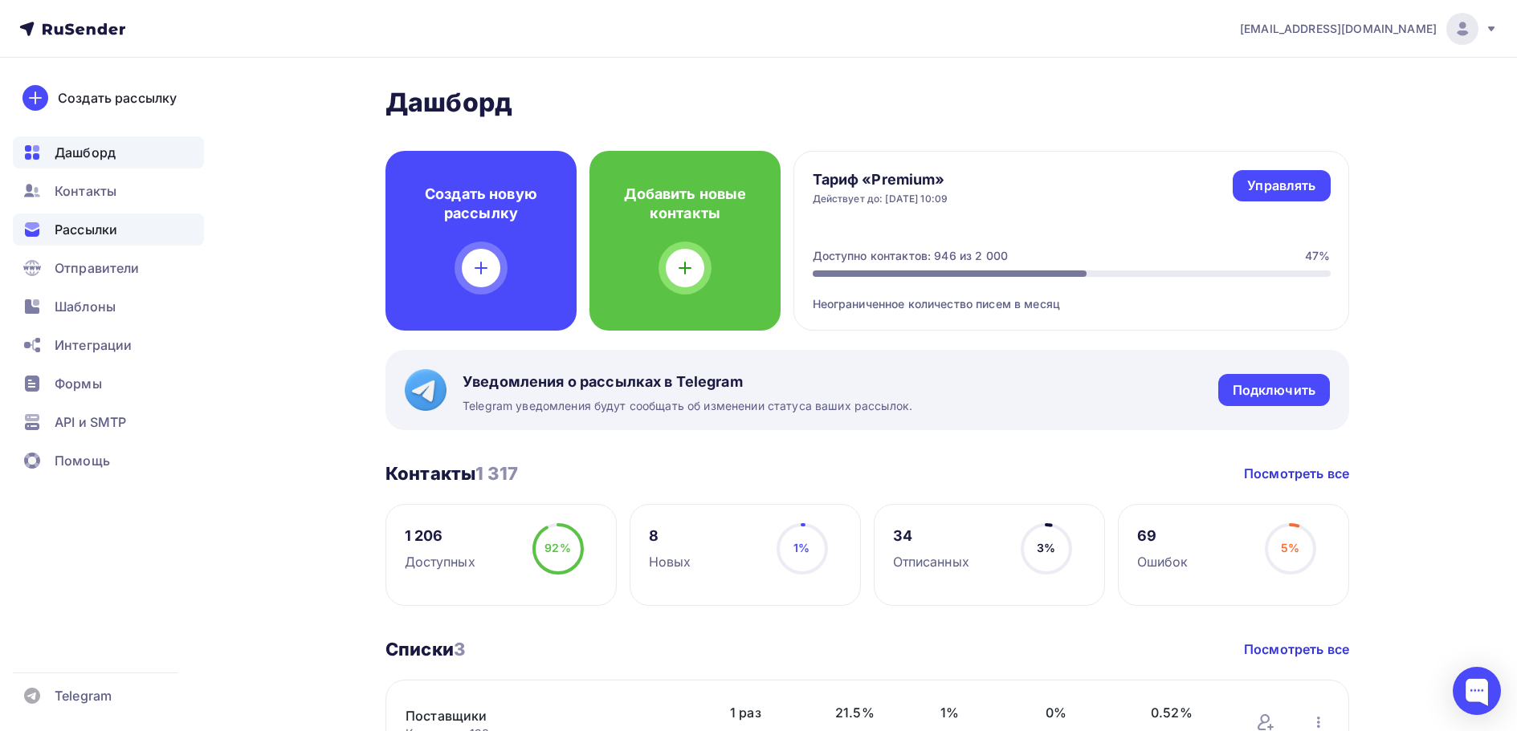
click at [90, 228] on span "Рассылки" at bounding box center [86, 229] width 63 height 19
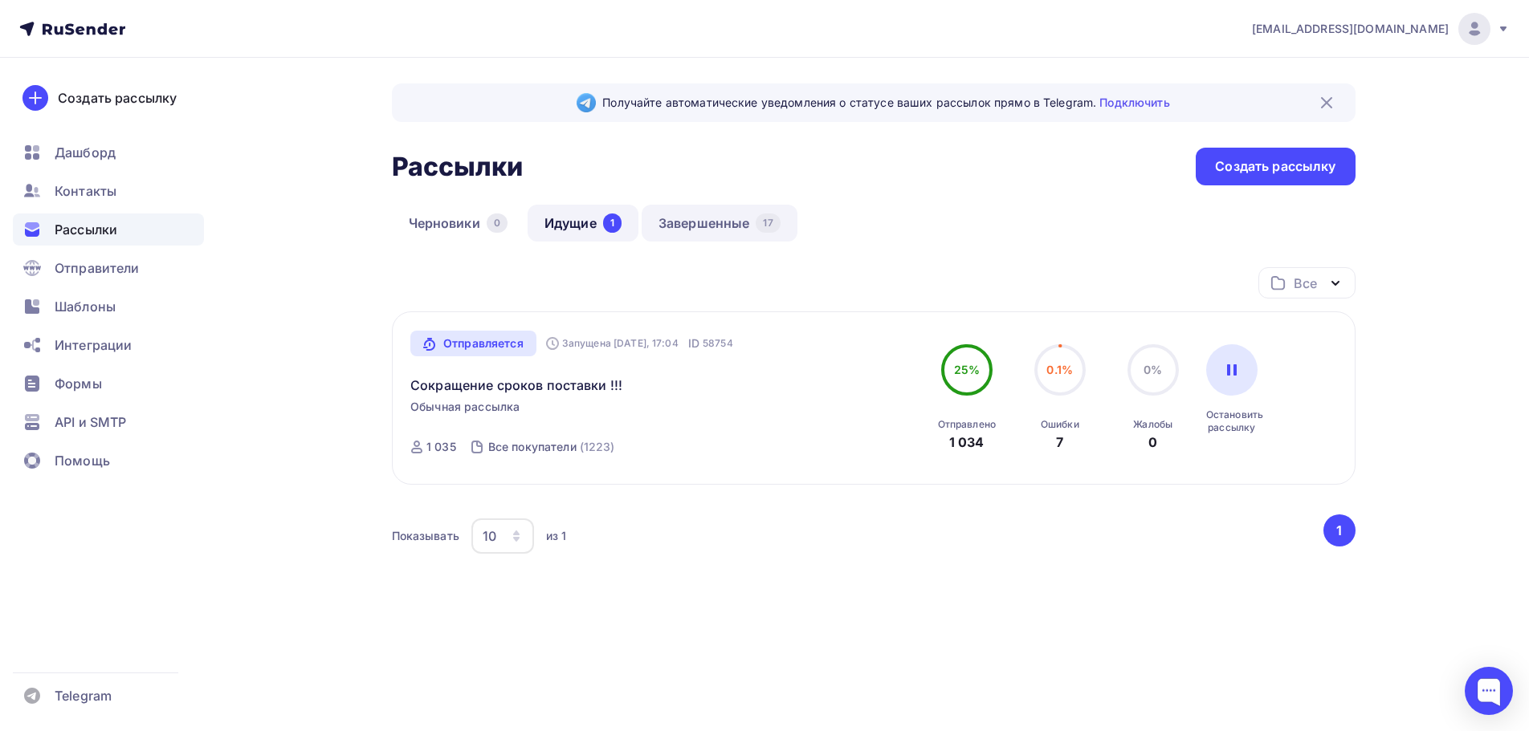
click at [735, 222] on link "Завершенные 17" at bounding box center [720, 223] width 156 height 37
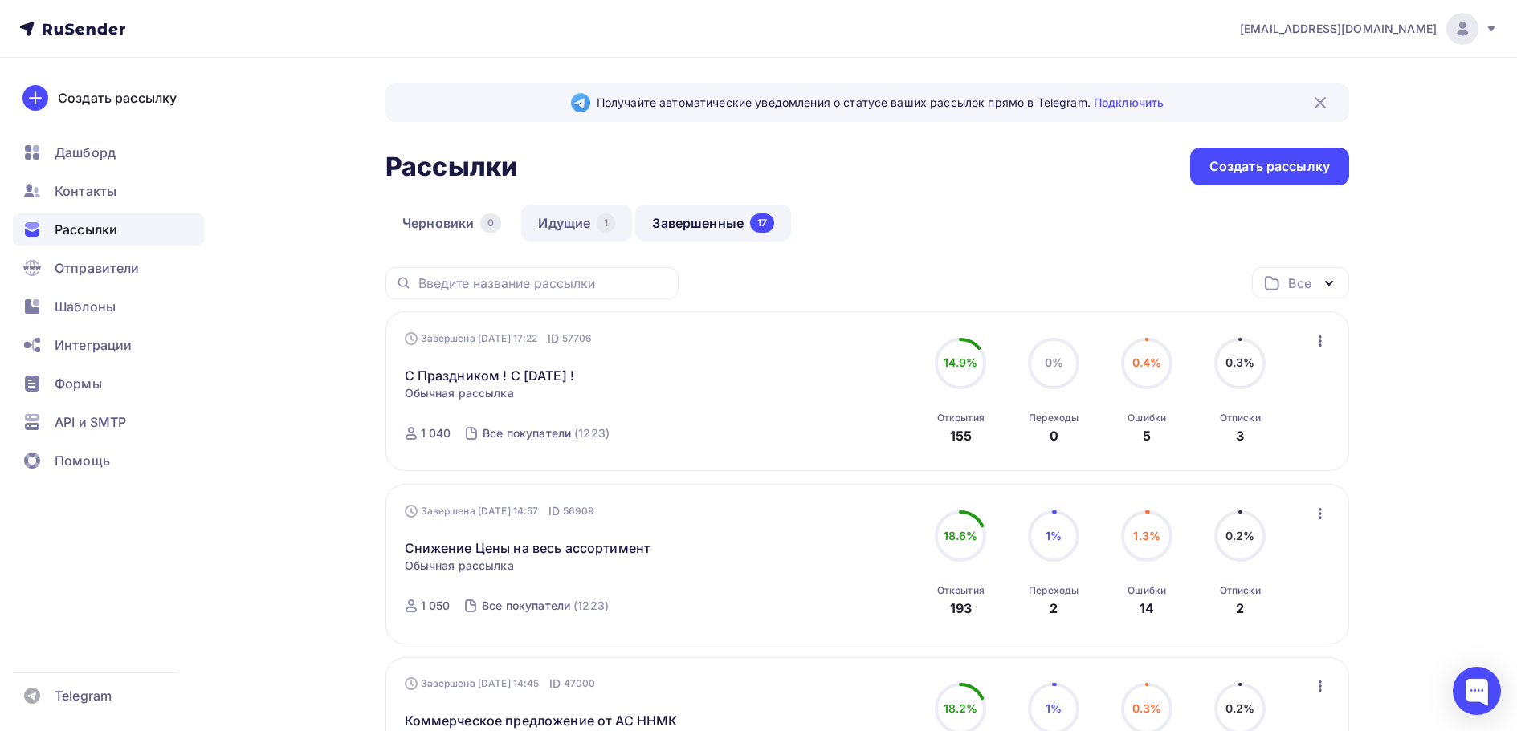
click at [570, 223] on link "Идущие 1" at bounding box center [576, 223] width 111 height 37
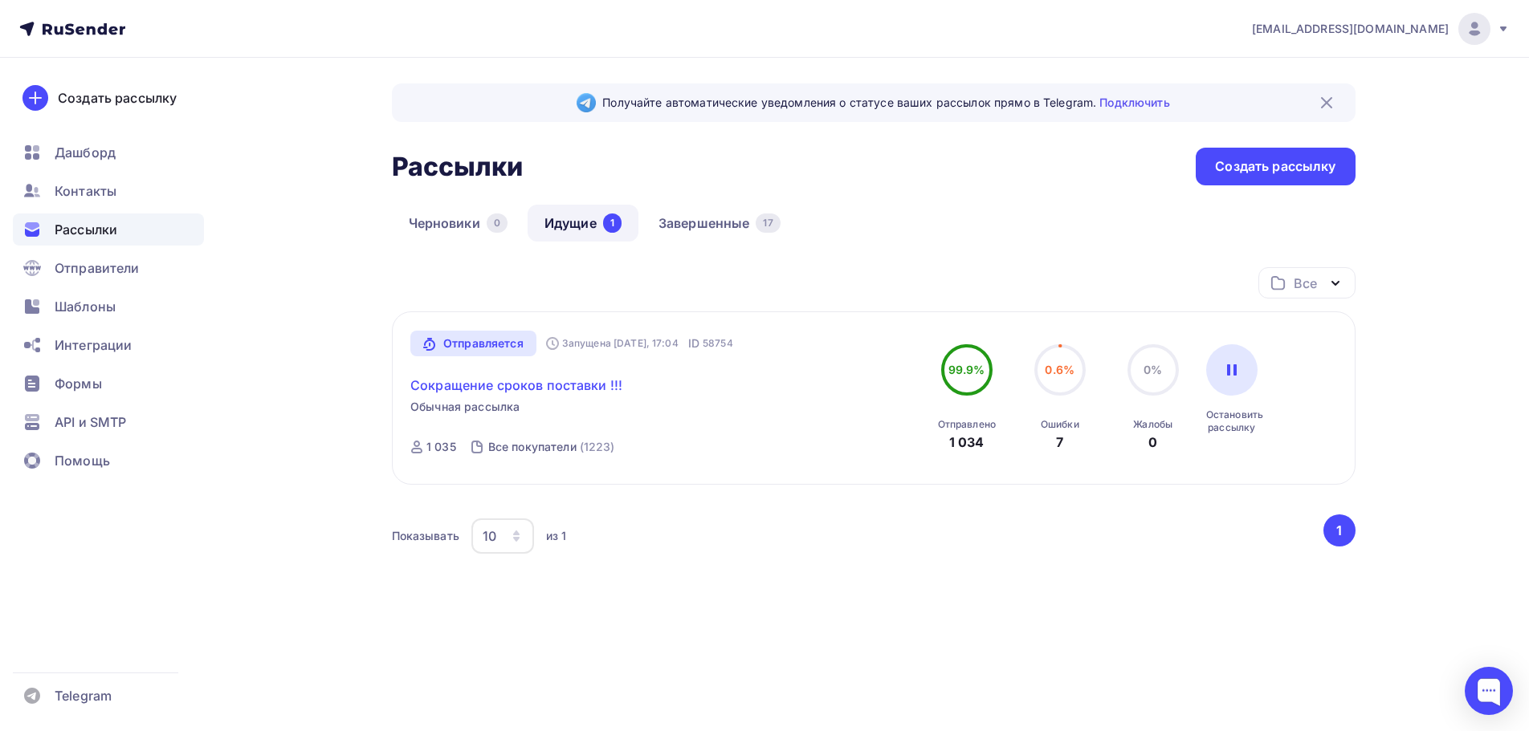
click at [528, 386] on link "Сокращение сроков поставки !!!" at bounding box center [516, 385] width 212 height 19
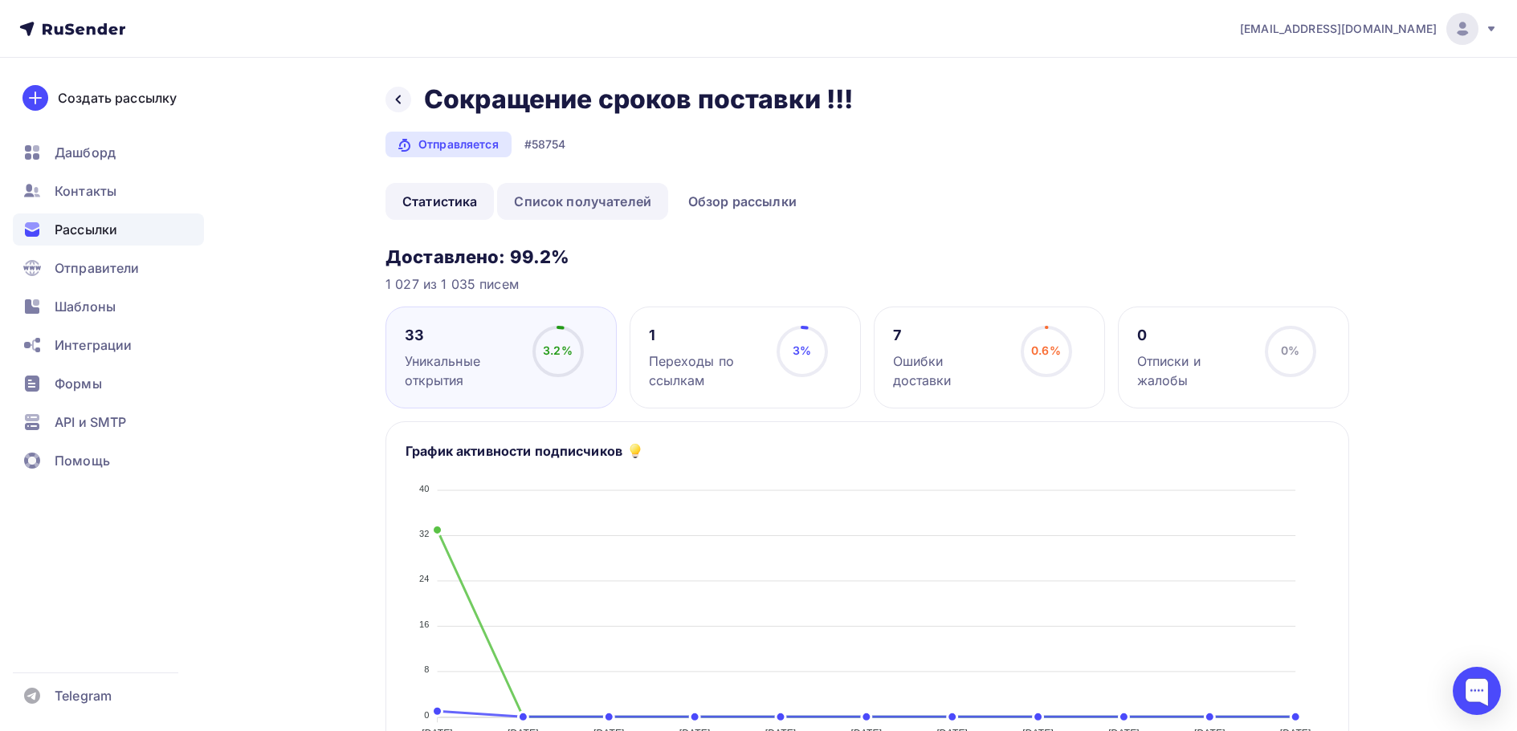
click at [633, 206] on link "Список получателей" at bounding box center [582, 201] width 171 height 37
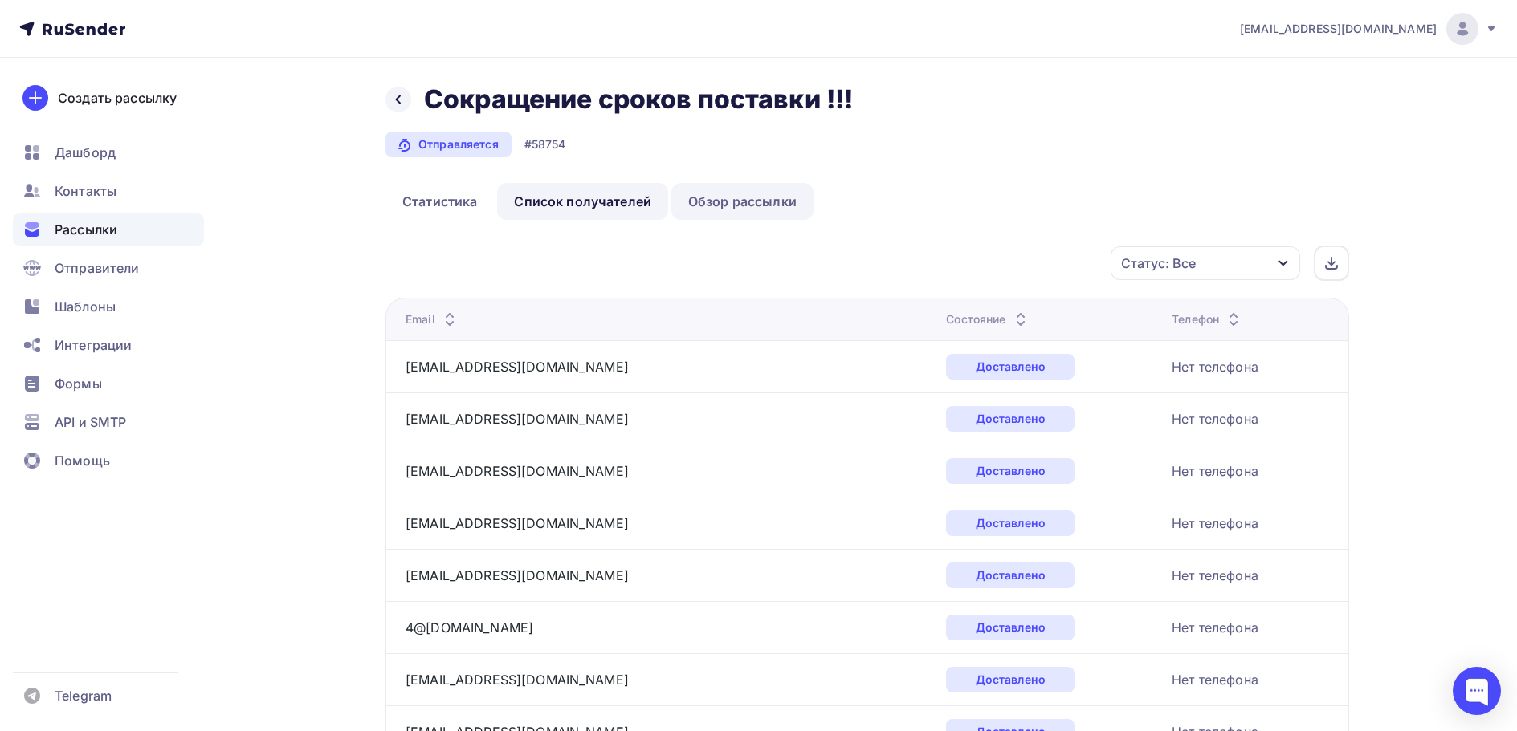
click at [735, 196] on link "Обзор рассылки" at bounding box center [742, 201] width 142 height 37
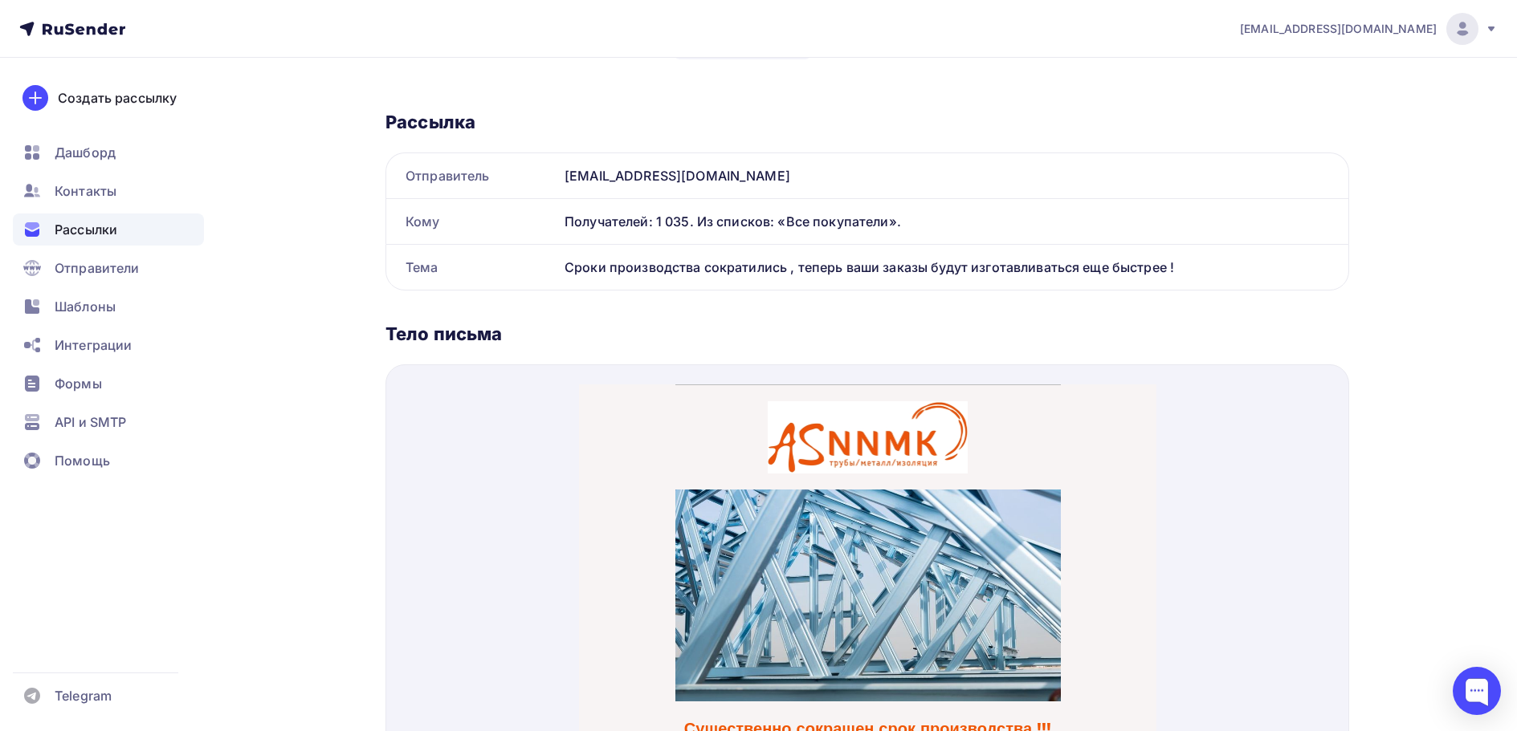
scroll to position [80, 0]
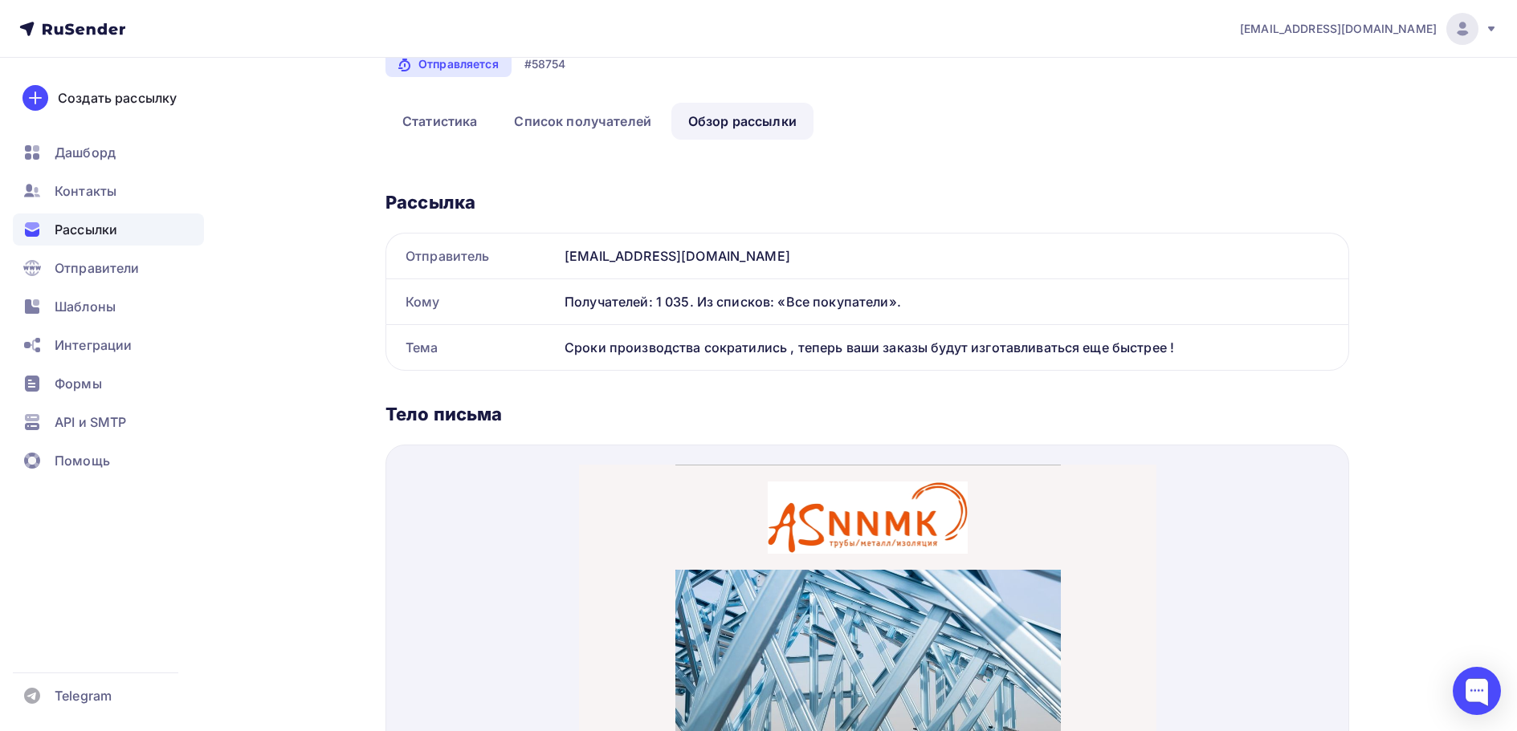
click at [87, 26] on icon at bounding box center [91, 30] width 9 height 9
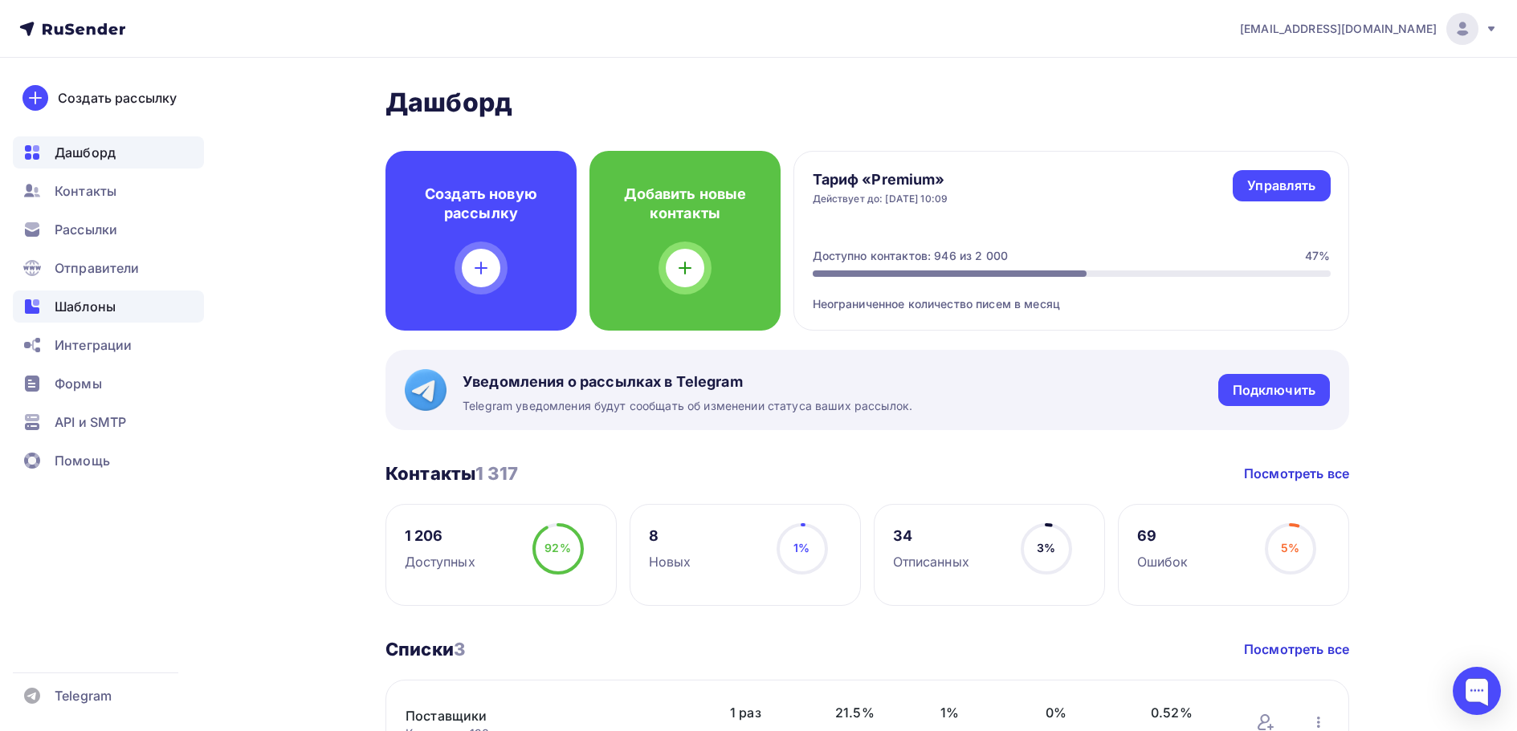
click at [104, 303] on span "Шаблоны" at bounding box center [85, 306] width 61 height 19
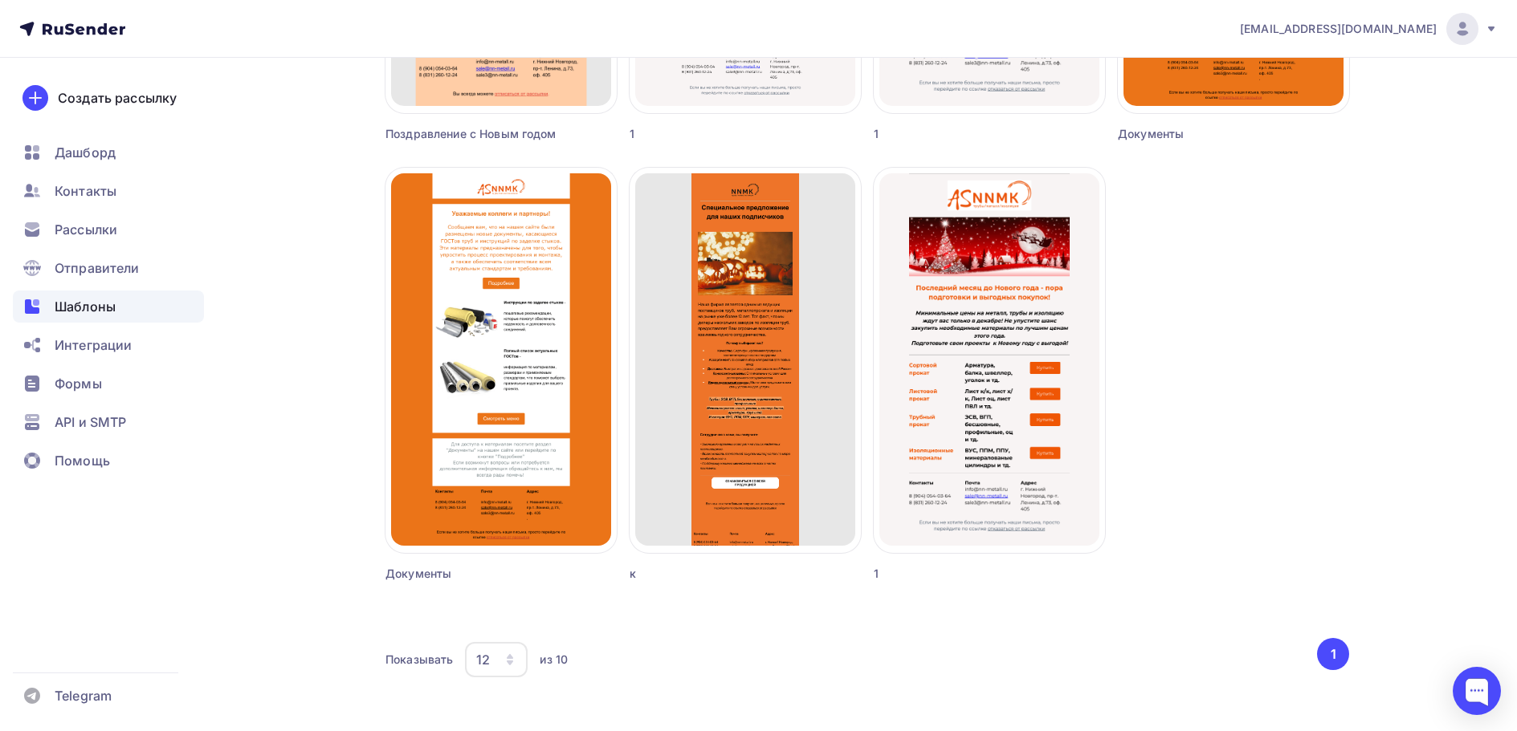
scroll to position [947, 0]
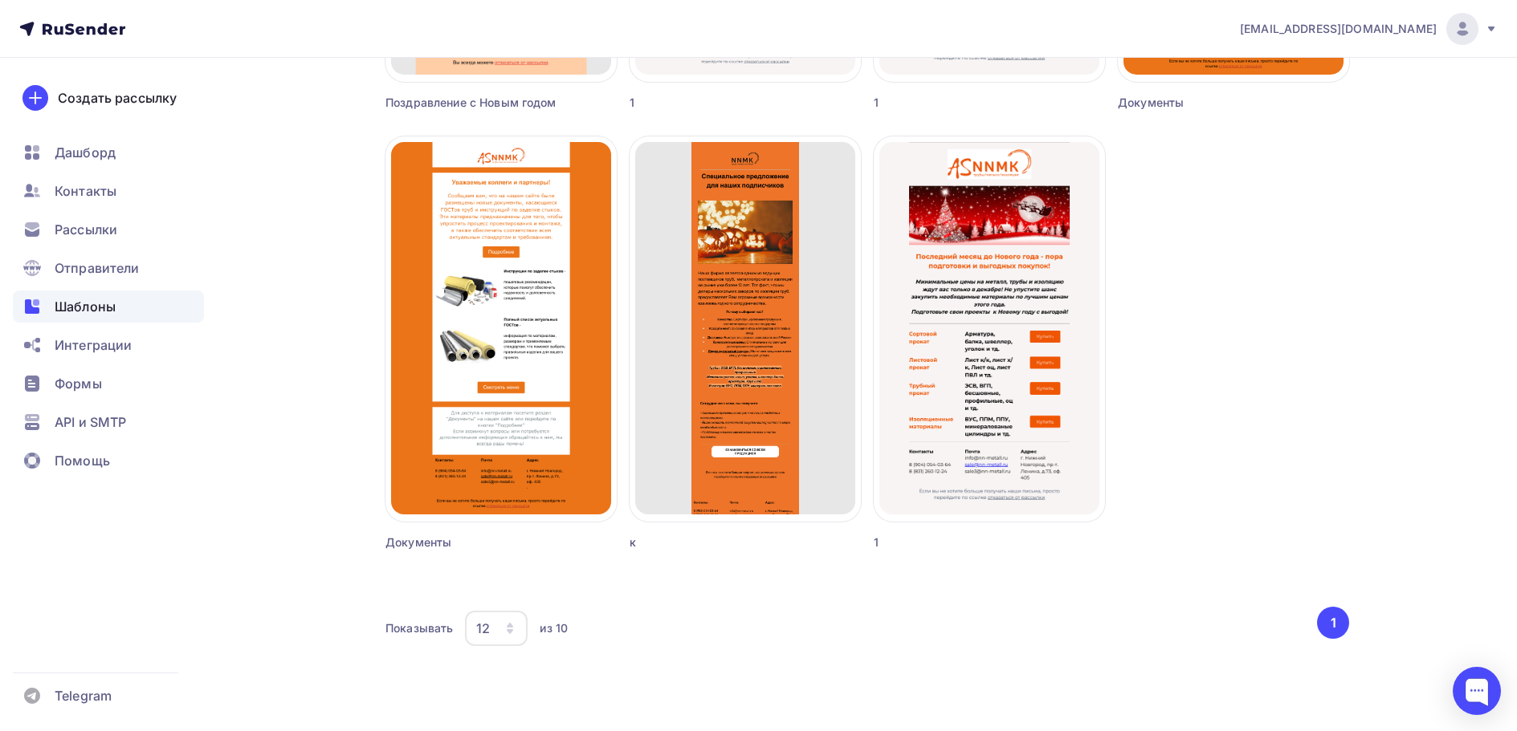
click at [104, 22] on icon at bounding box center [72, 28] width 106 height 19
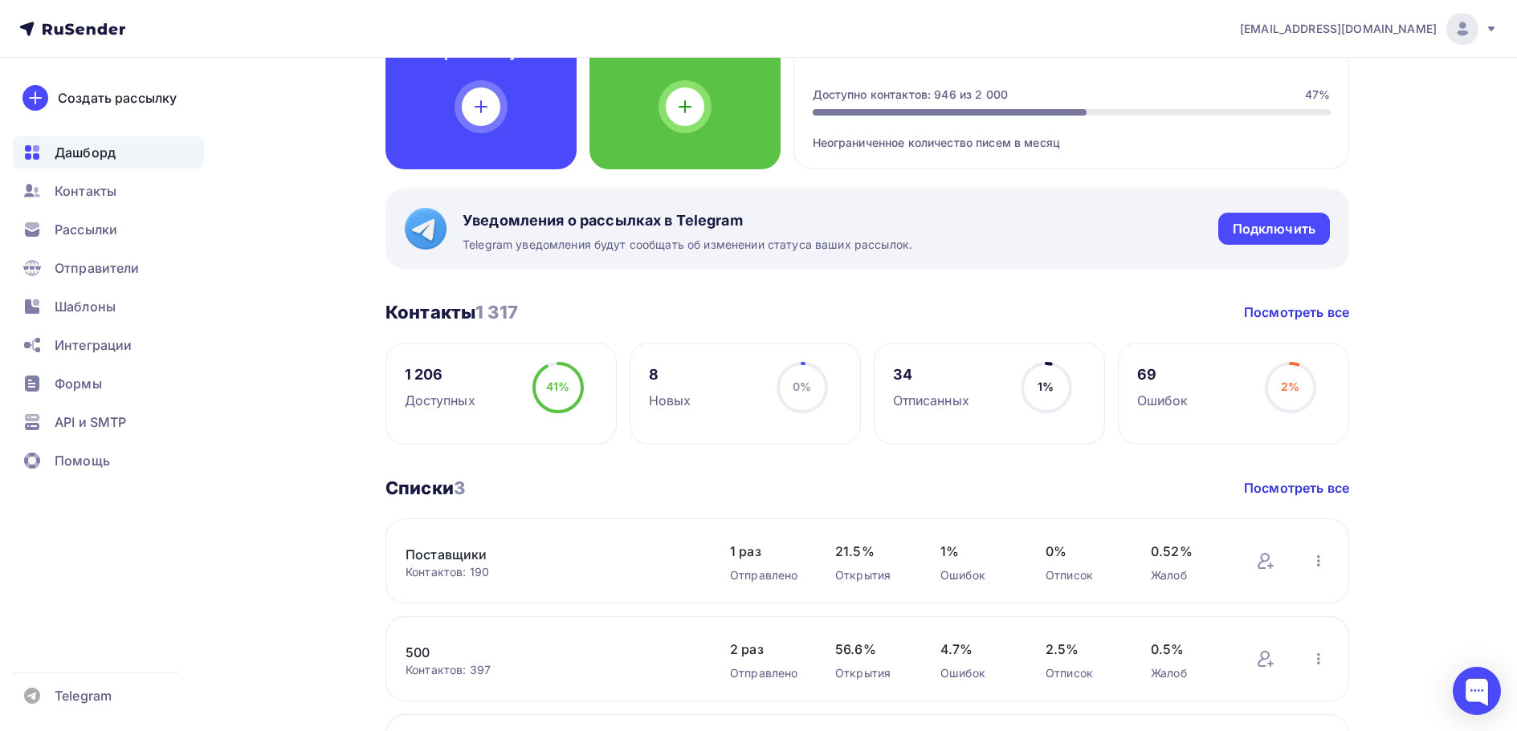
scroll to position [482, 0]
